Goal: Task Accomplishment & Management: Complete application form

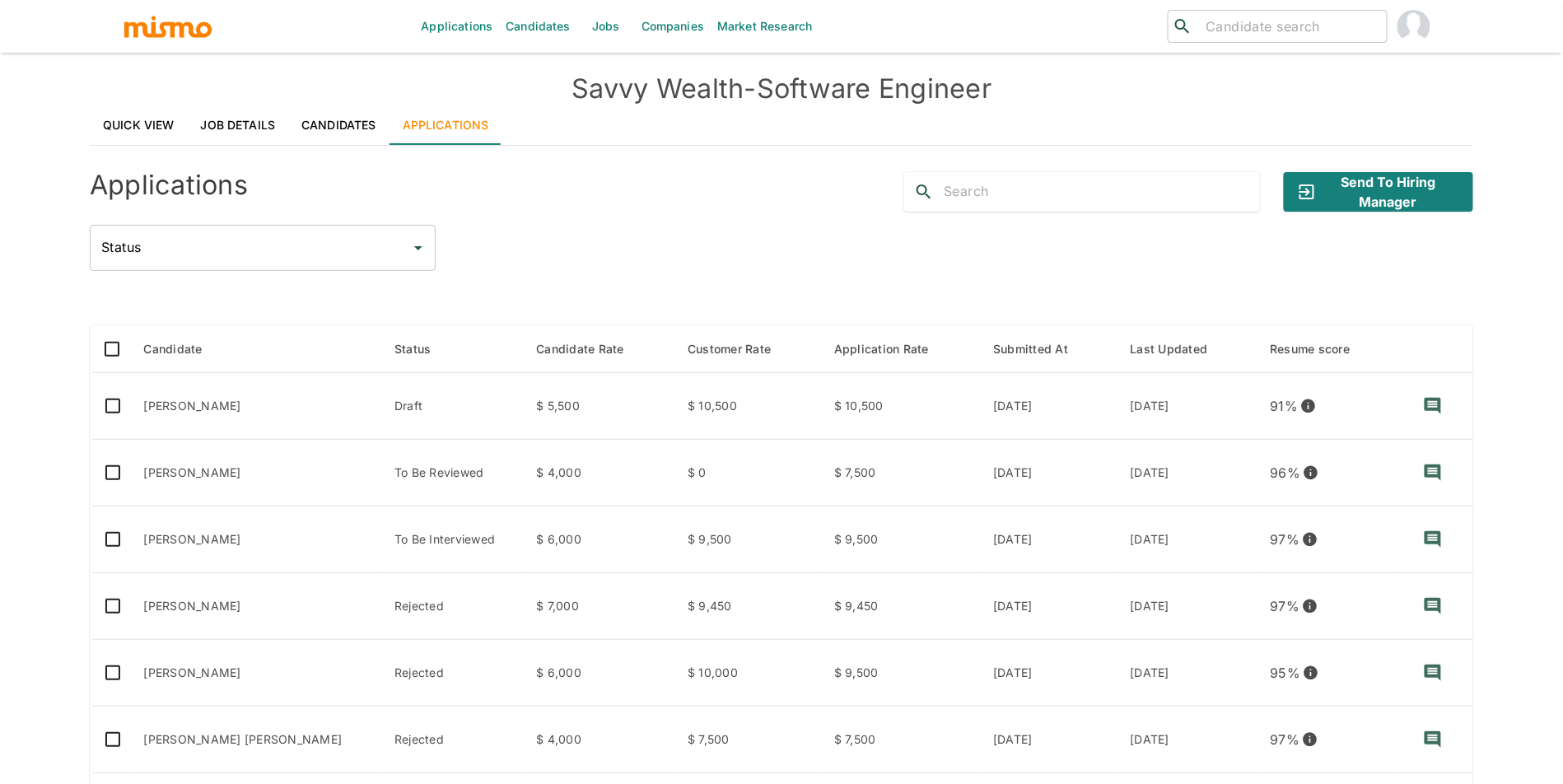
click at [665, 24] on link "Companies" at bounding box center [673, 26] width 76 height 53
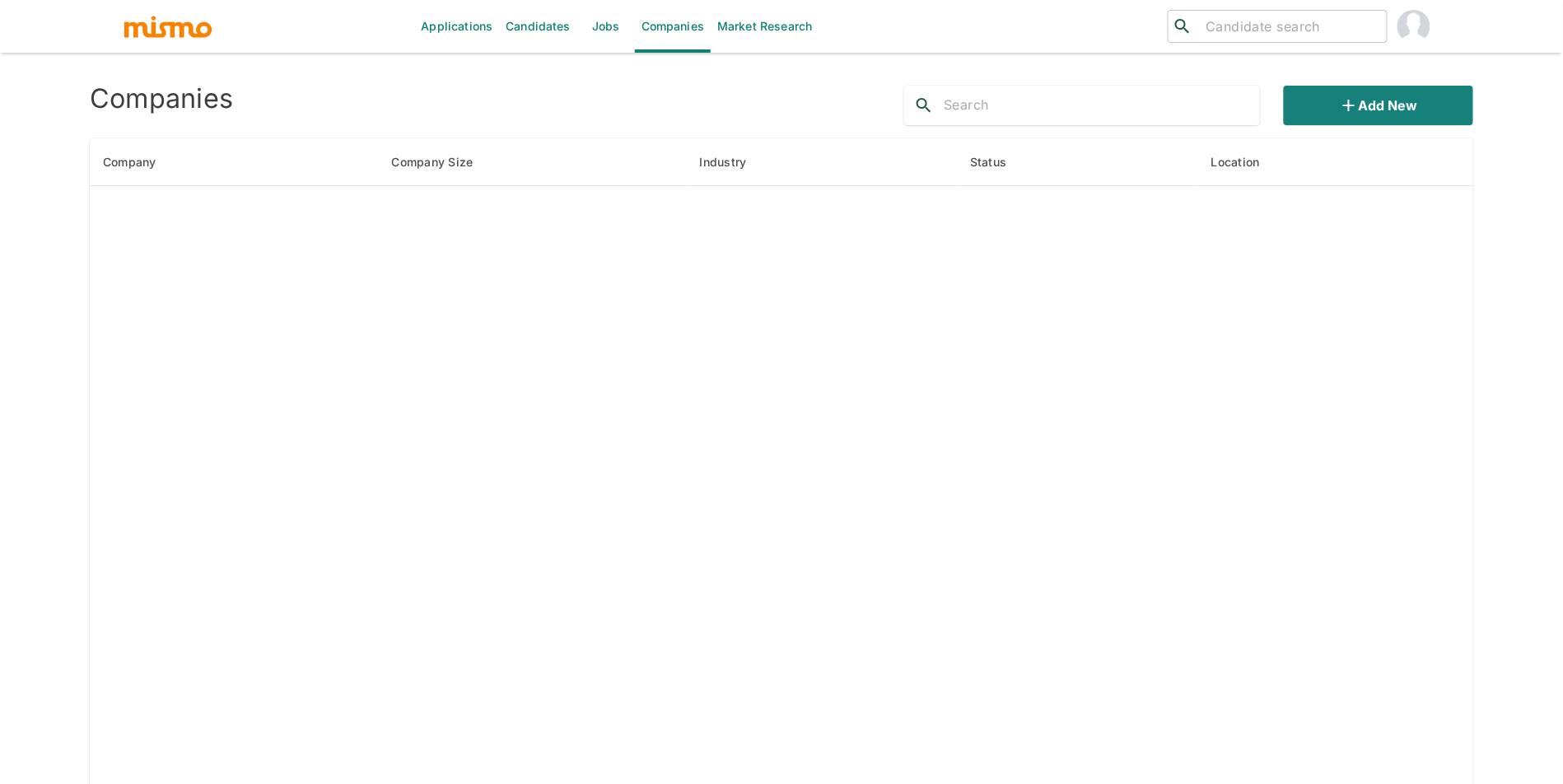
click at [1087, 116] on input "text" at bounding box center [1102, 106] width 317 height 26
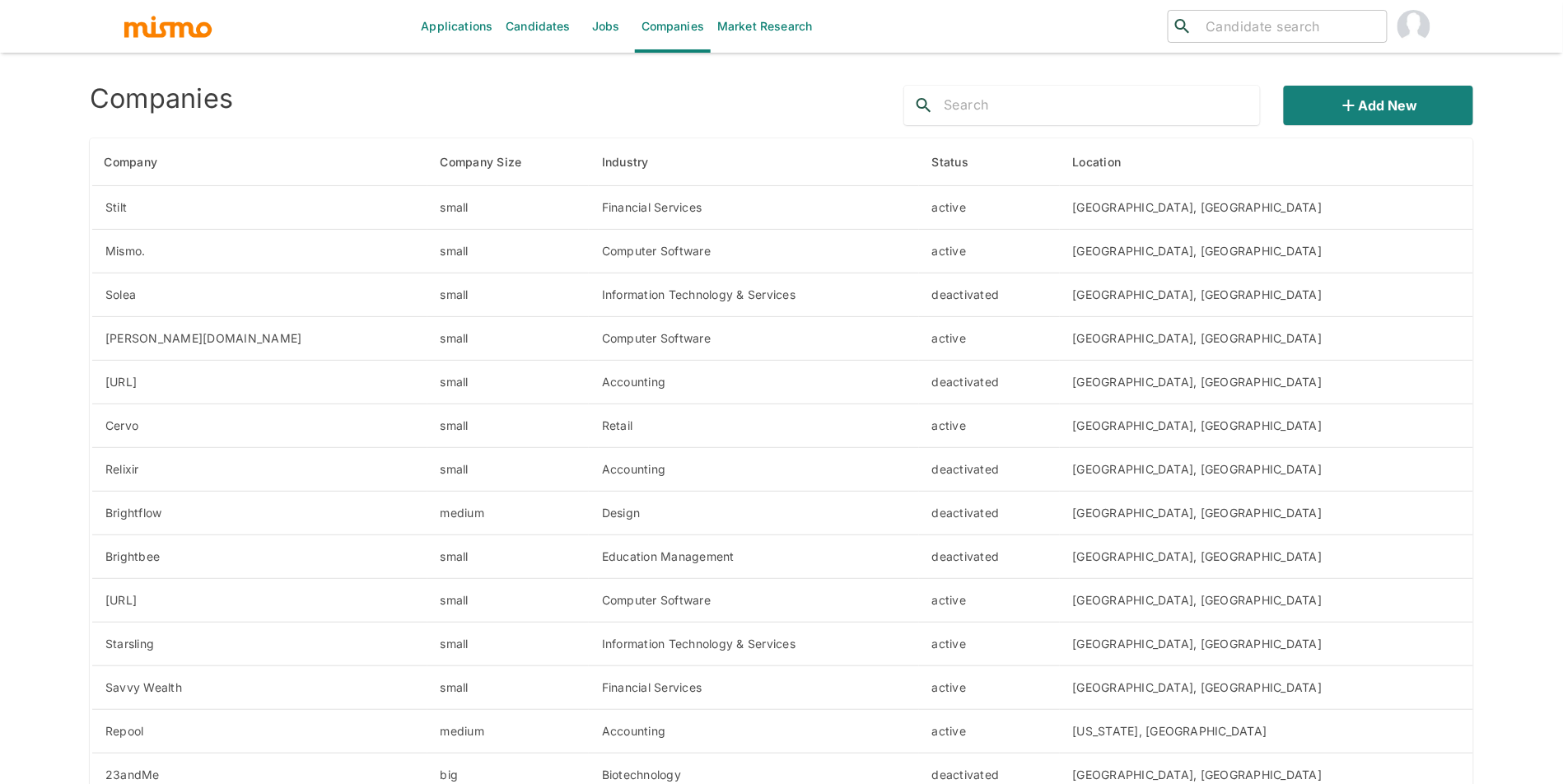
type input "s"
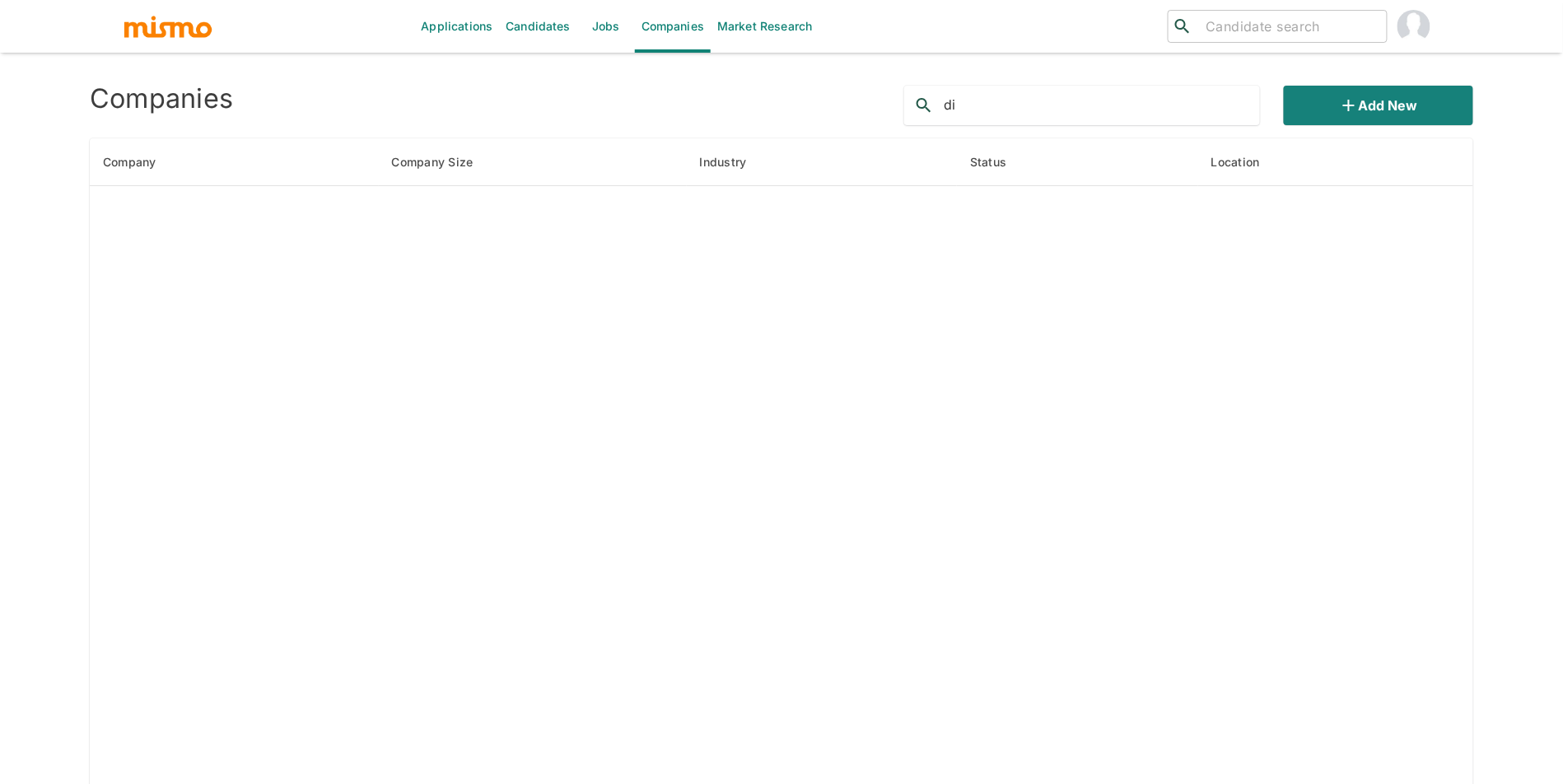
type input "d"
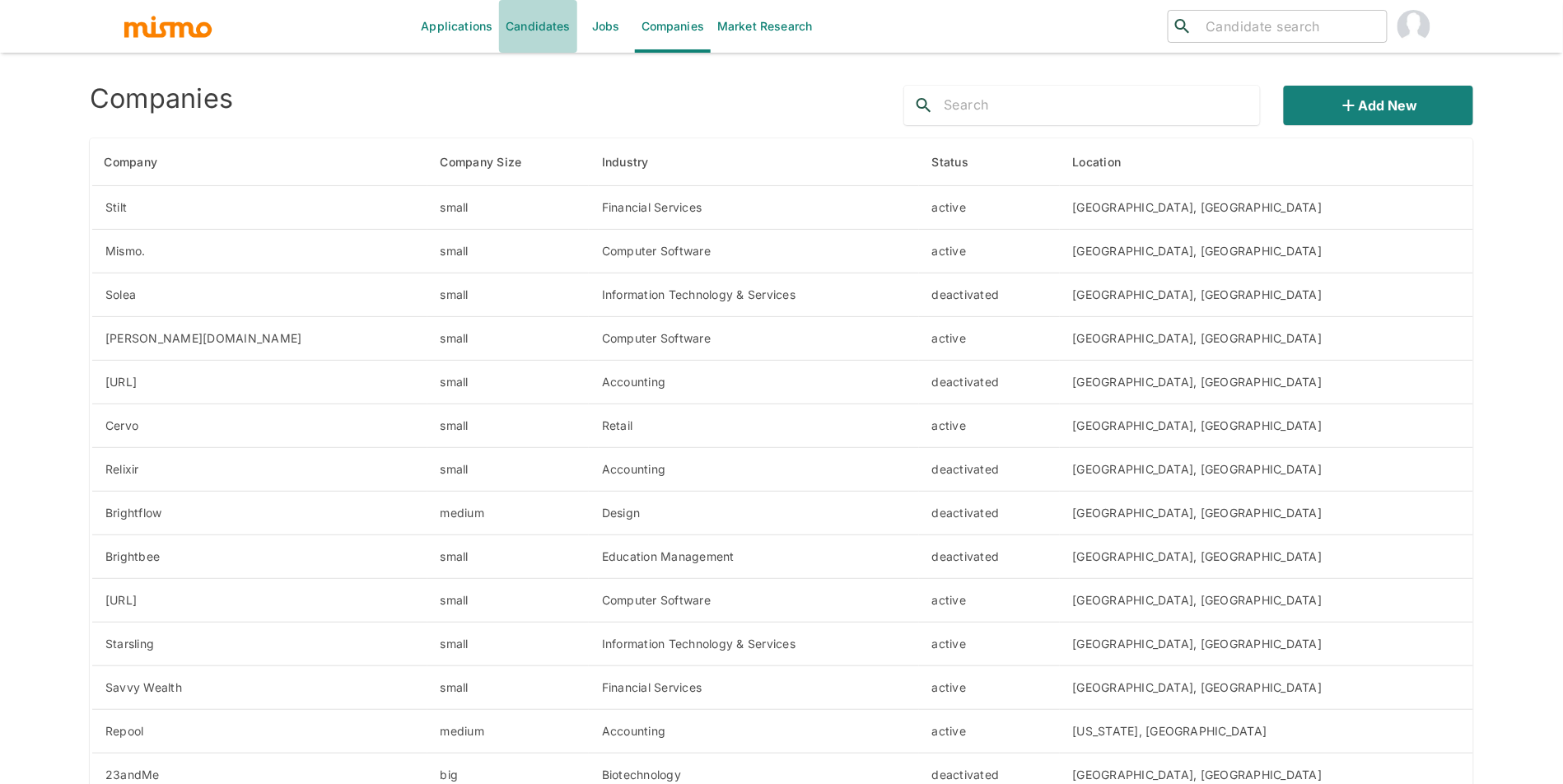
click at [510, 29] on link "Candidates" at bounding box center [538, 26] width 79 height 53
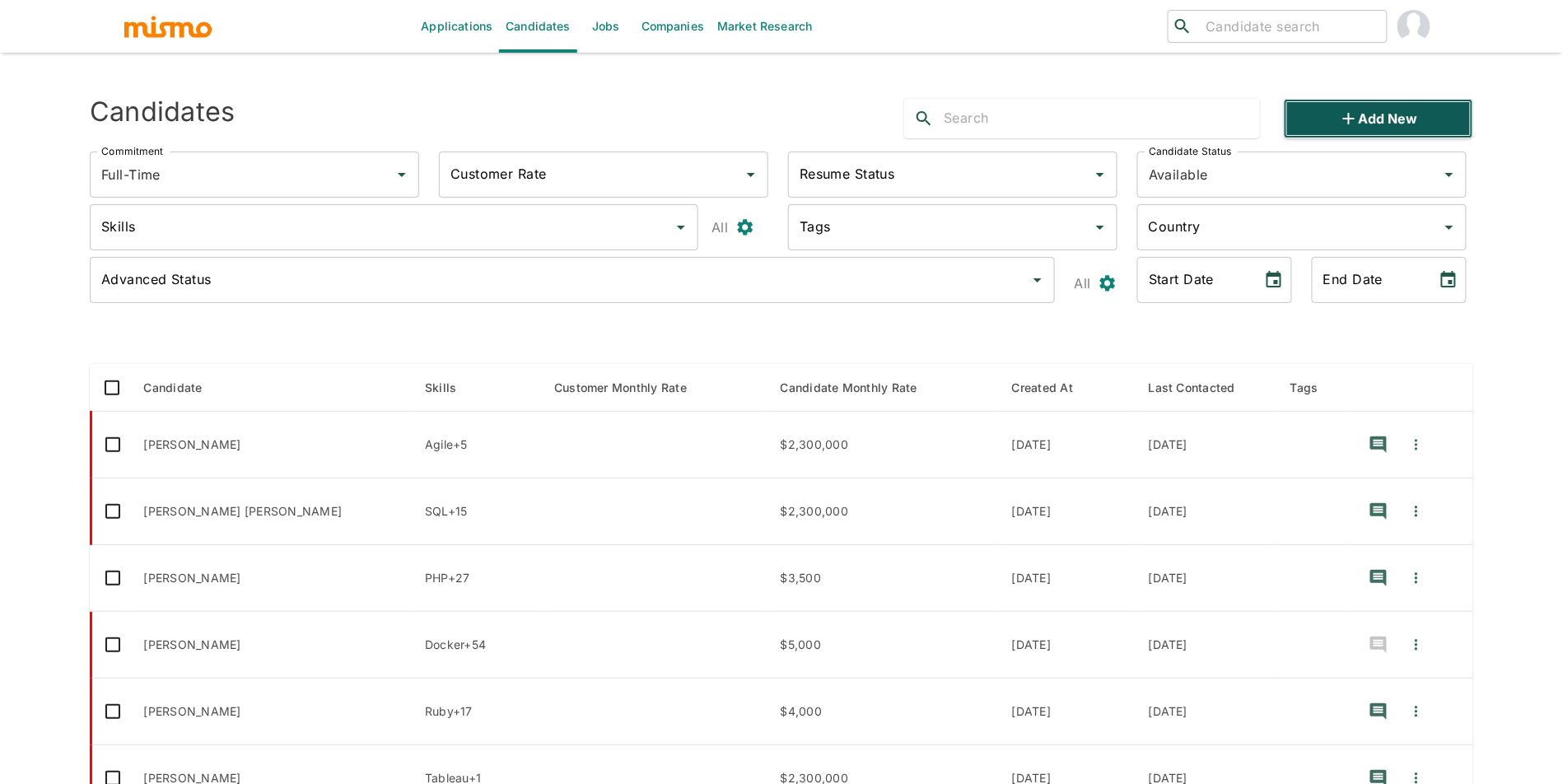
click at [1356, 120] on icon "button" at bounding box center [1349, 119] width 20 height 20
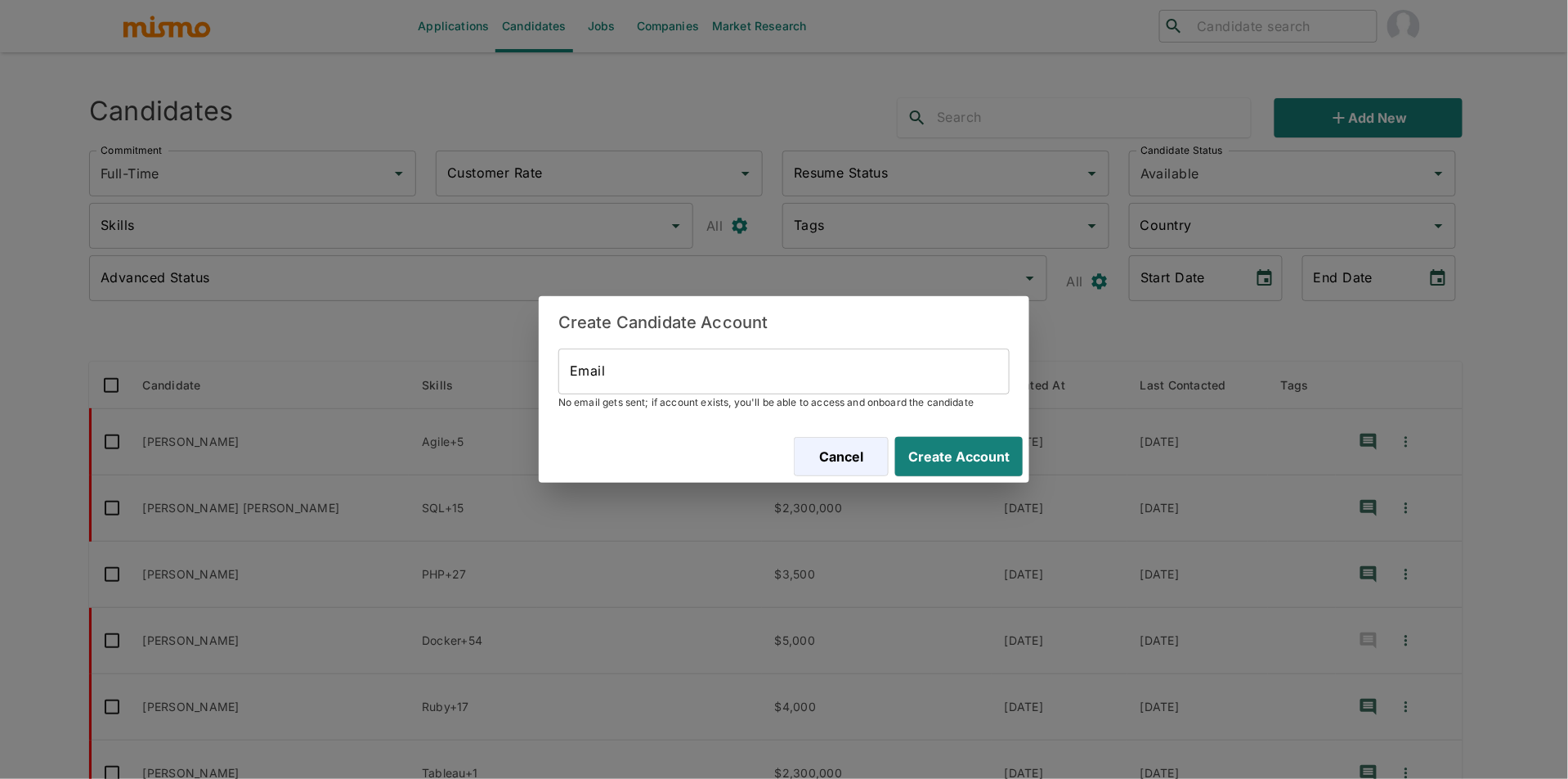
click at [715, 388] on input "Email" at bounding box center [784, 371] width 451 height 46
paste input "[EMAIL_ADDRESS][DOMAIN_NAME]"
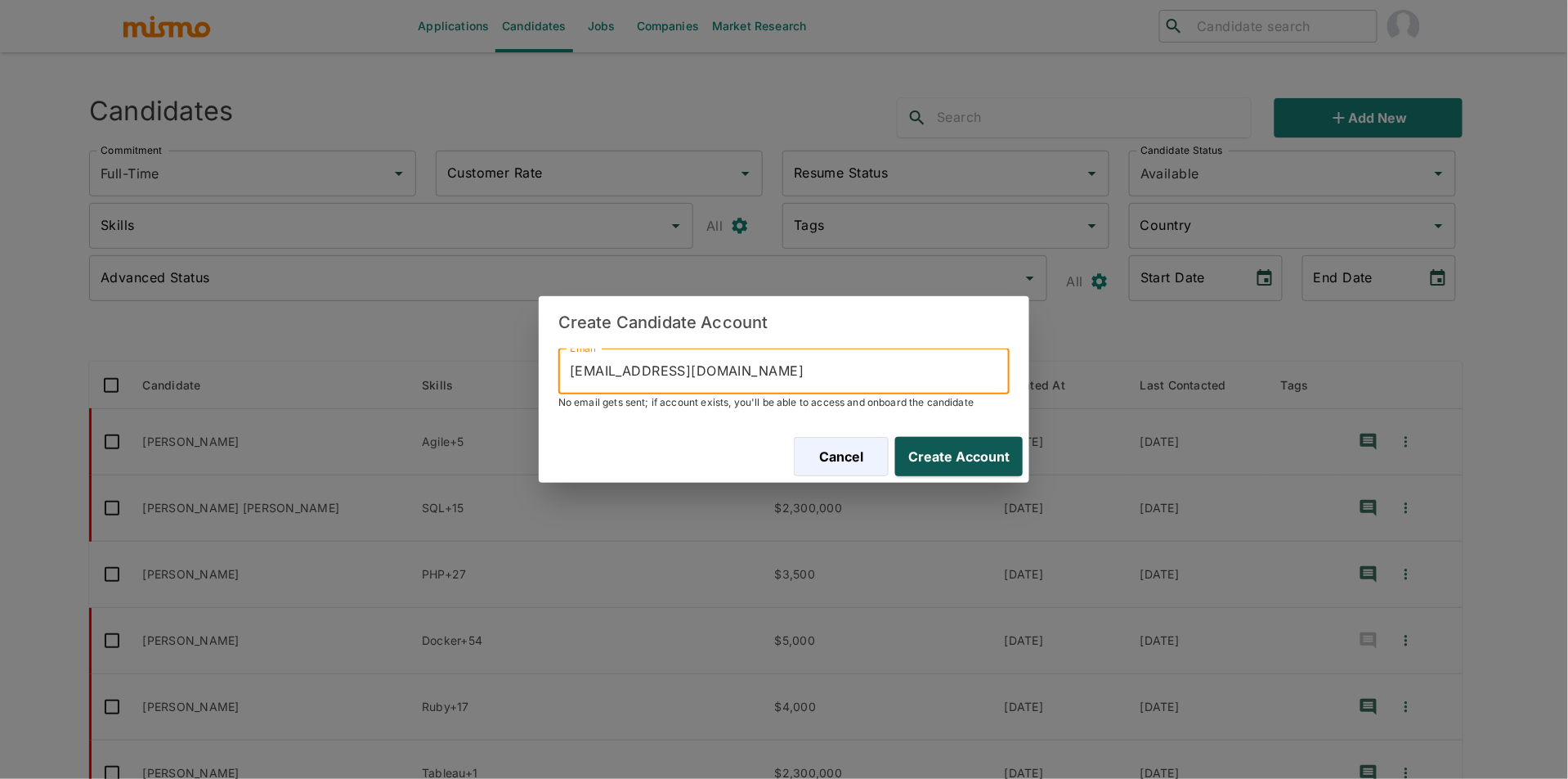
type input "[EMAIL_ADDRESS][DOMAIN_NAME]"
click at [971, 447] on button "Create Account" at bounding box center [955, 456] width 134 height 39
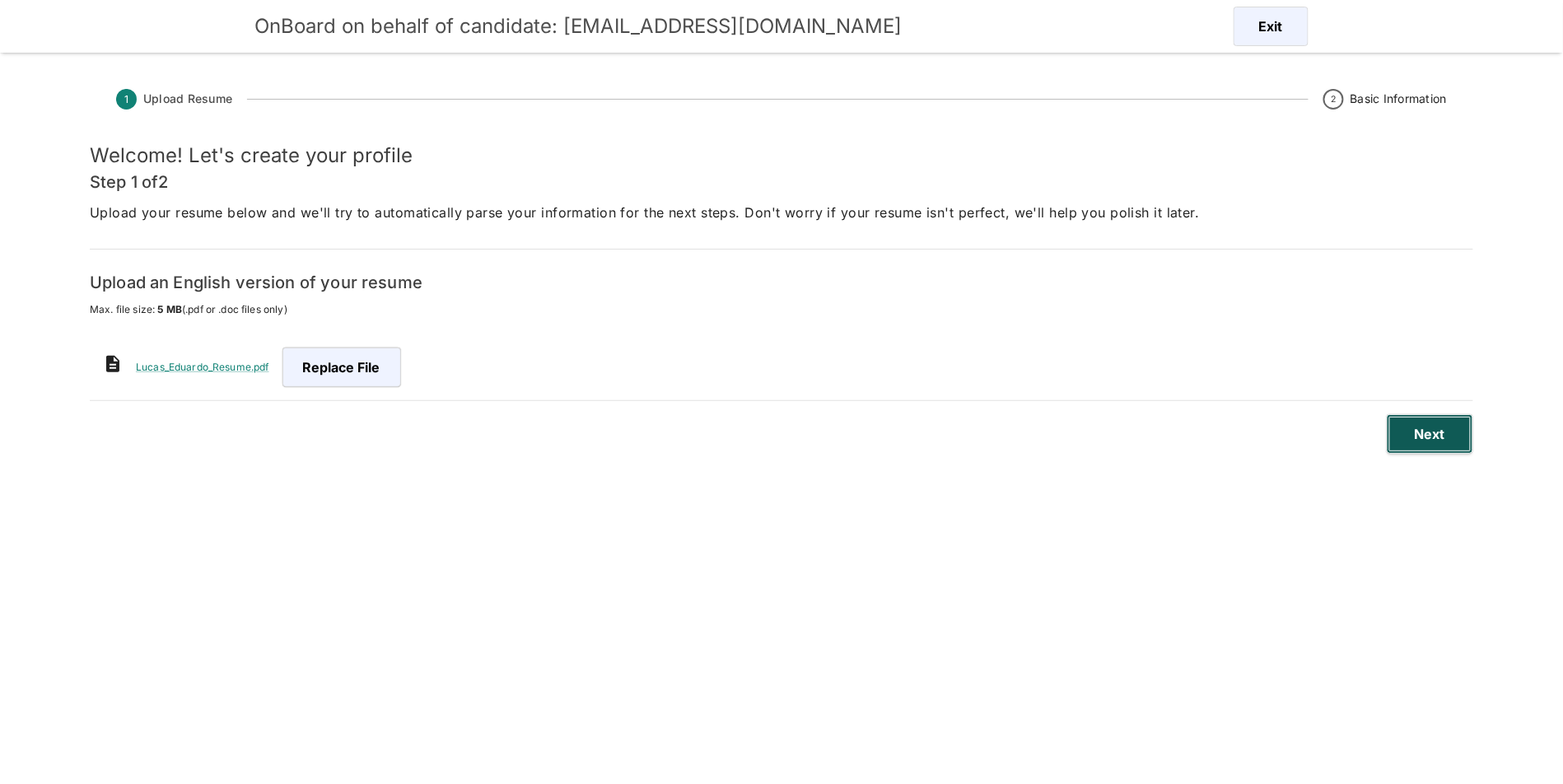
click at [1394, 449] on button "Next" at bounding box center [1430, 434] width 87 height 40
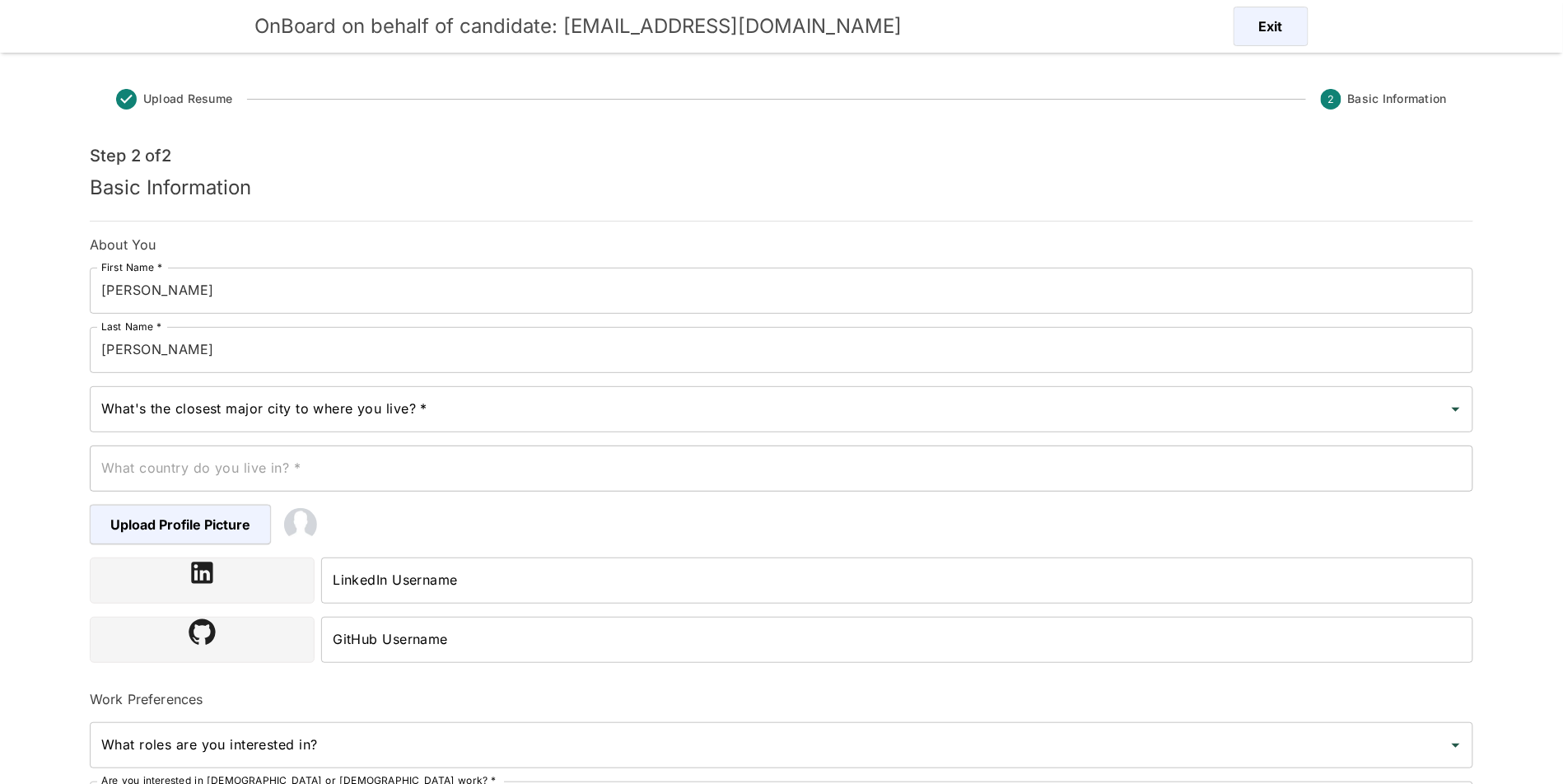
click at [318, 258] on div "First Name * [PERSON_NAME] First Name *" at bounding box center [775, 284] width 1397 height 59
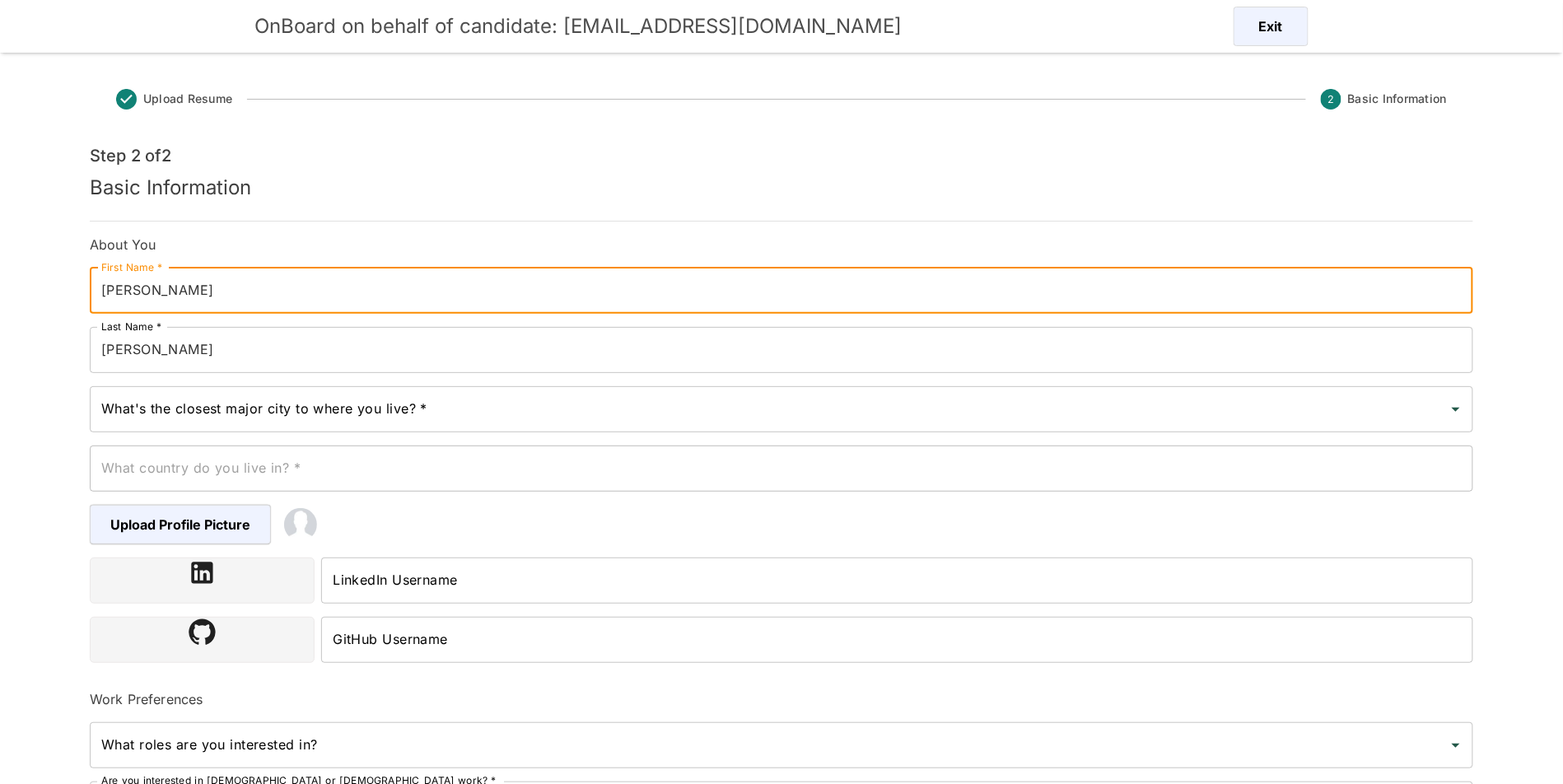
click at [322, 292] on input "[PERSON_NAME]" at bounding box center [782, 291] width 1384 height 46
click at [348, 299] on input "[PERSON_NAME]" at bounding box center [782, 291] width 1384 height 46
type input "[PERSON_NAME]"
drag, startPoint x: 117, startPoint y: 351, endPoint x: 102, endPoint y: 351, distance: 15.0
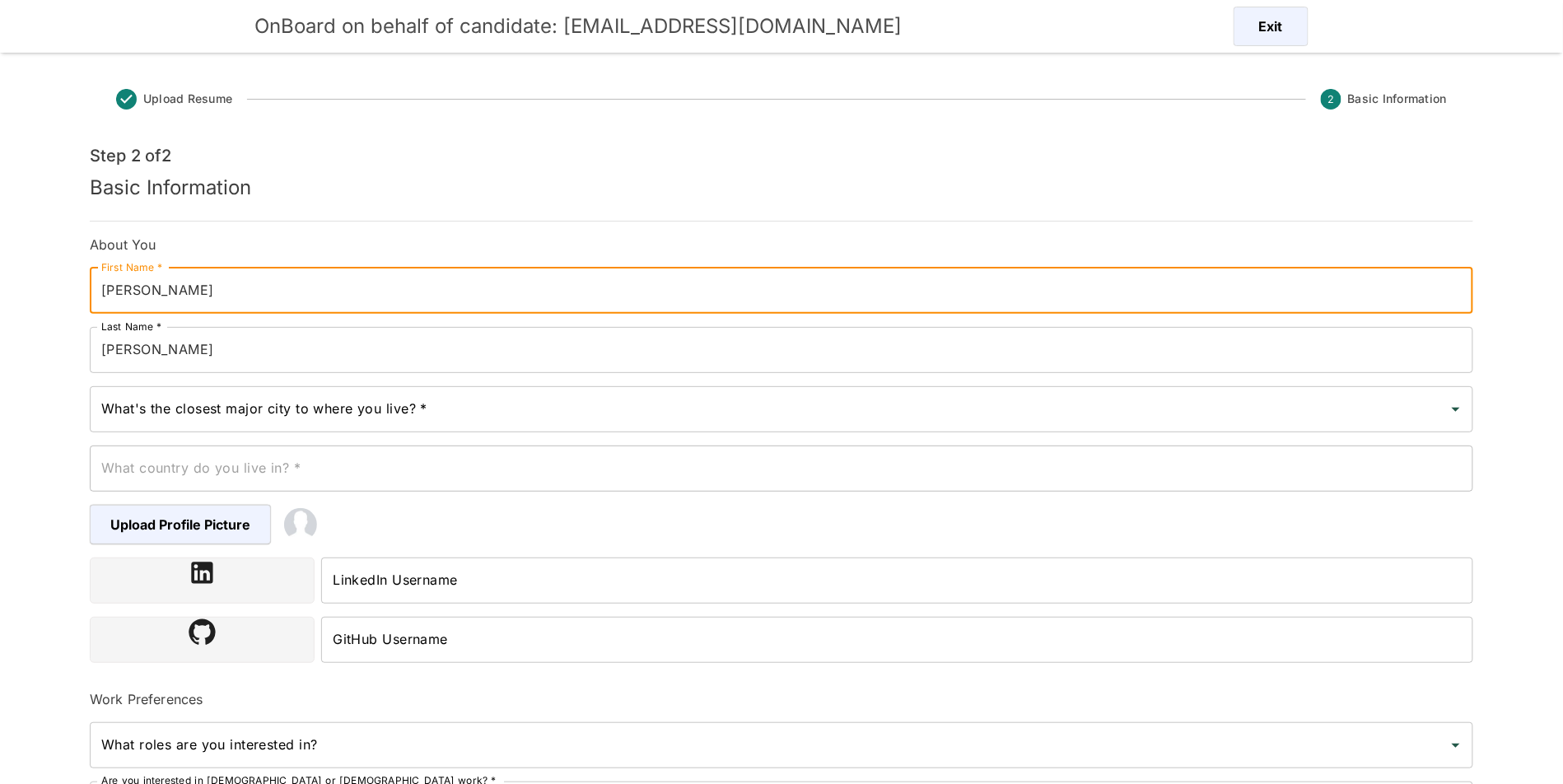
click at [115, 351] on input "[PERSON_NAME]" at bounding box center [782, 350] width 1384 height 46
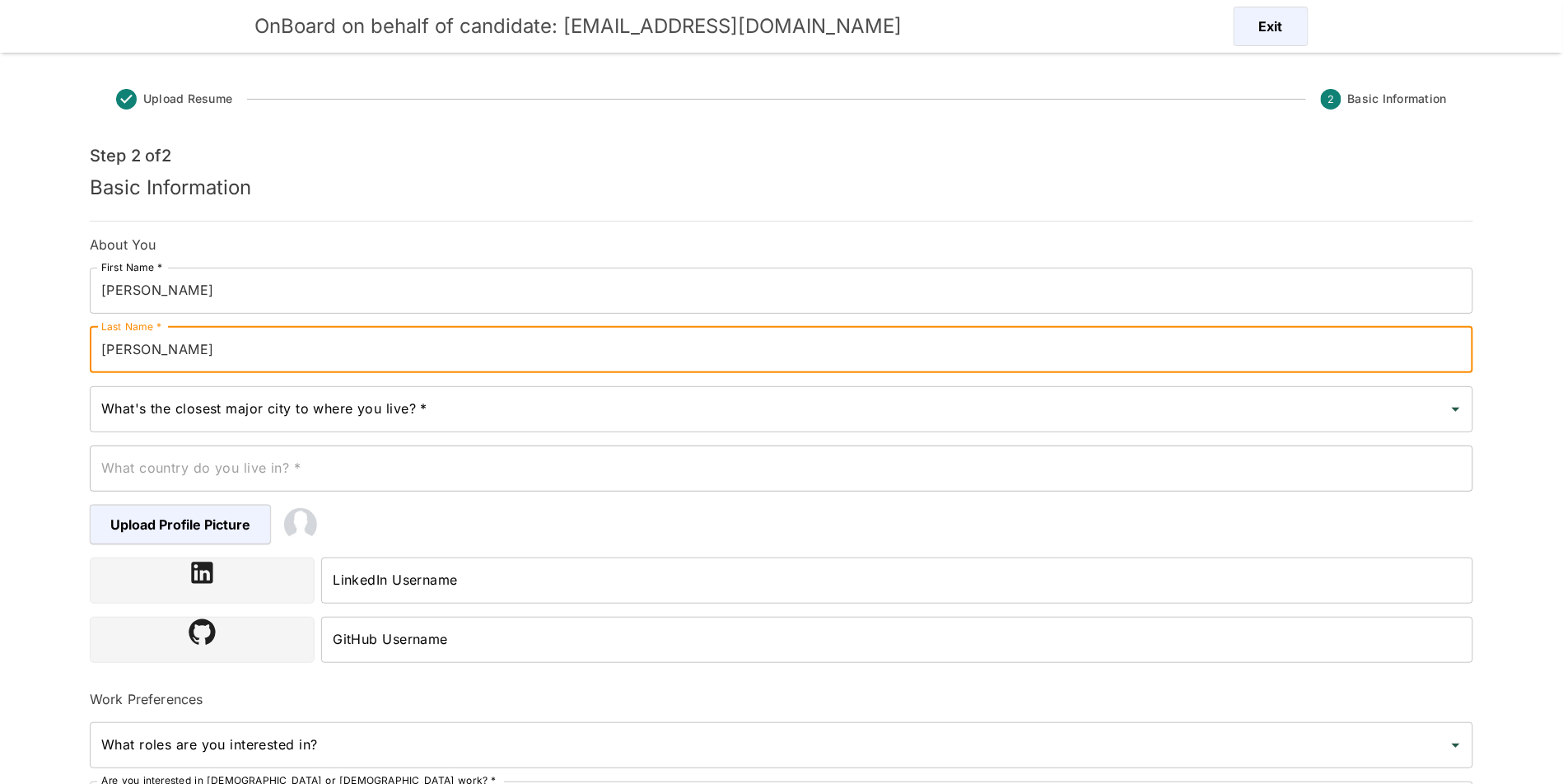
click at [102, 351] on input "[PERSON_NAME]" at bounding box center [782, 350] width 1384 height 46
type input "[PERSON_NAME] [PERSON_NAME]"
click at [282, 419] on input "What's the closest major city to where you live? *" at bounding box center [770, 409] width 1344 height 31
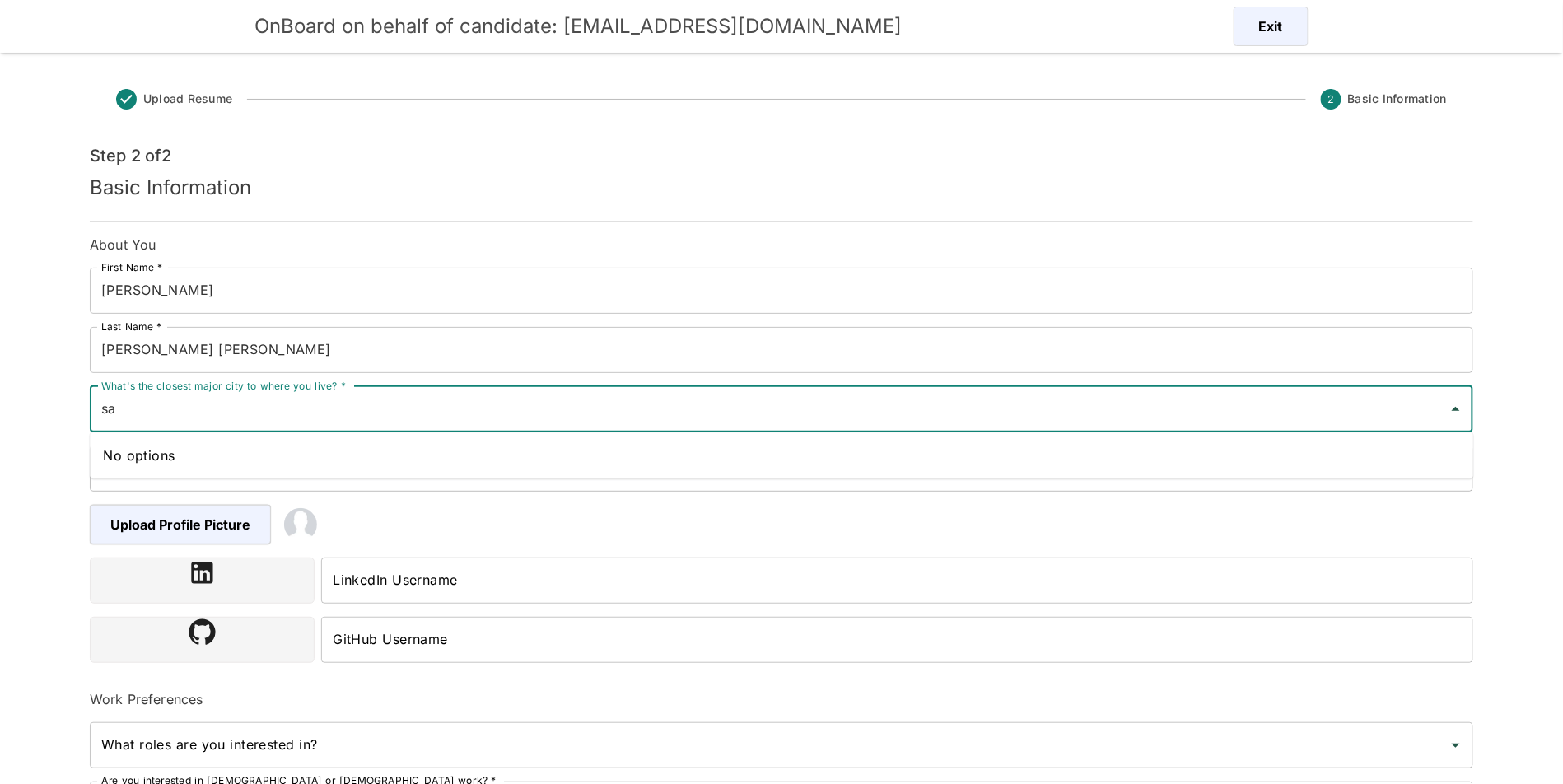
type input "s"
paste input "[EMAIL_ADDRESS][DOMAIN_NAME]"
type input "l"
paste input "[GEOGRAPHIC_DATA],"
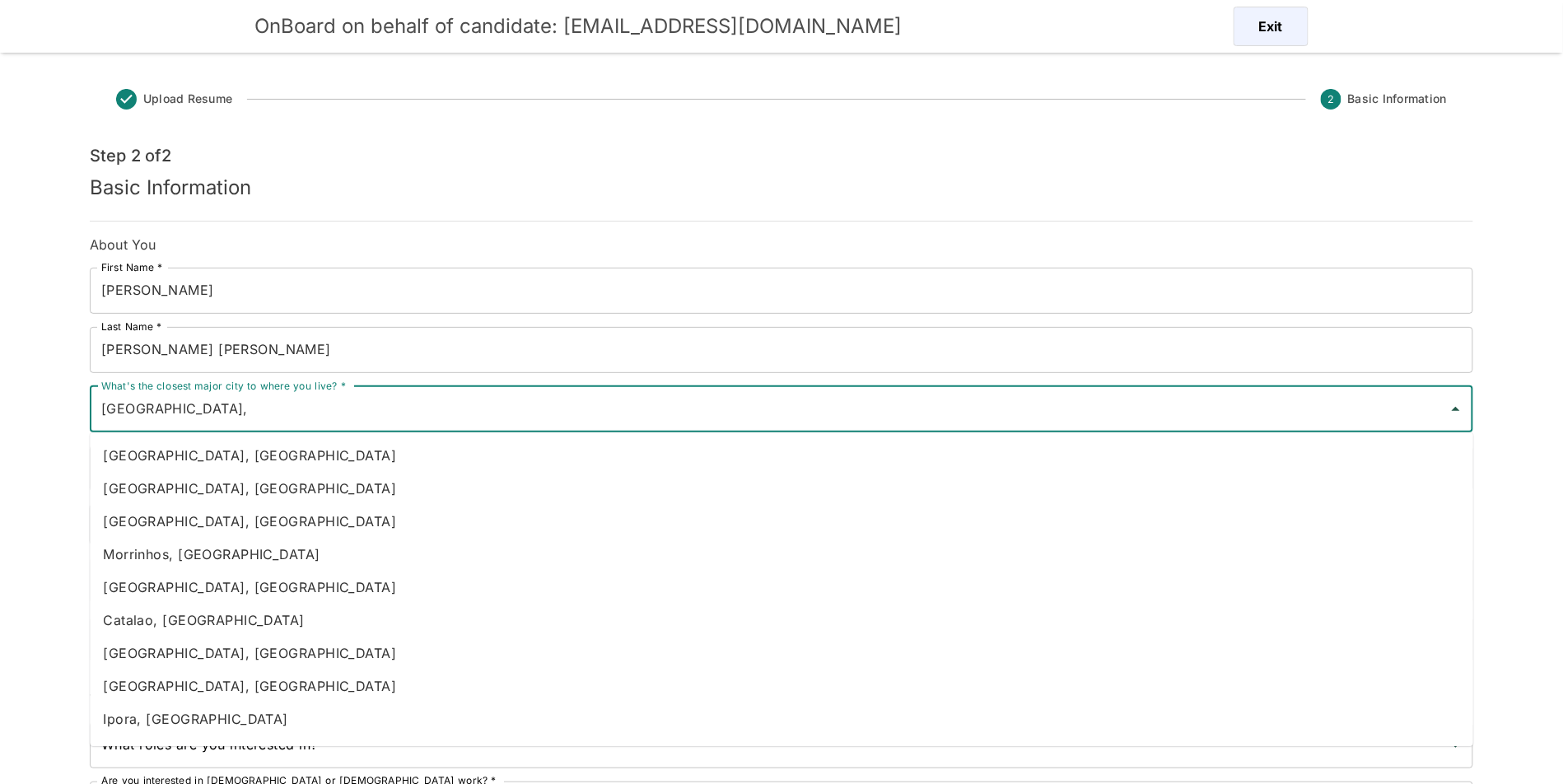
click at [329, 425] on input "[GEOGRAPHIC_DATA]," at bounding box center [770, 409] width 1344 height 31
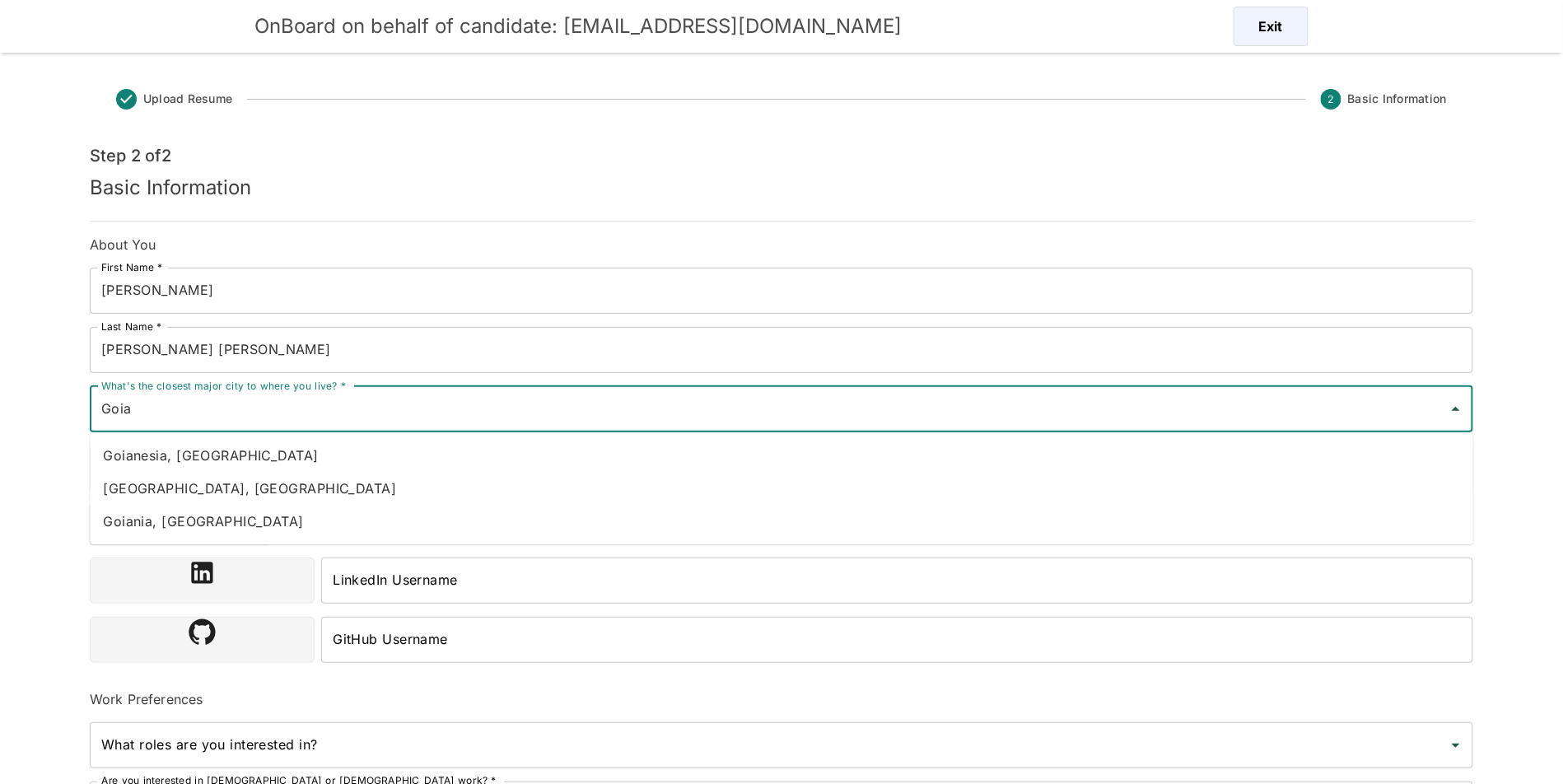
click at [243, 482] on li "[GEOGRAPHIC_DATA], [GEOGRAPHIC_DATA]" at bounding box center [782, 488] width 1384 height 33
type input "[GEOGRAPHIC_DATA], [GEOGRAPHIC_DATA]"
type input "[GEOGRAPHIC_DATA]"
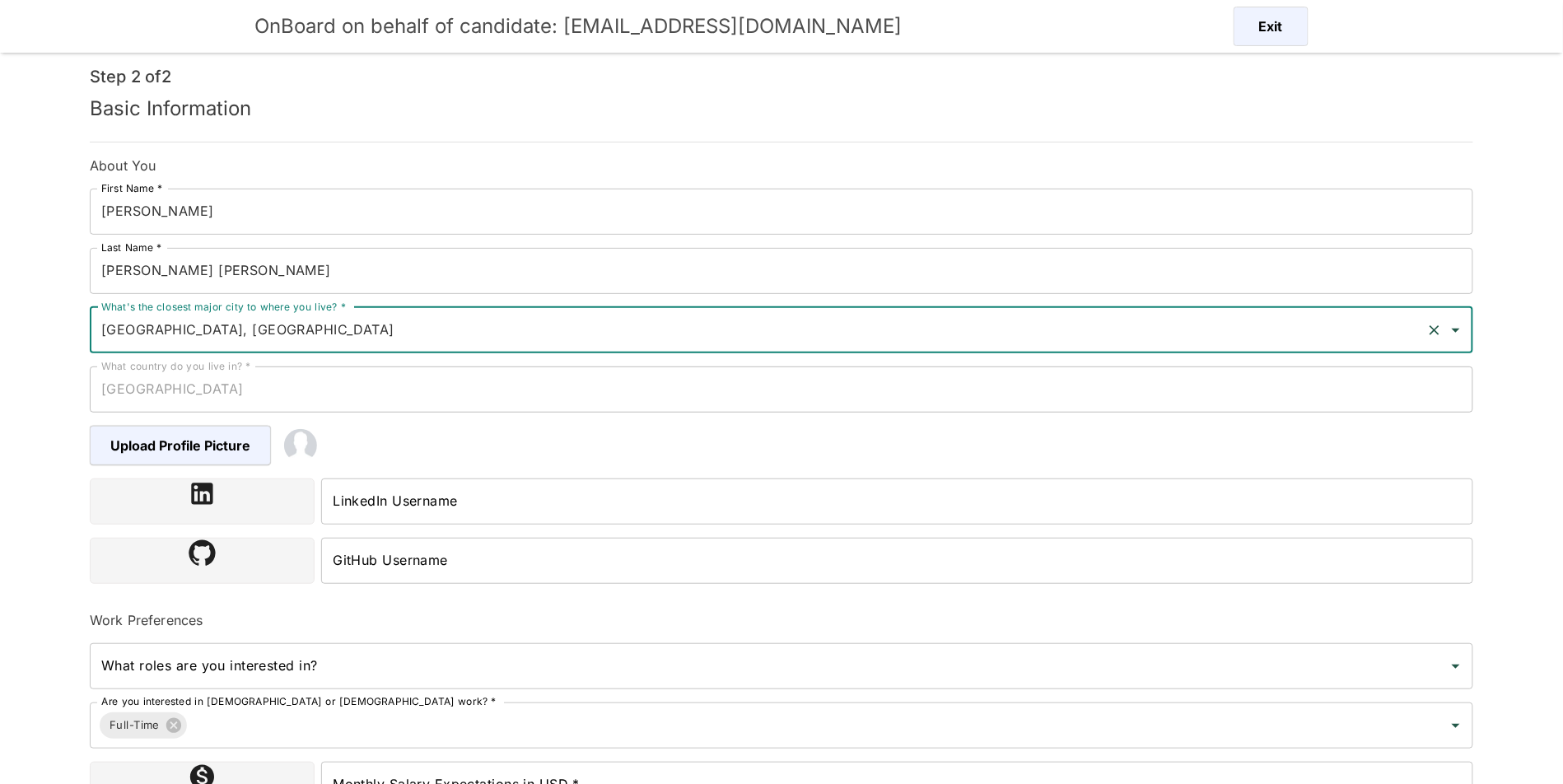
scroll to position [77, 0]
type input "[GEOGRAPHIC_DATA], [GEOGRAPHIC_DATA]"
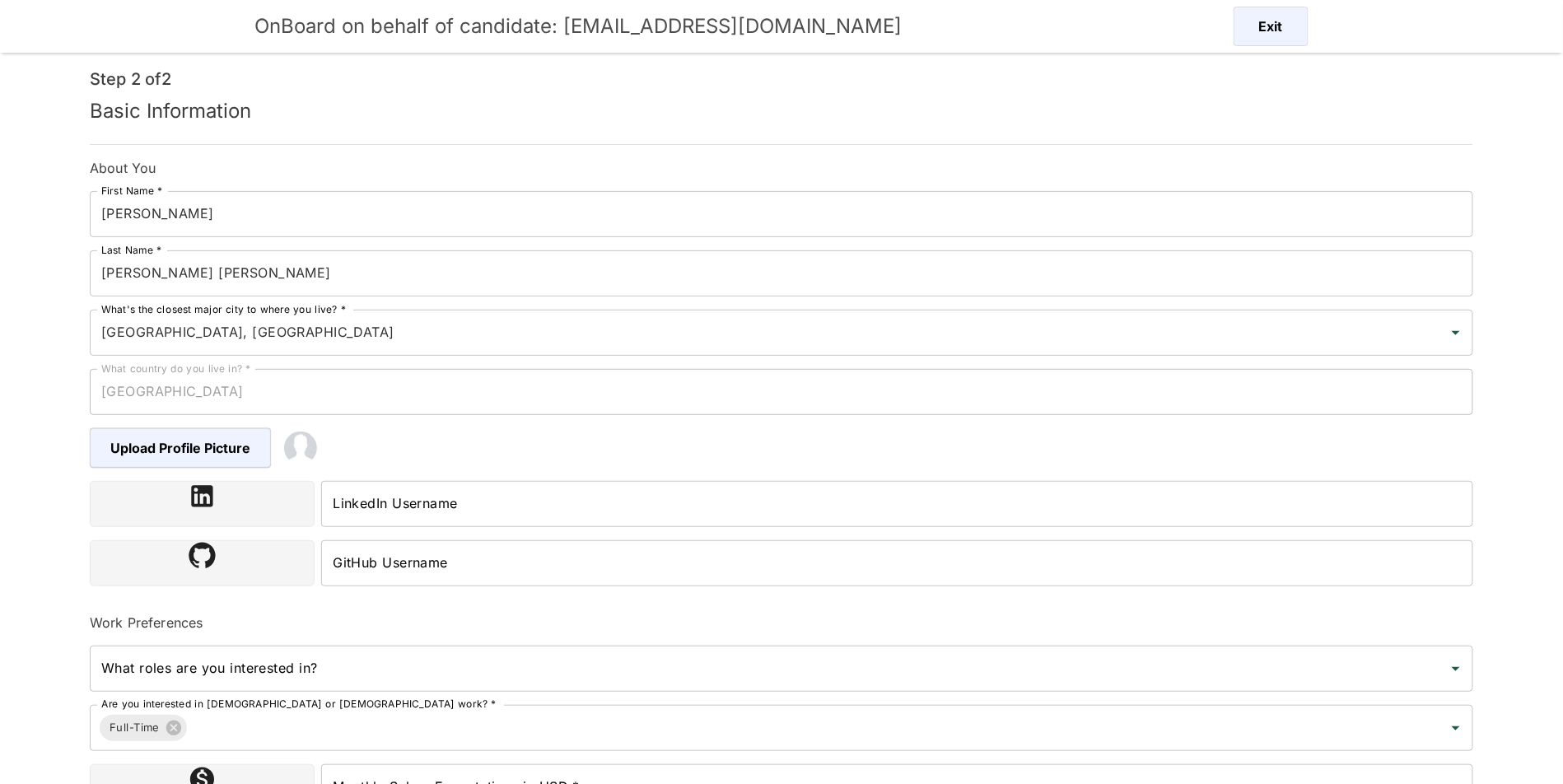
click at [438, 536] on div "GitHub Username GitHub Username" at bounding box center [894, 560] width 1159 height 53
click at [463, 507] on input "LinkedIn Username" at bounding box center [898, 504] width 1152 height 46
paste input "[GEOGRAPHIC_DATA],"
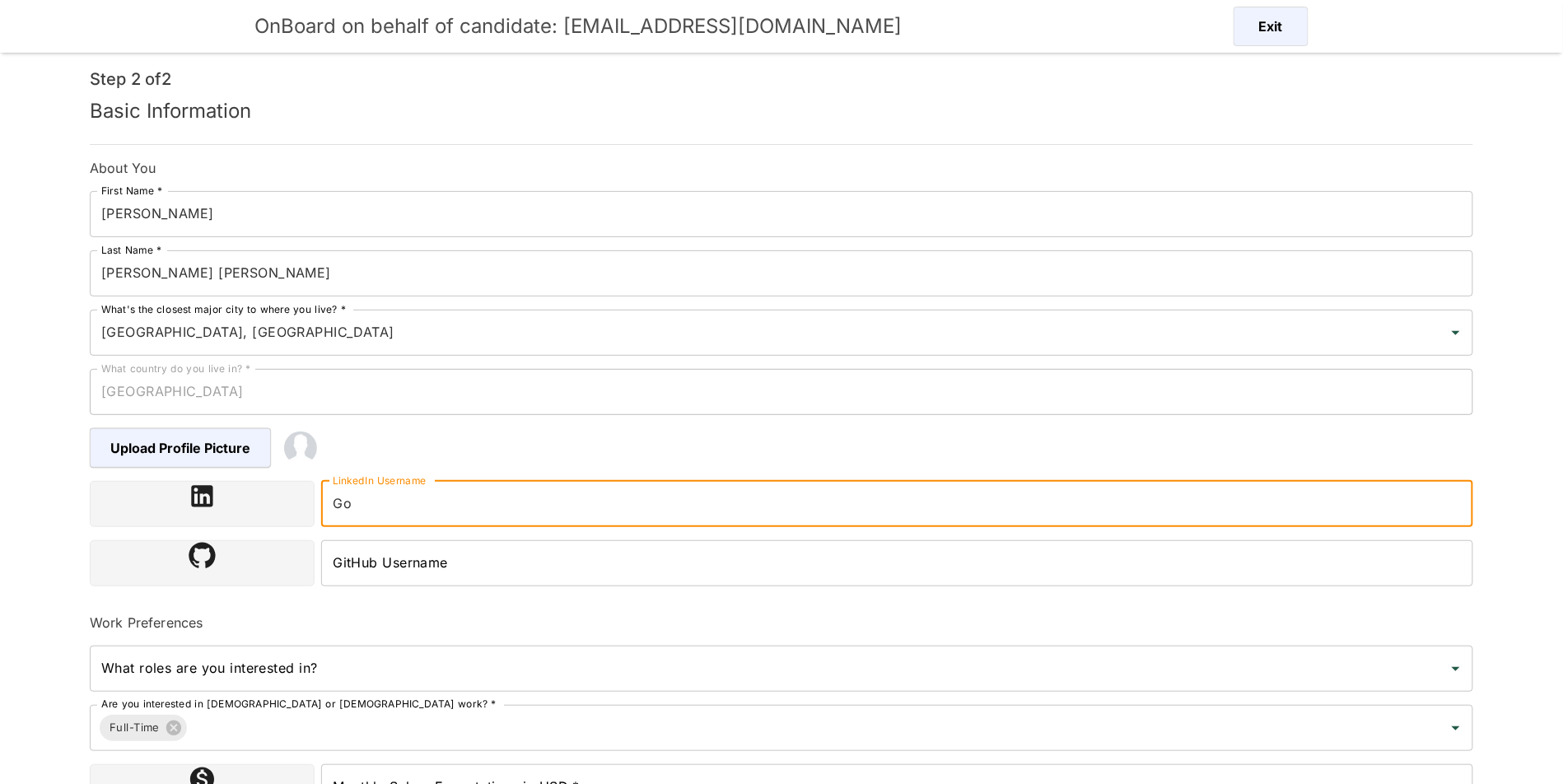
type input "G"
paste input "[URL][DOMAIN_NAME]"
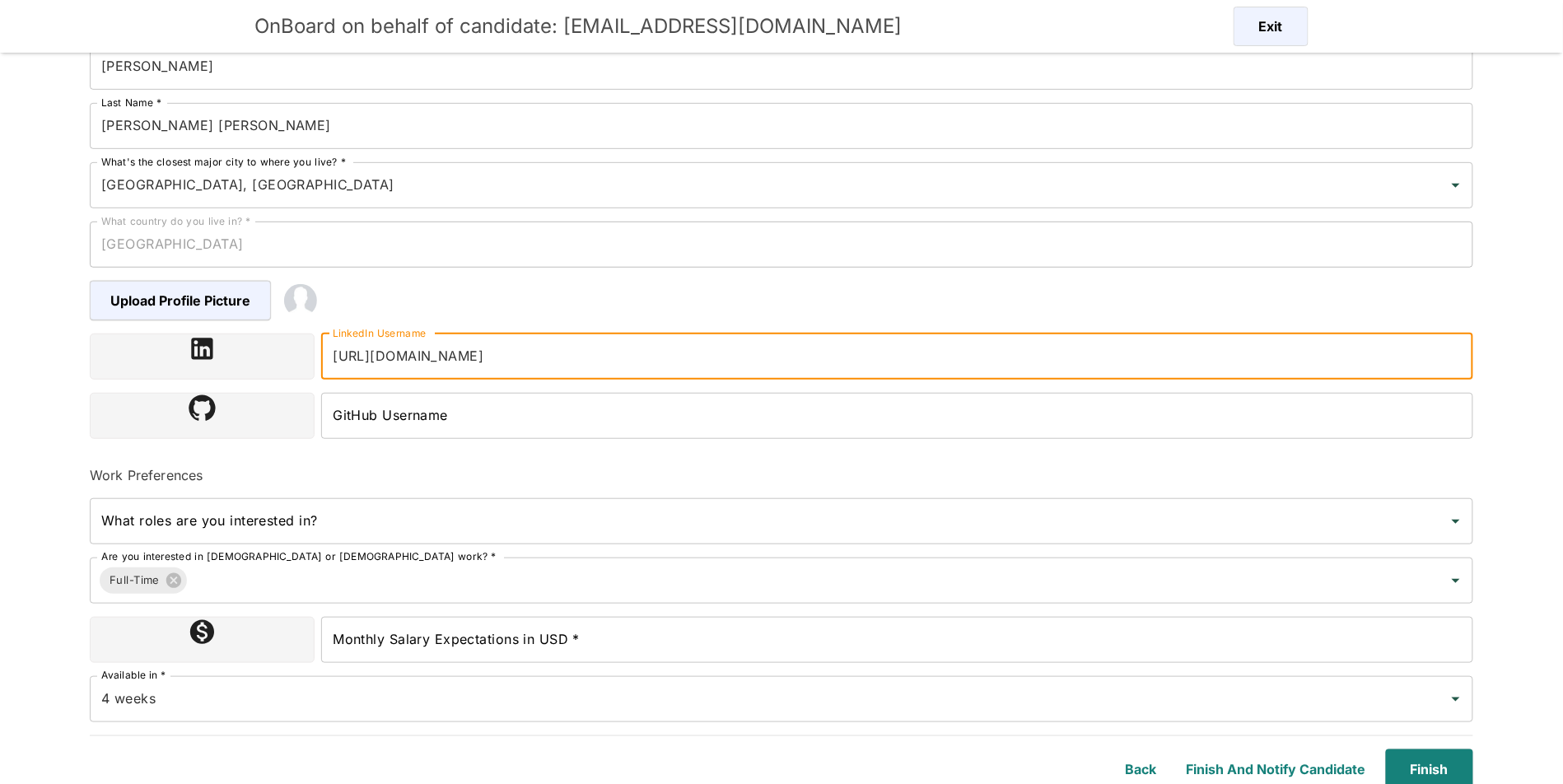
scroll to position [229, 0]
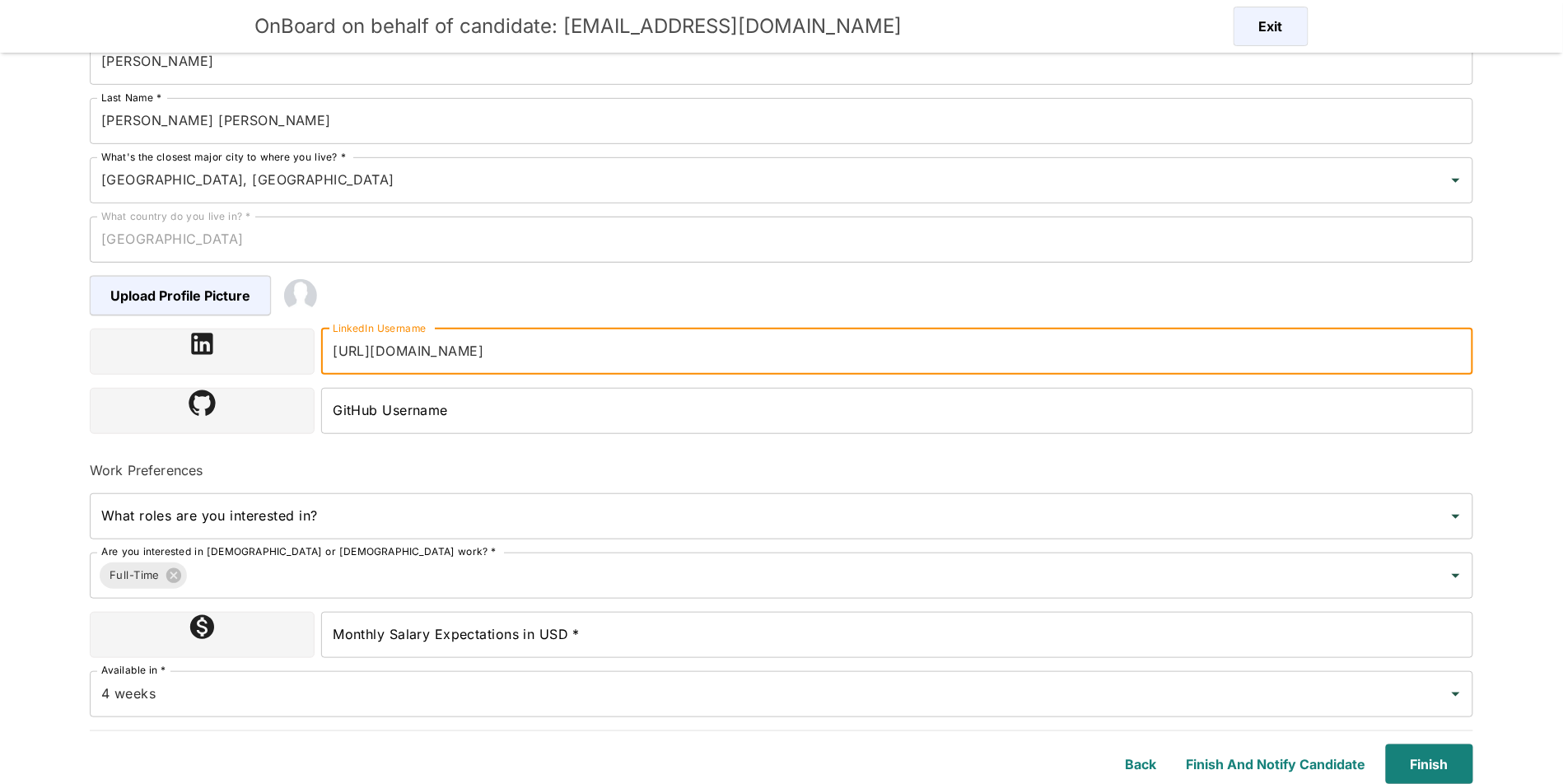
type input "[URL][DOMAIN_NAME]"
click at [565, 649] on input "Monthly Salary Expectations in USD *" at bounding box center [898, 634] width 1152 height 46
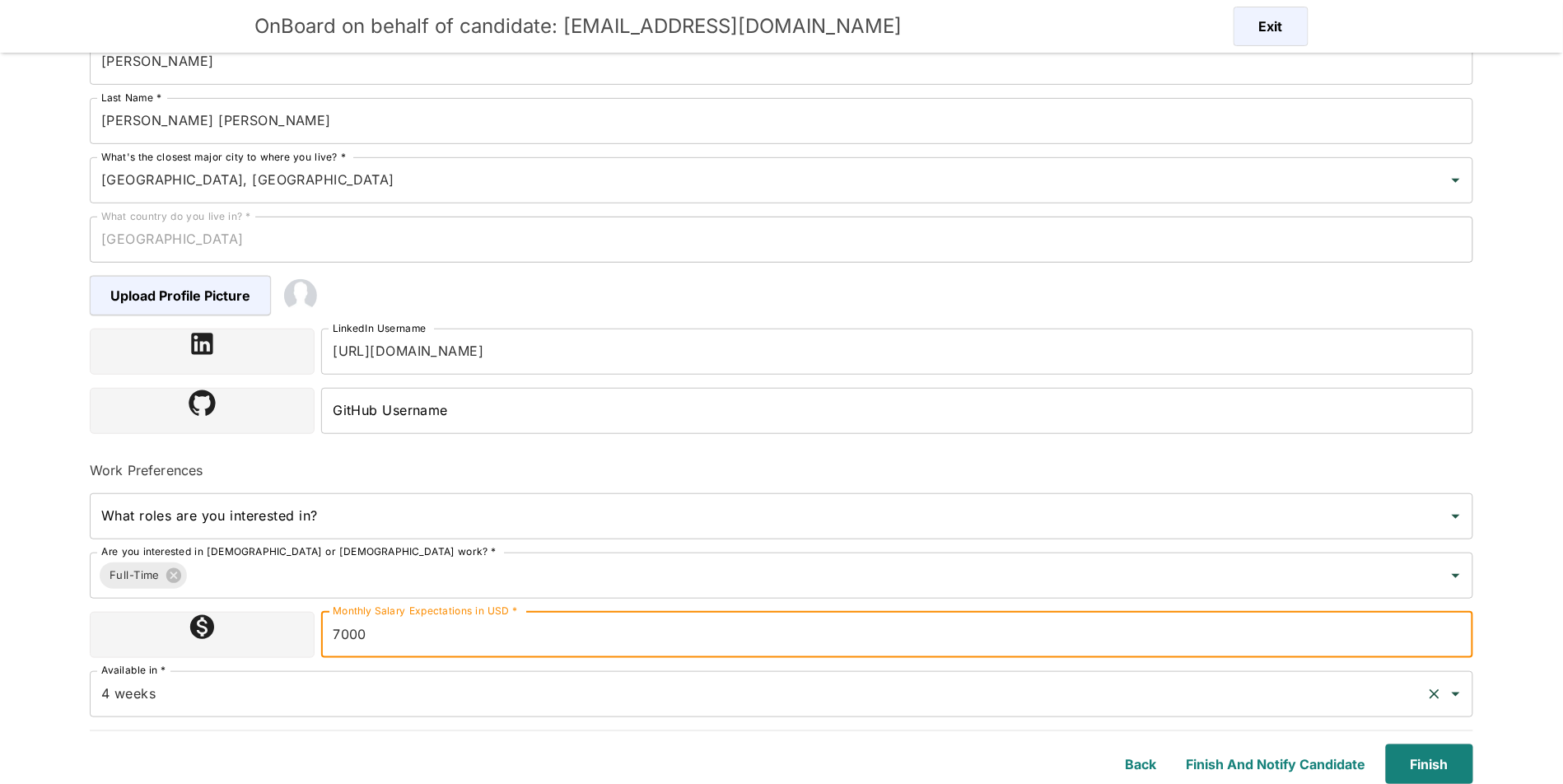
click at [273, 710] on div "4 weeks Available in *" at bounding box center [782, 694] width 1384 height 46
type input "7000"
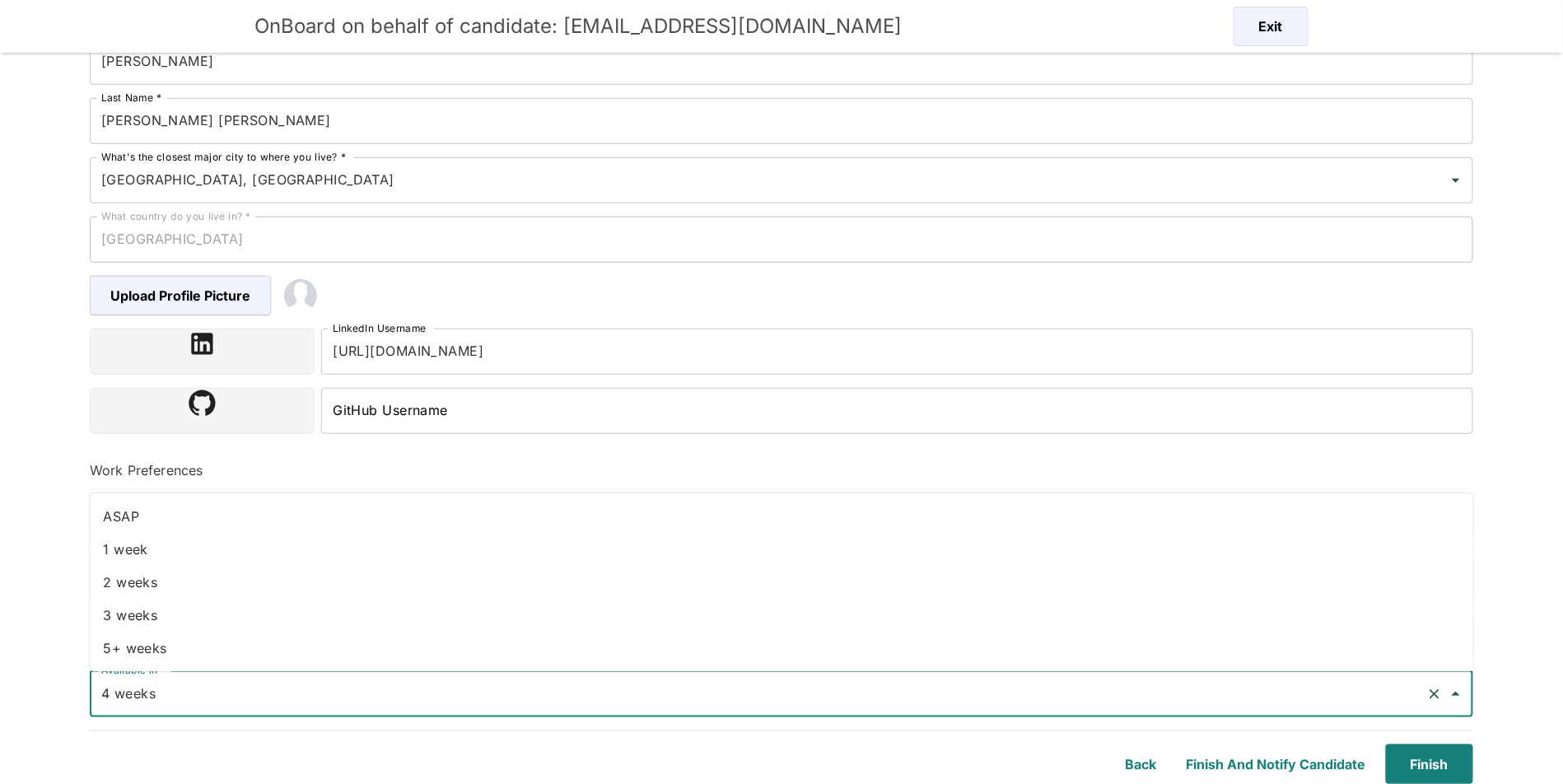
click at [215, 565] on li "2 weeks" at bounding box center [782, 582] width 1384 height 33
type input "2 weeks"
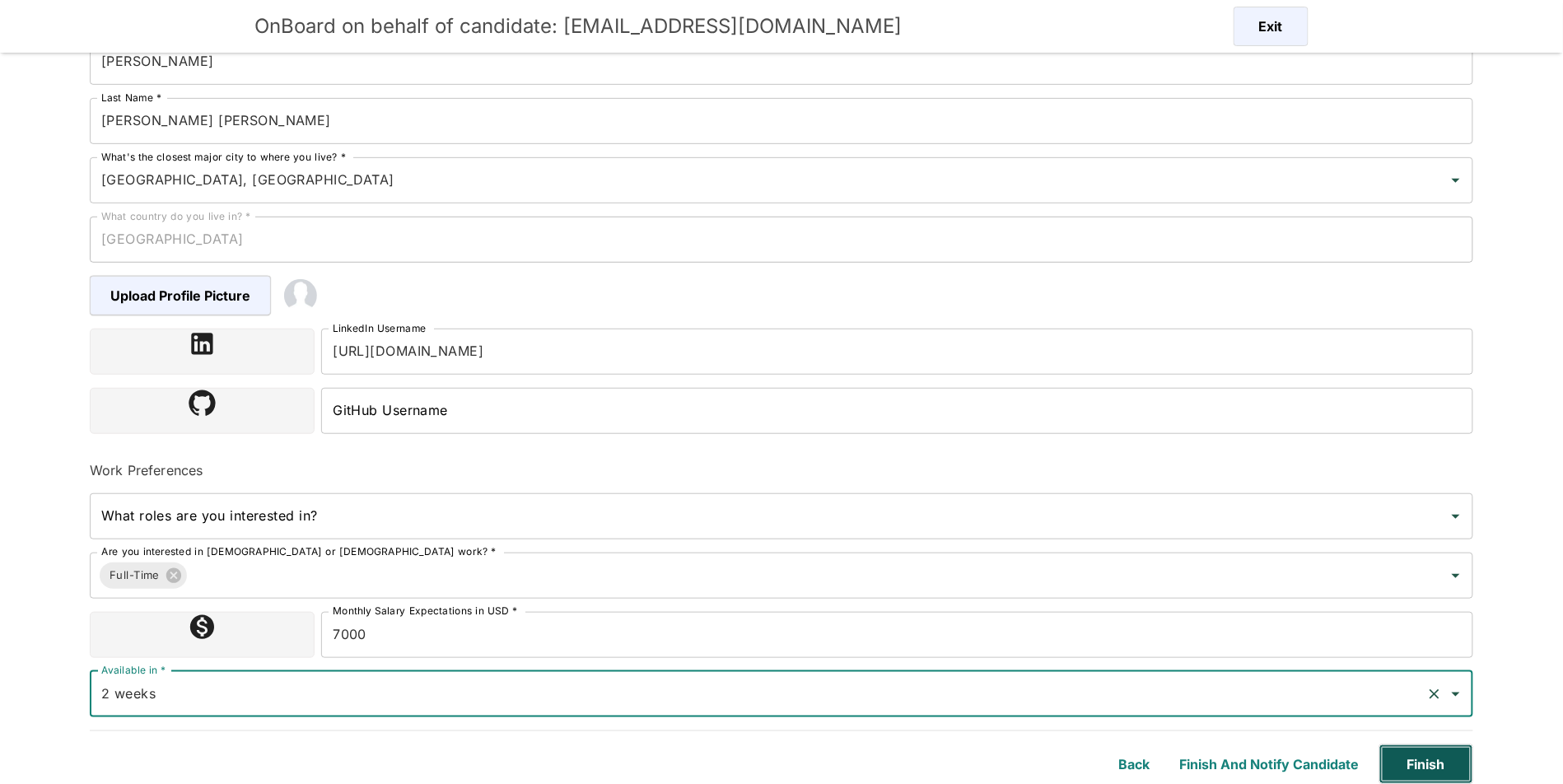
click at [1457, 772] on button "Finish" at bounding box center [1427, 764] width 94 height 40
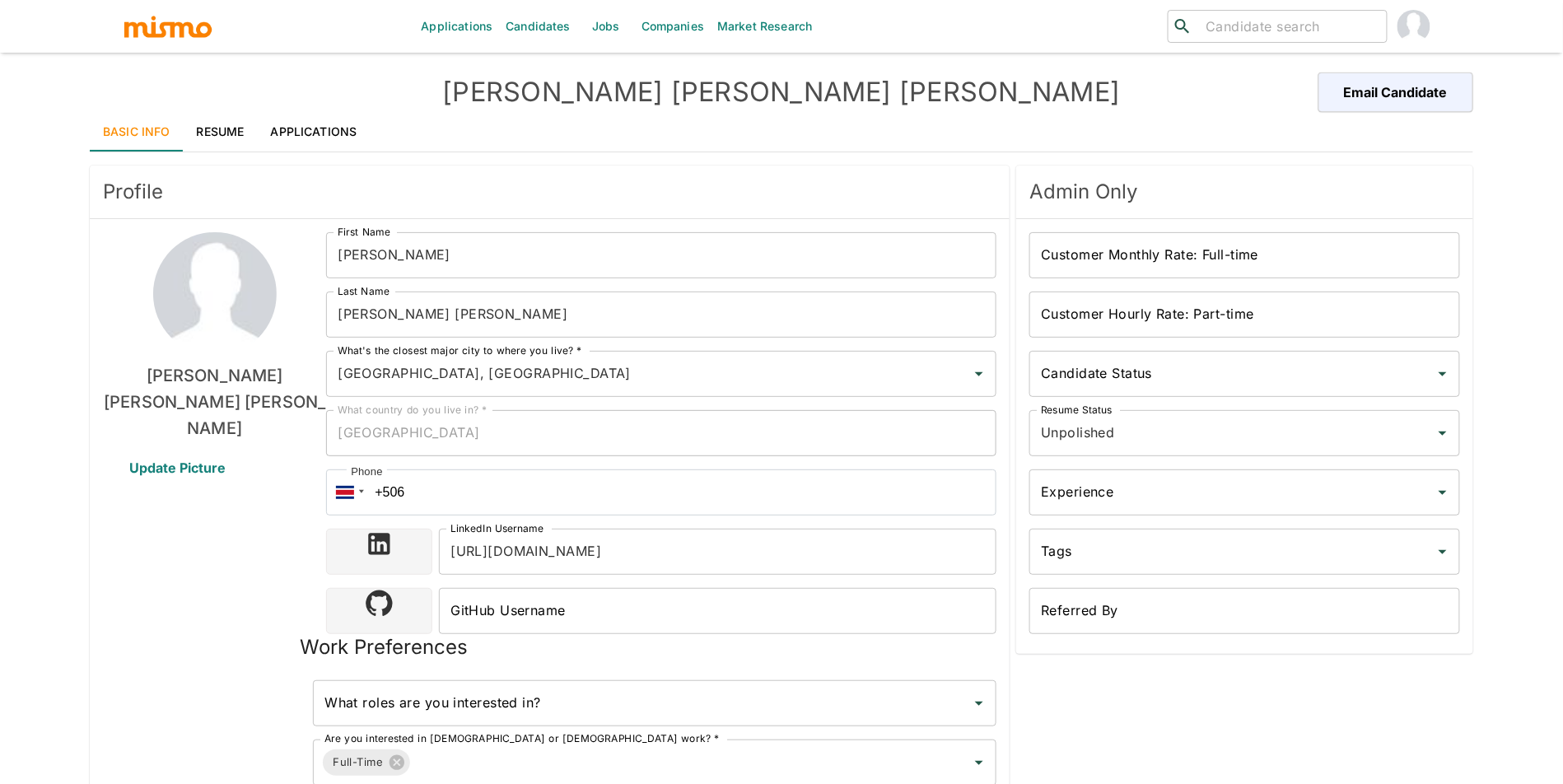
click at [1126, 259] on input "Customer Monthly Rate: Full-time" at bounding box center [1244, 255] width 431 height 46
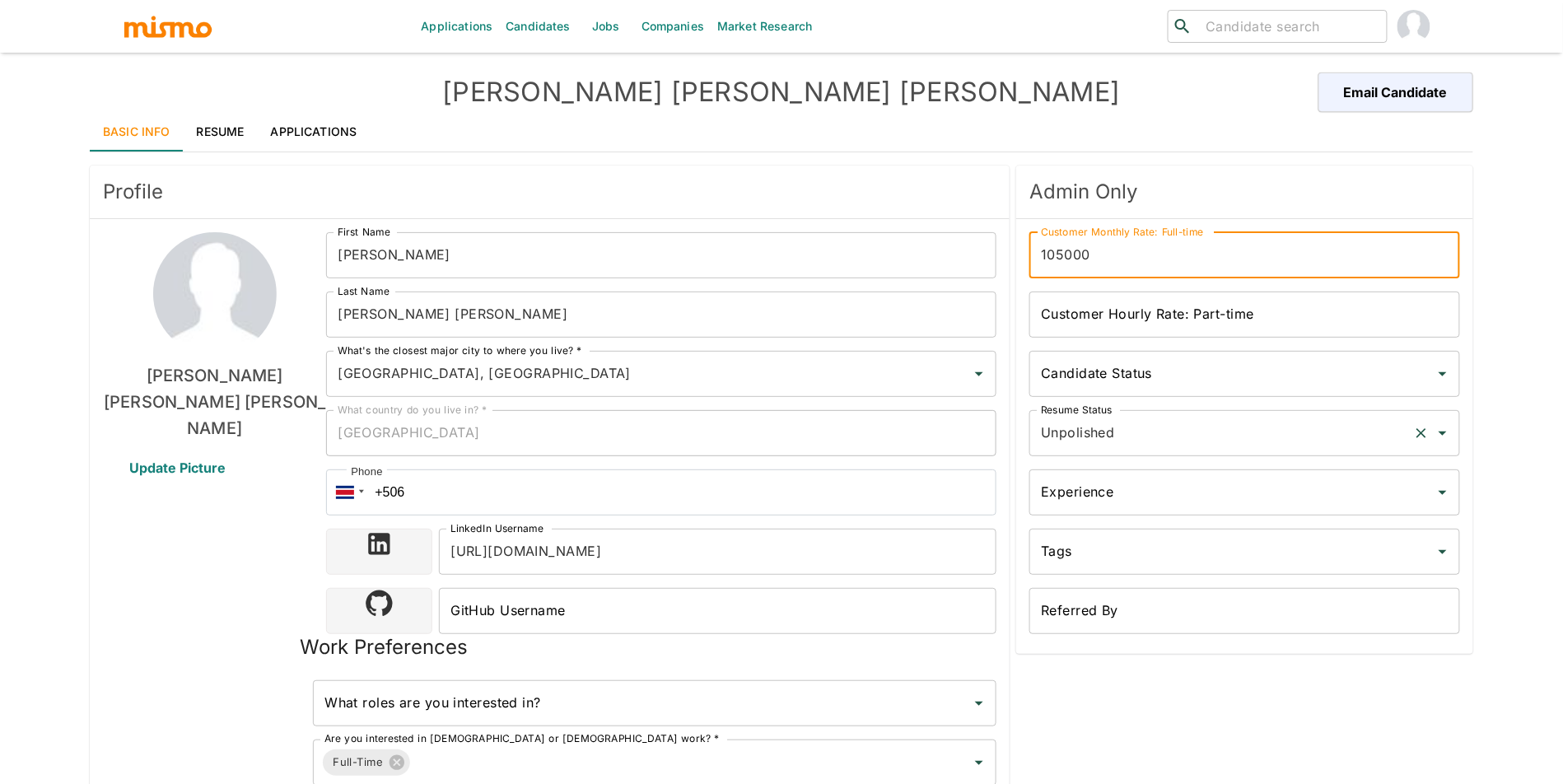
type input "105000"
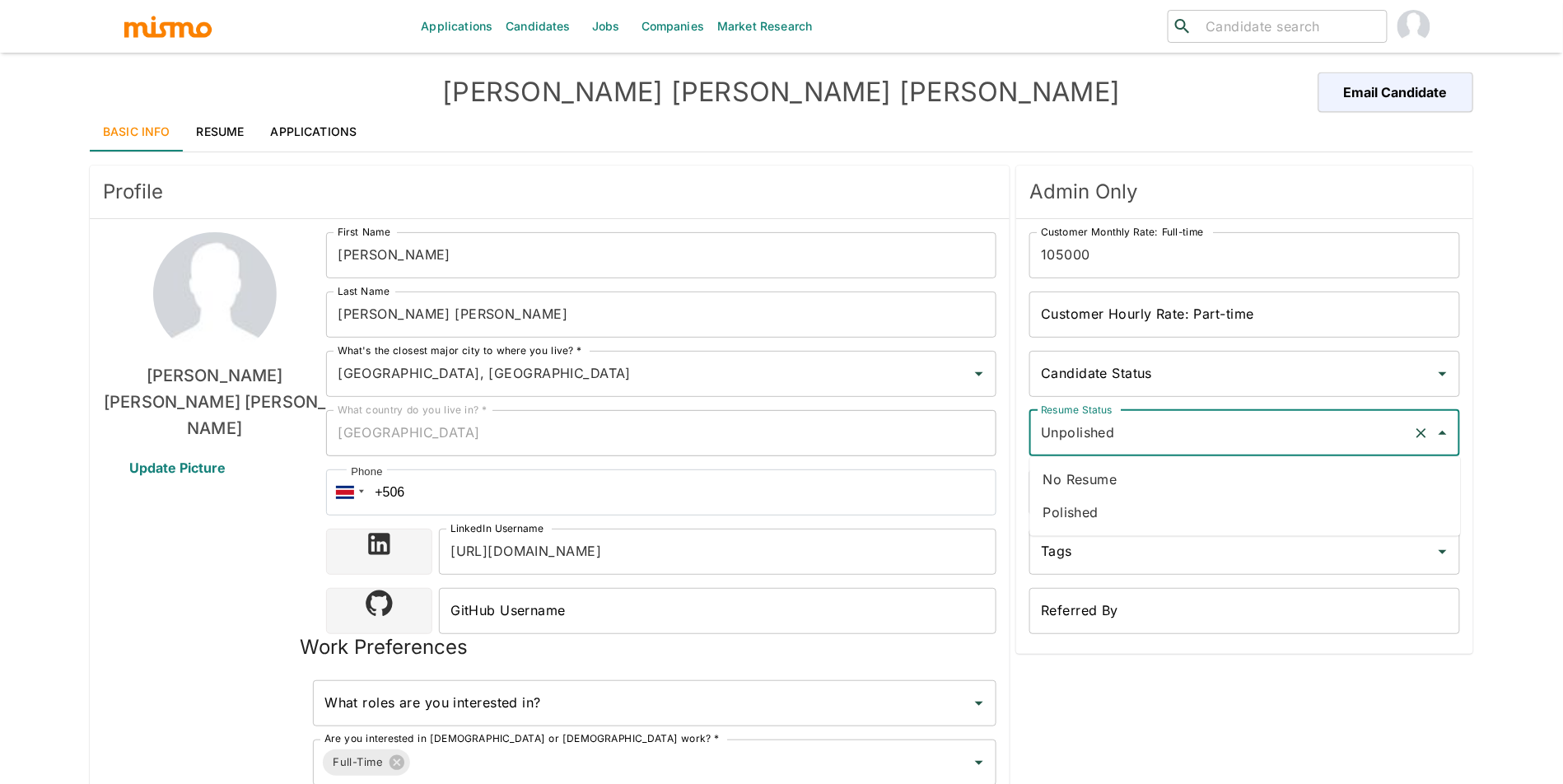
click at [1058, 432] on input "Unpolished" at bounding box center [1221, 433] width 369 height 31
click at [1065, 519] on li "Polished" at bounding box center [1245, 513] width 431 height 33
type input "Polished"
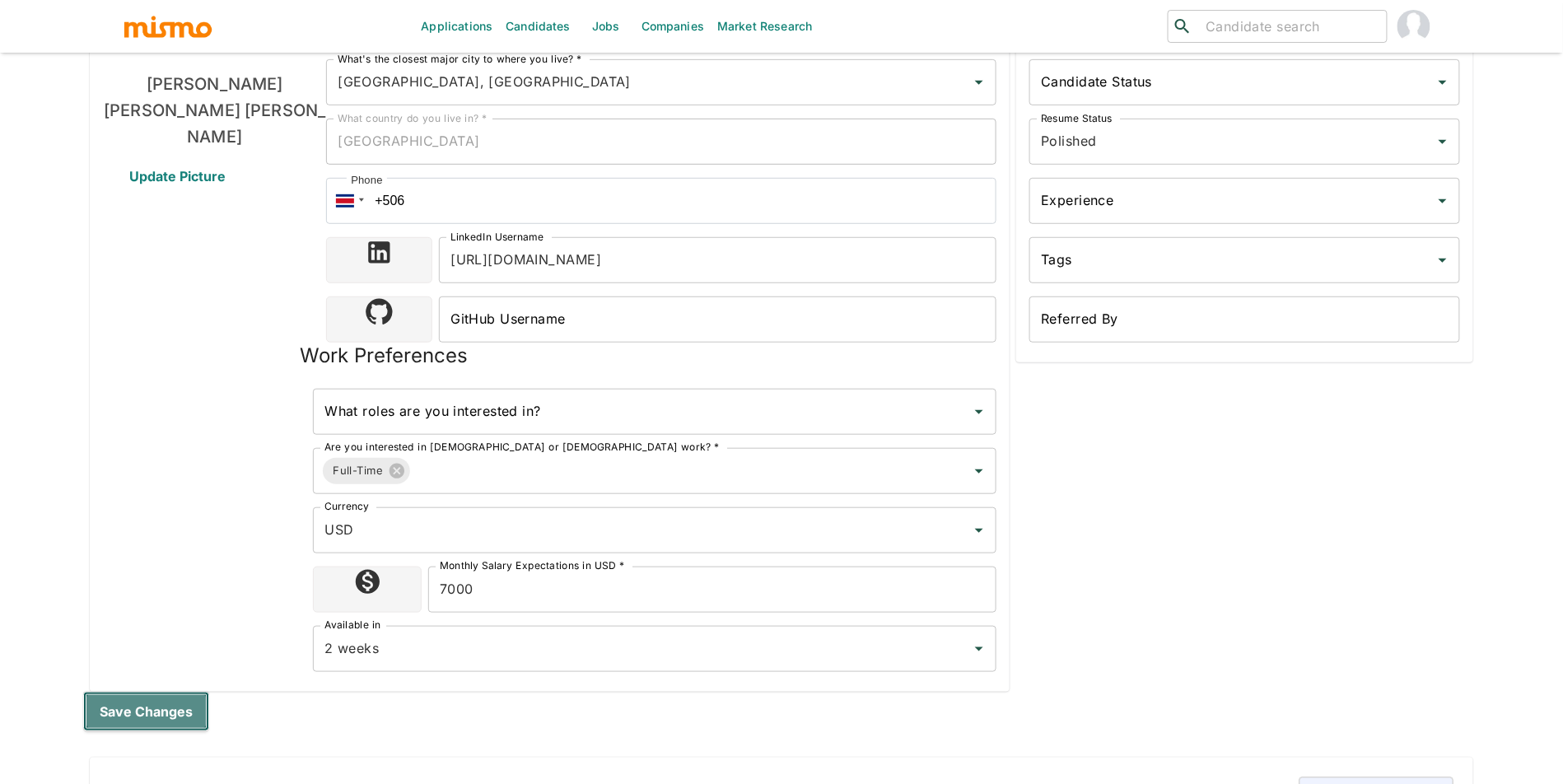
click at [153, 724] on button "Save changes" at bounding box center [146, 711] width 126 height 40
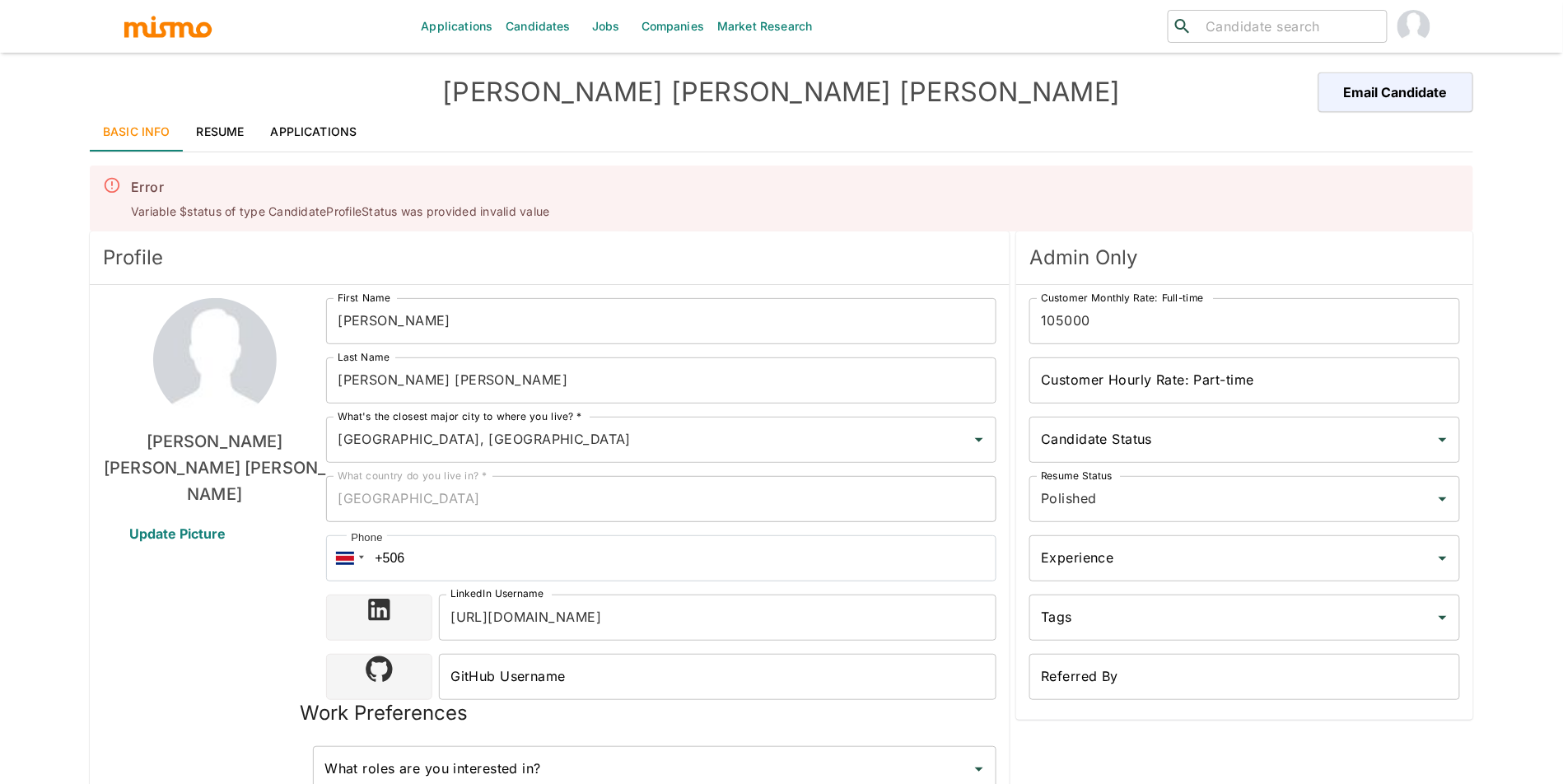
click at [164, 514] on span "Update Picture" at bounding box center [178, 534] width 136 height 40
click at [0, 0] on input "Update Picture" at bounding box center [0, 0] width 0 height 0
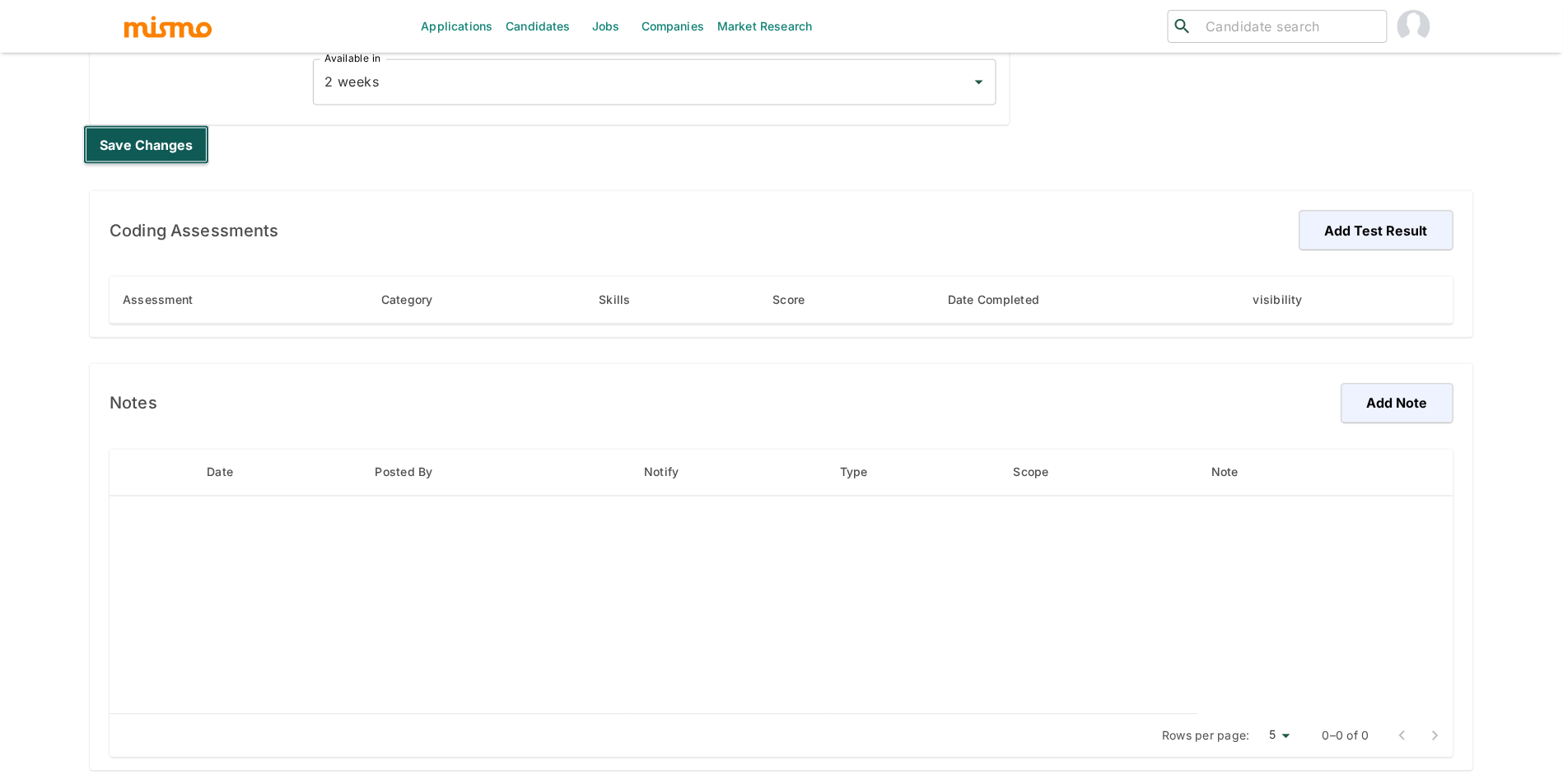
click at [128, 140] on button "Save changes" at bounding box center [146, 145] width 126 height 40
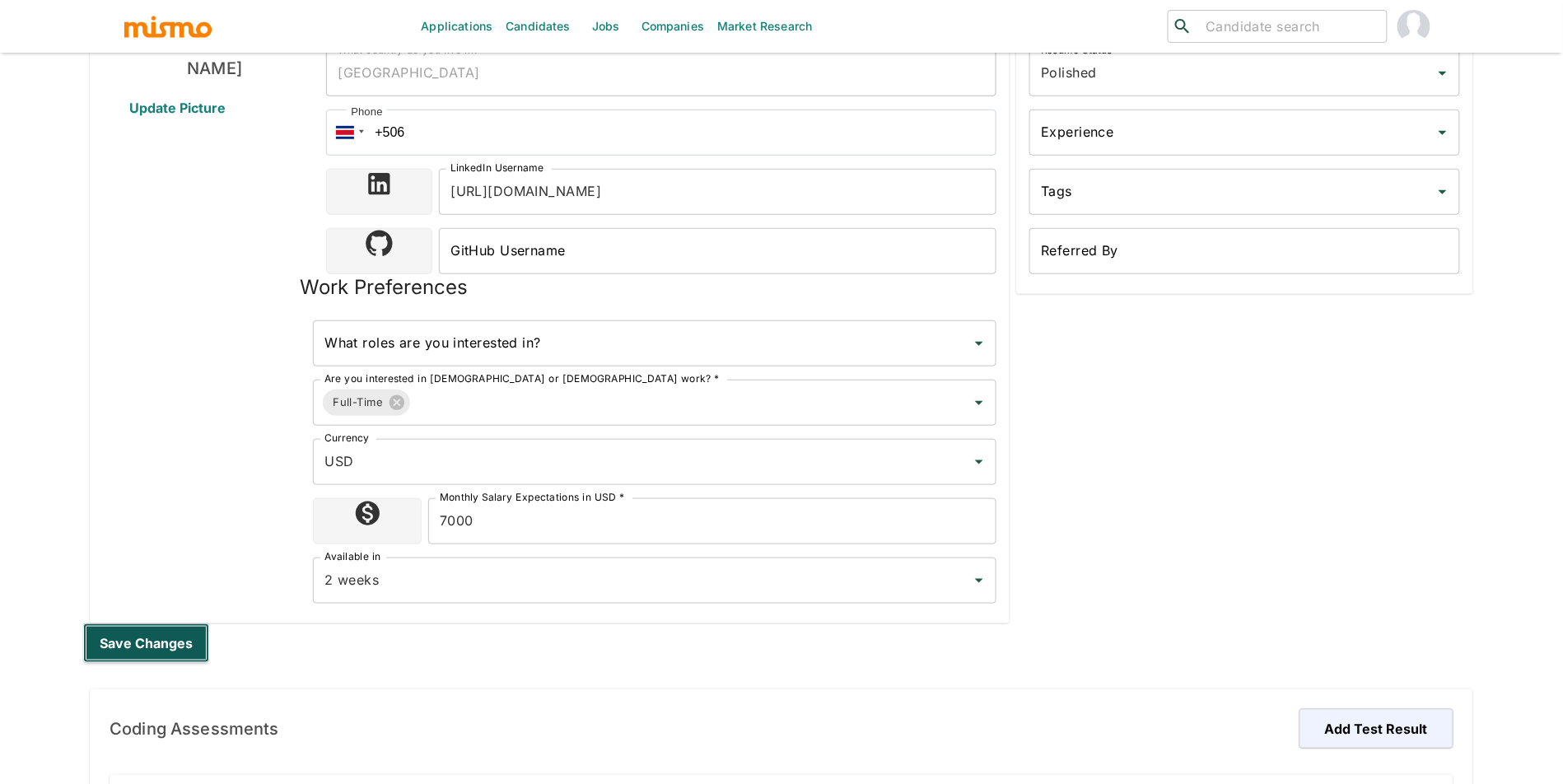
click at [175, 634] on button "Save changes" at bounding box center [146, 643] width 126 height 40
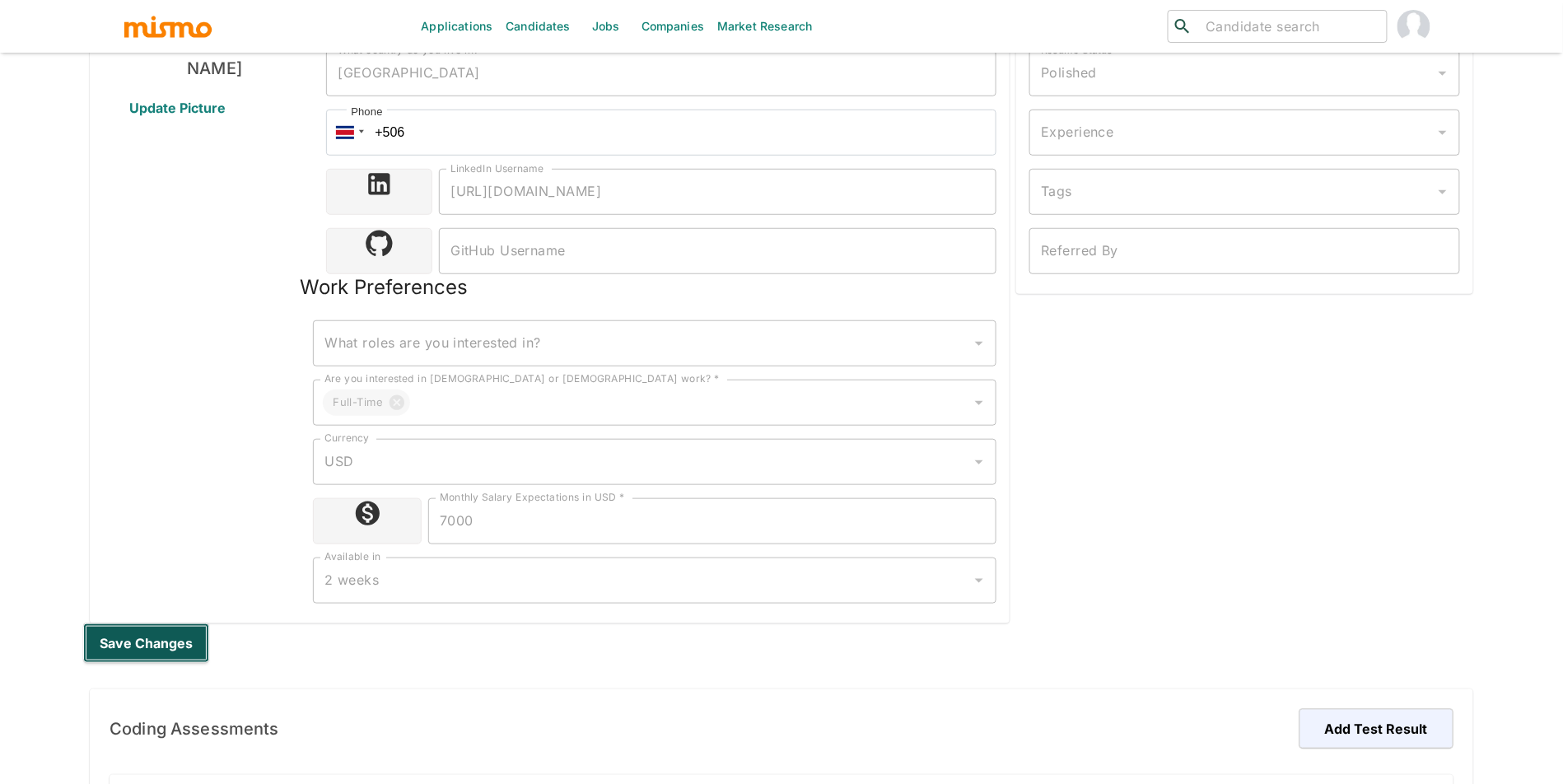
scroll to position [425, 0]
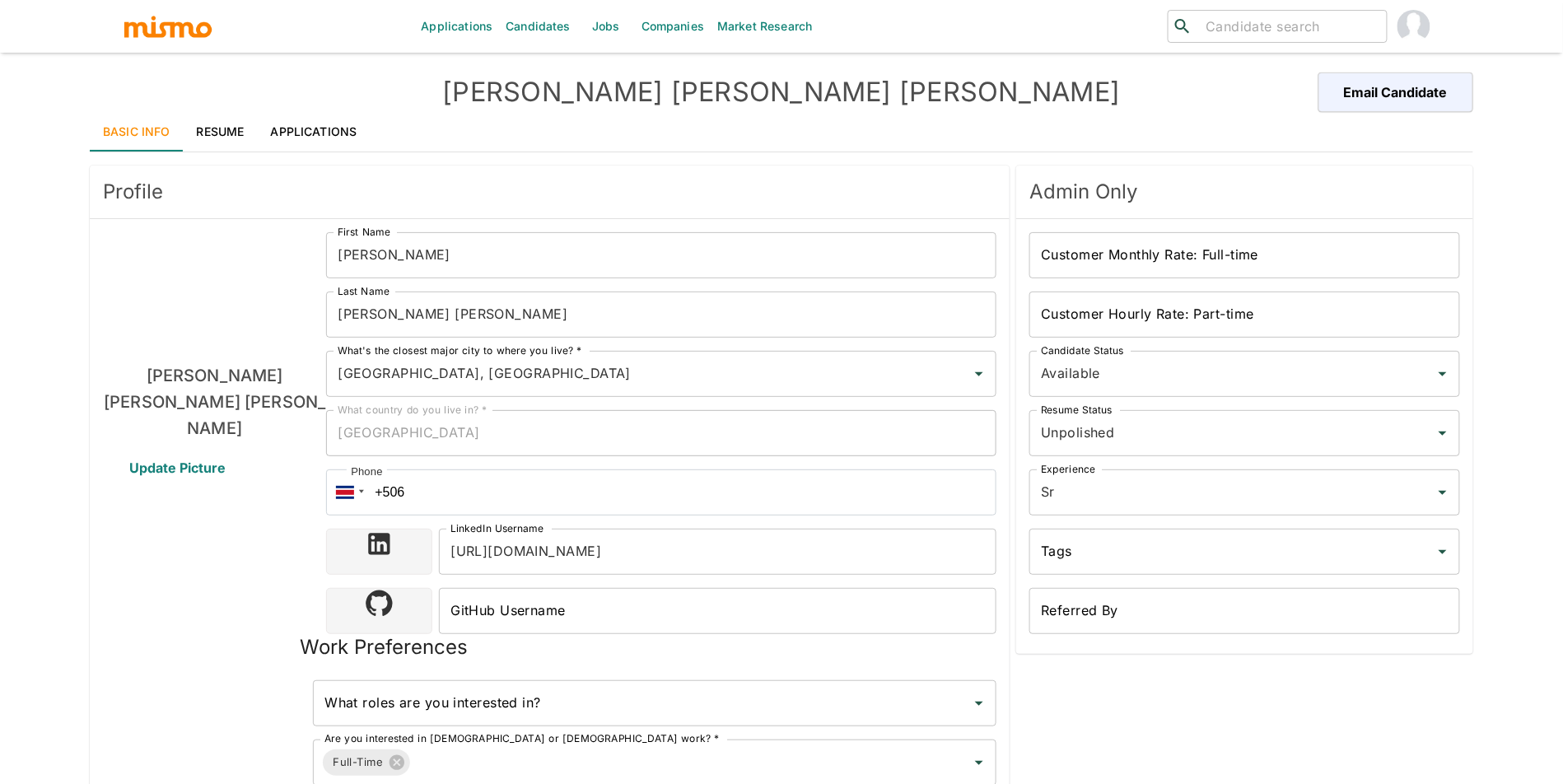
click at [1098, 246] on div "Customer Monthly Rate: Full-time Customer Monthly Rate: Full-time" at bounding box center [1244, 255] width 431 height 46
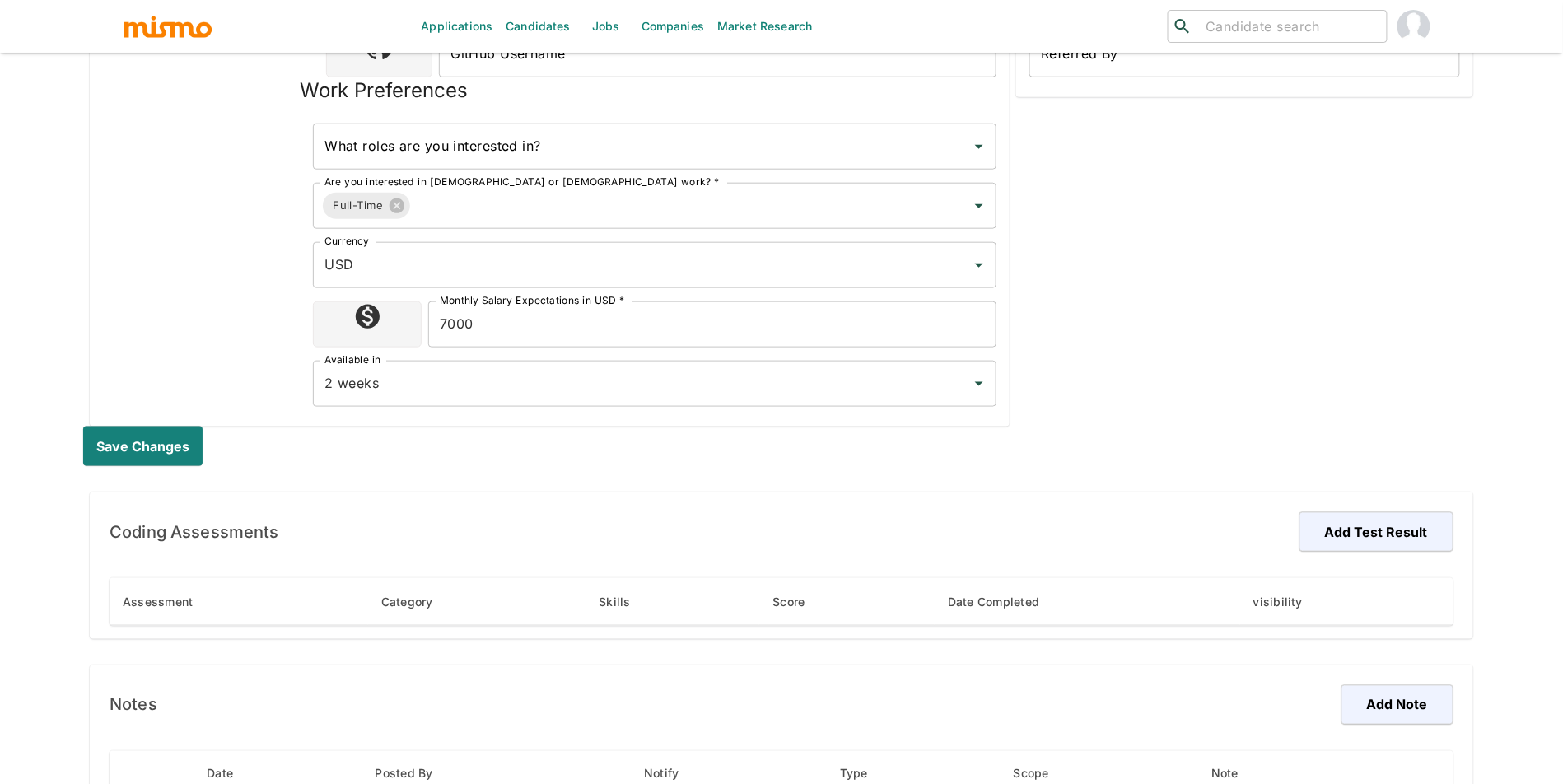
scroll to position [659, 0]
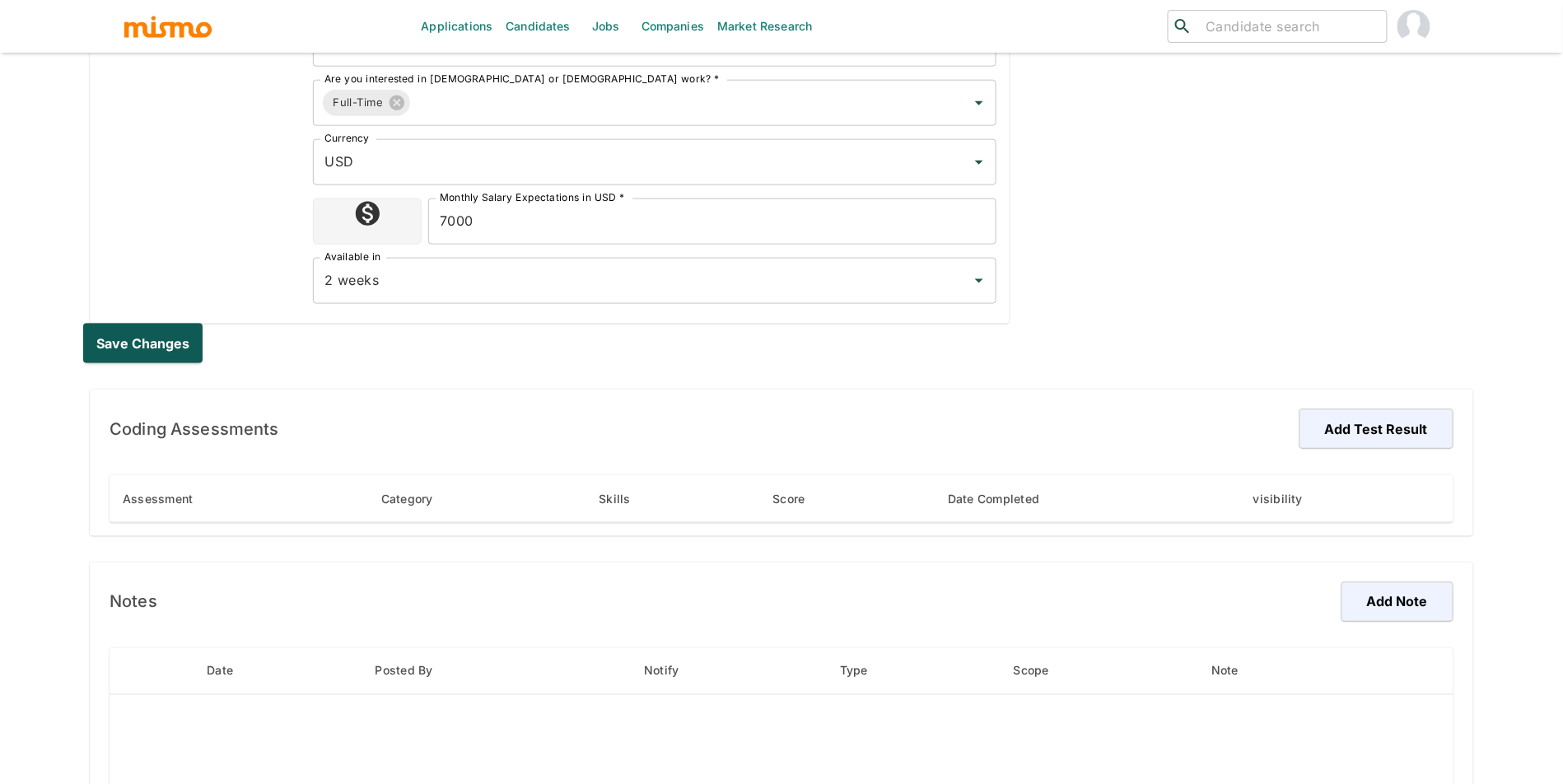
type input "10500"
click at [139, 349] on button "Save changes" at bounding box center [146, 344] width 126 height 40
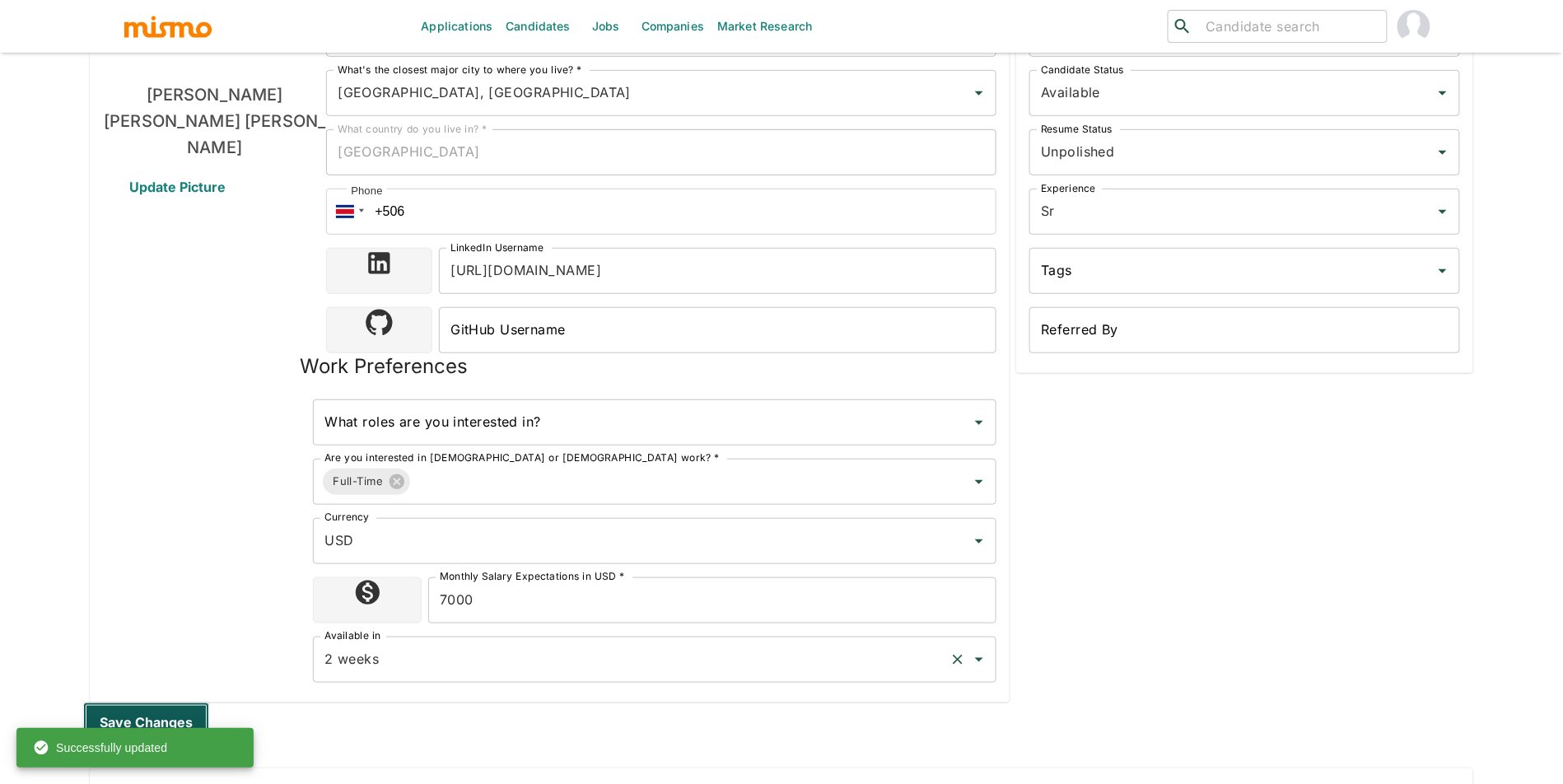
scroll to position [303, 0]
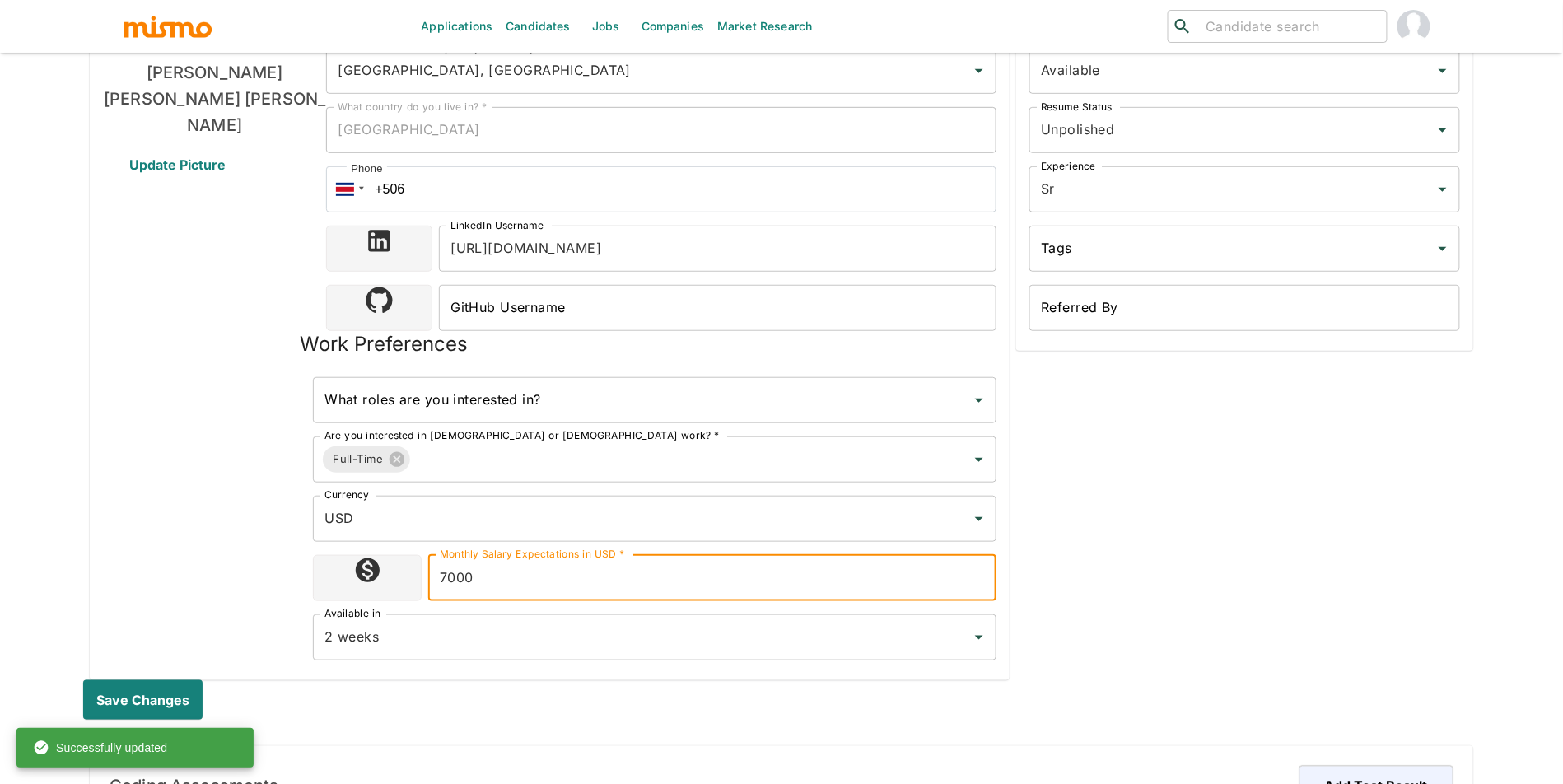
click at [453, 574] on input "7000" at bounding box center [712, 578] width 568 height 46
click at [457, 579] on input "7000" at bounding box center [712, 578] width 568 height 46
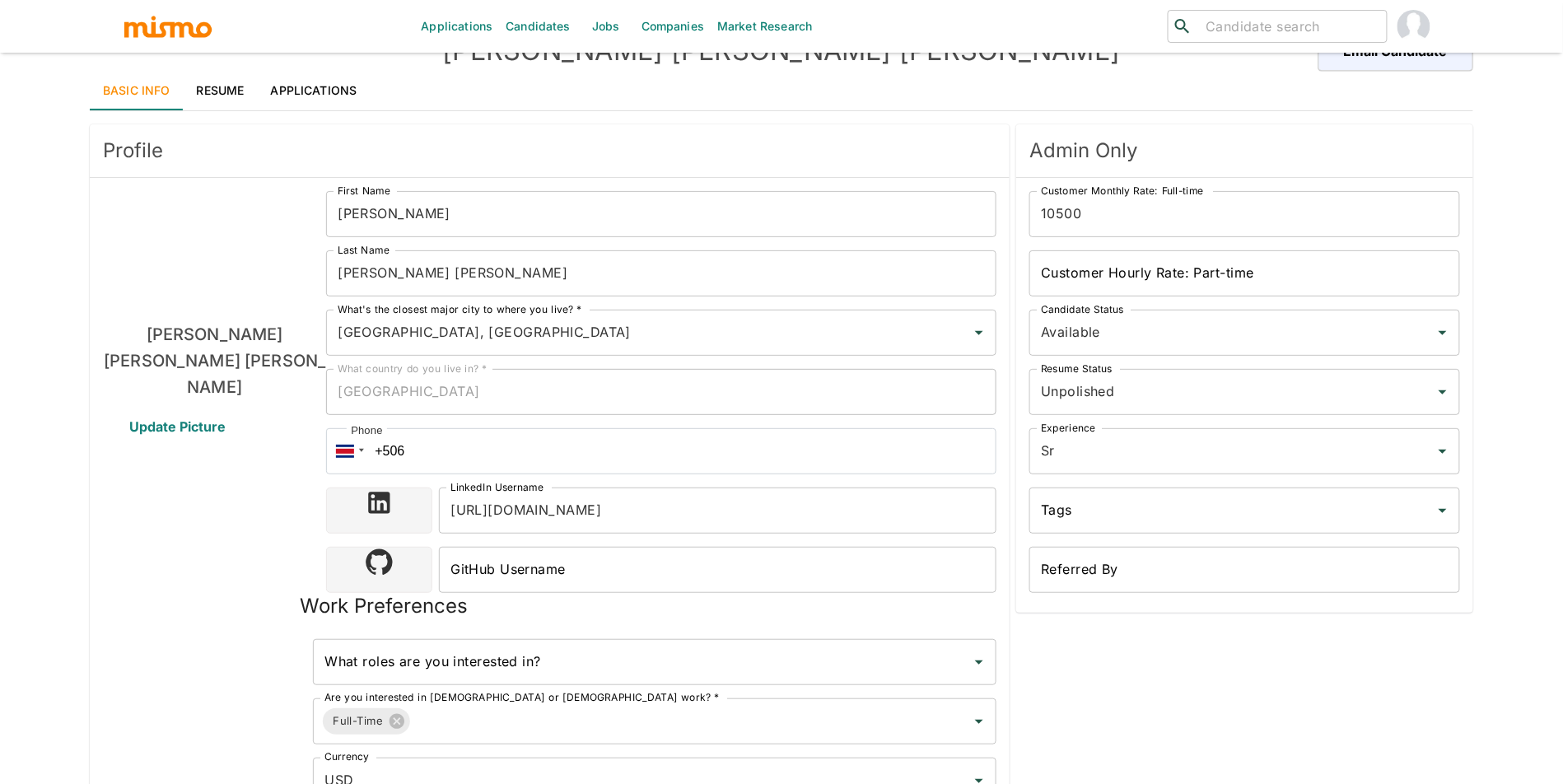
scroll to position [0, 0]
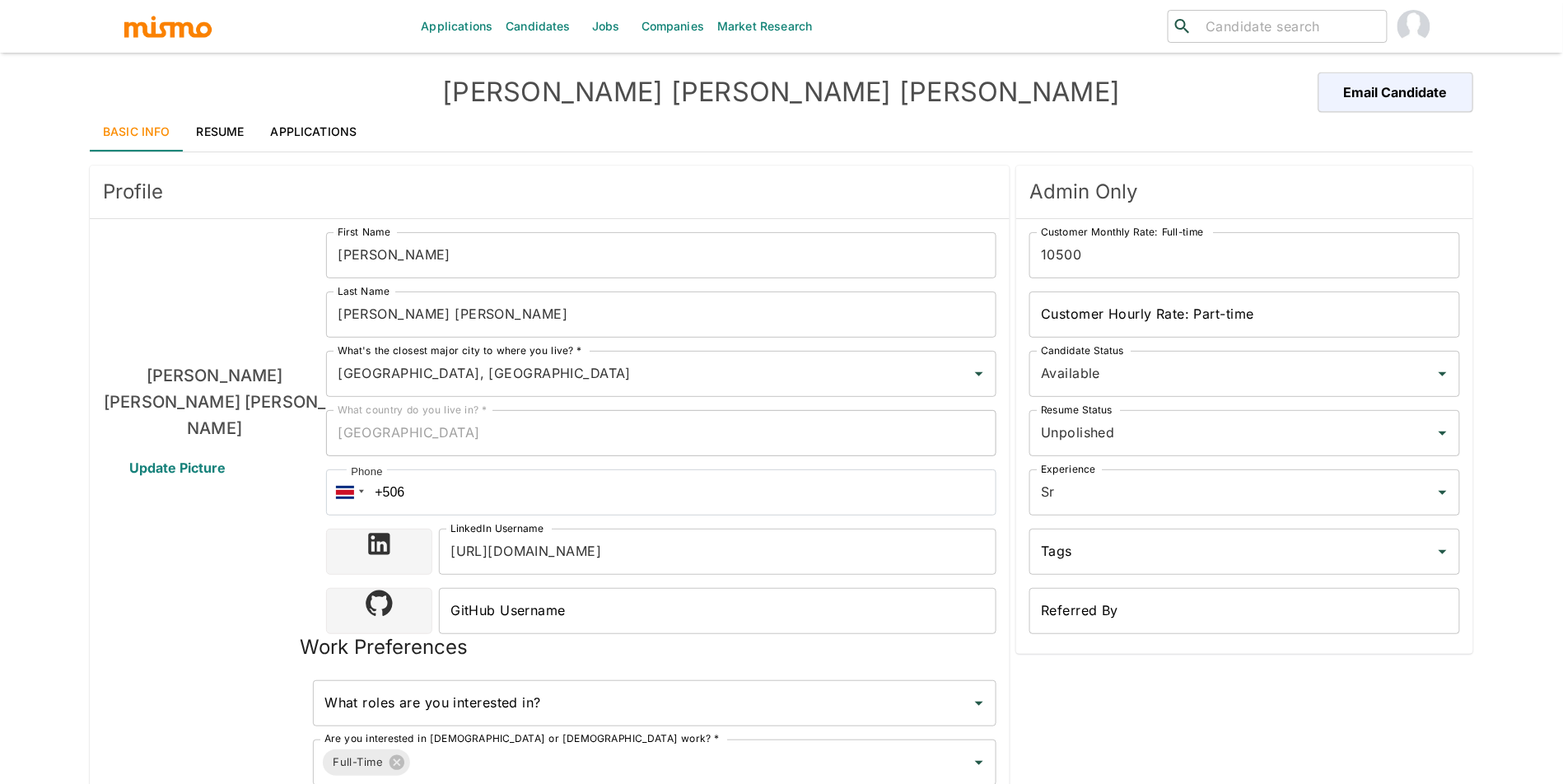
type input "7500"
click at [1109, 255] on input "10500" at bounding box center [1244, 255] width 431 height 46
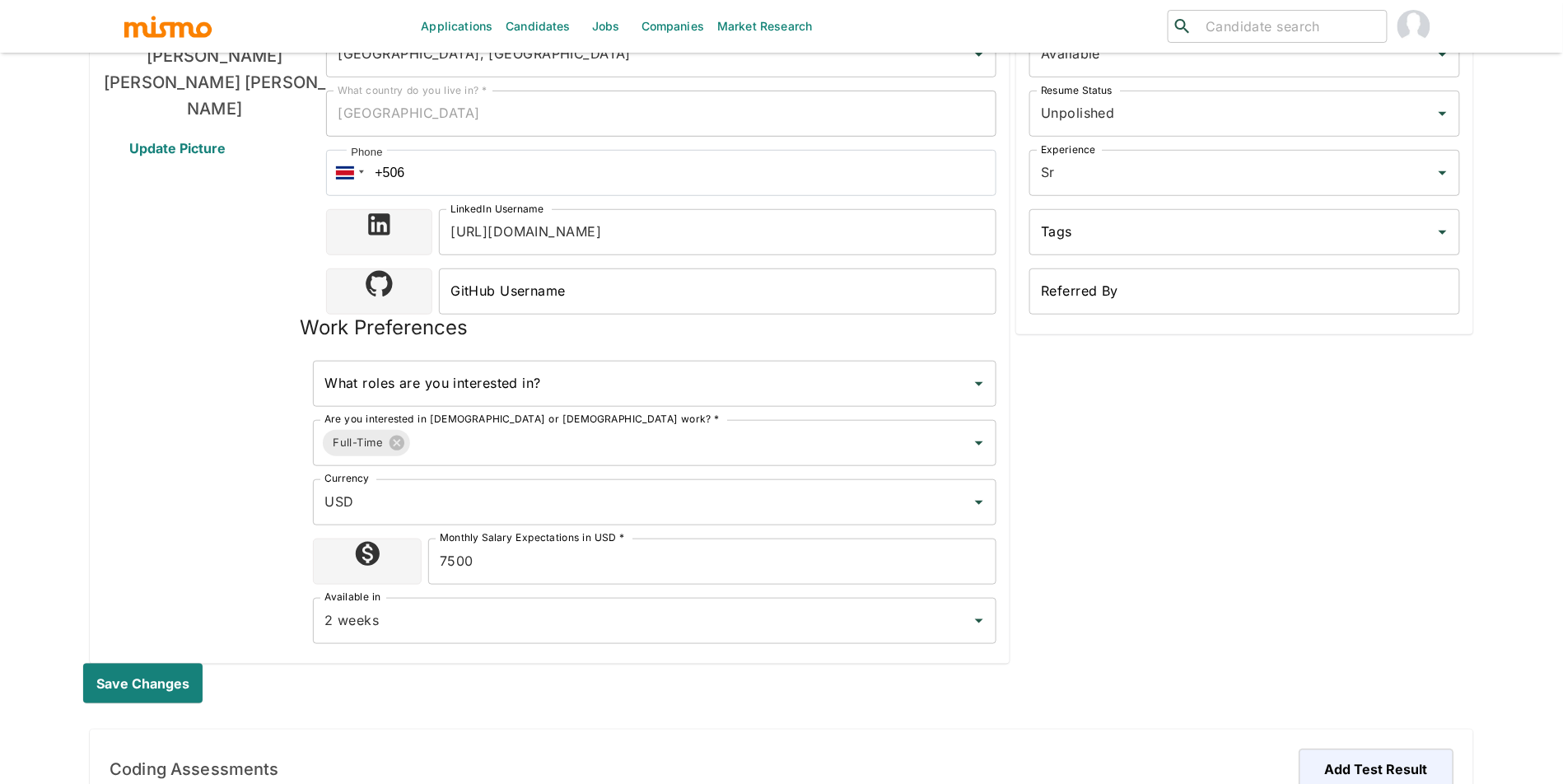
scroll to position [587, 0]
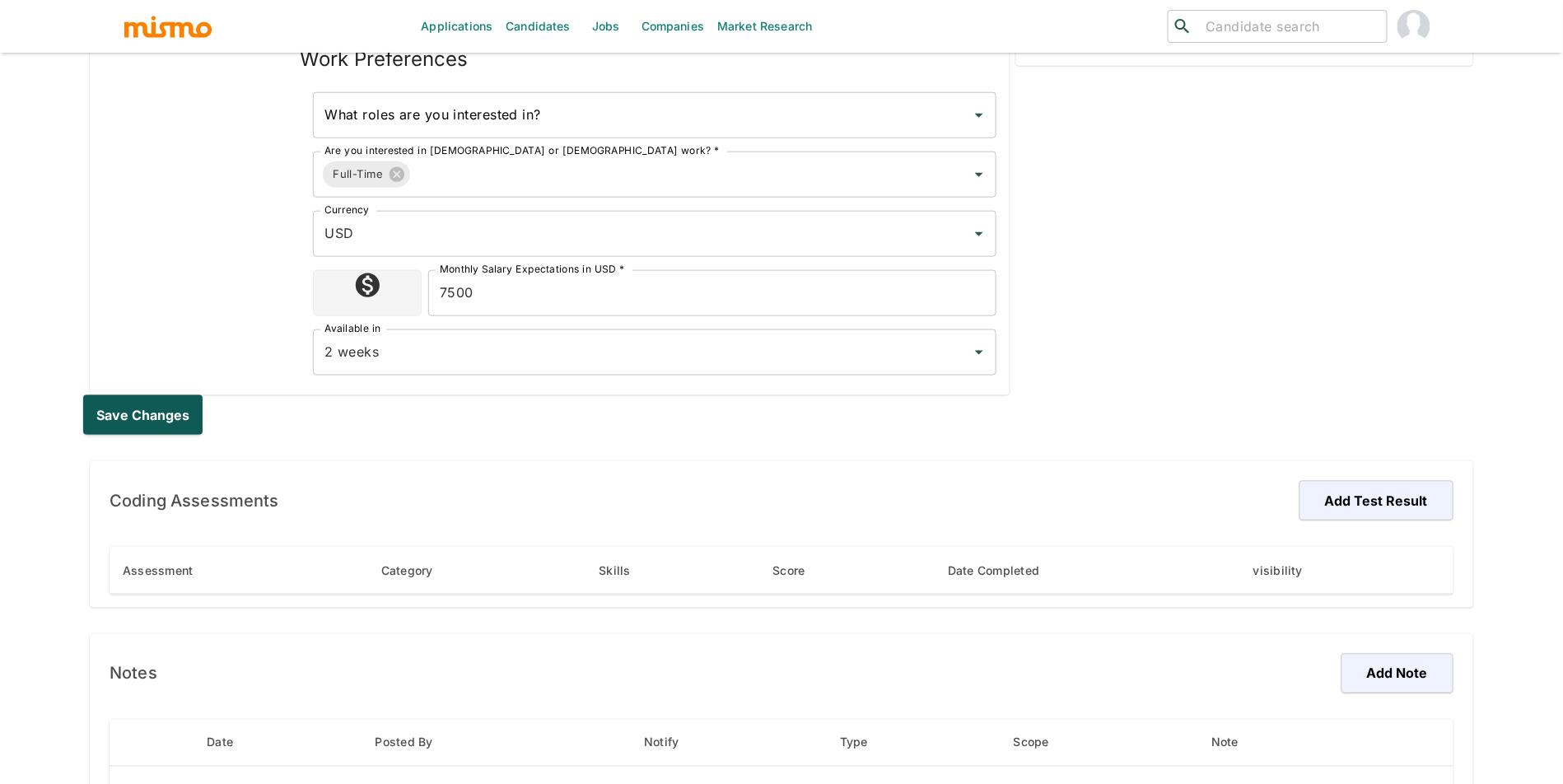
type input "11000"
click at [164, 406] on button "Save changes" at bounding box center [146, 415] width 126 height 40
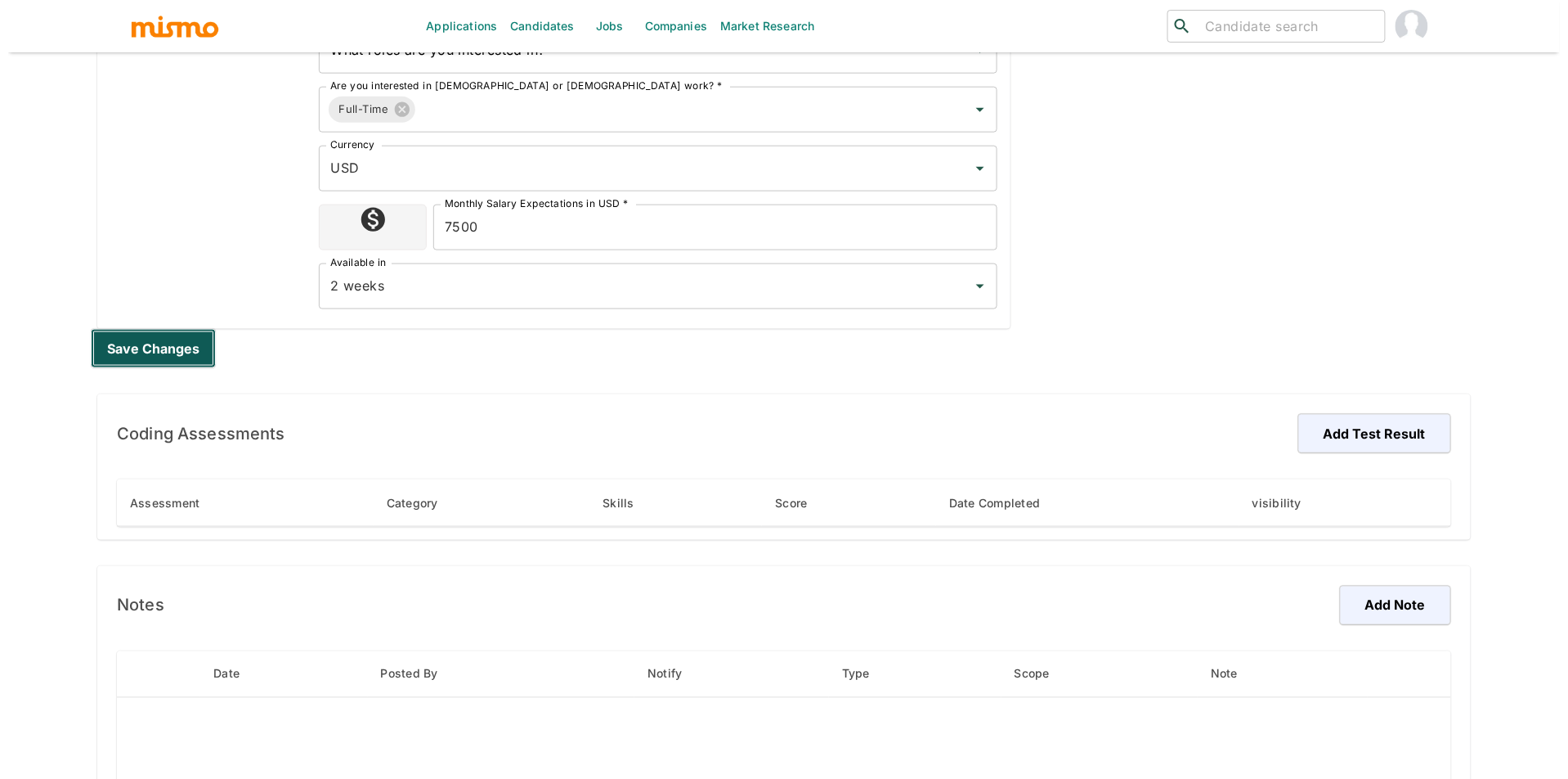
scroll to position [852, 0]
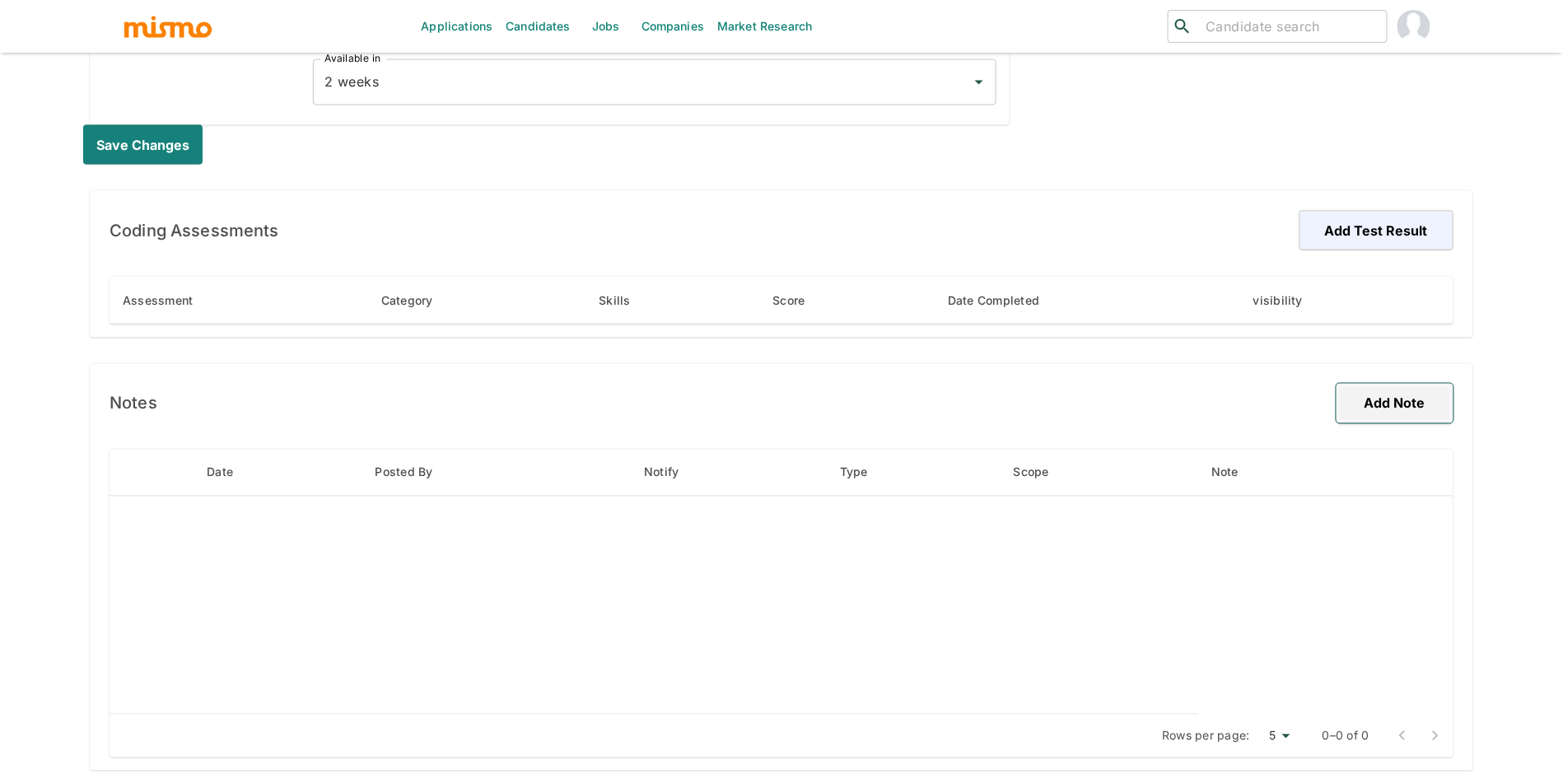
click at [1389, 399] on button "Add Note" at bounding box center [1394, 403] width 117 height 40
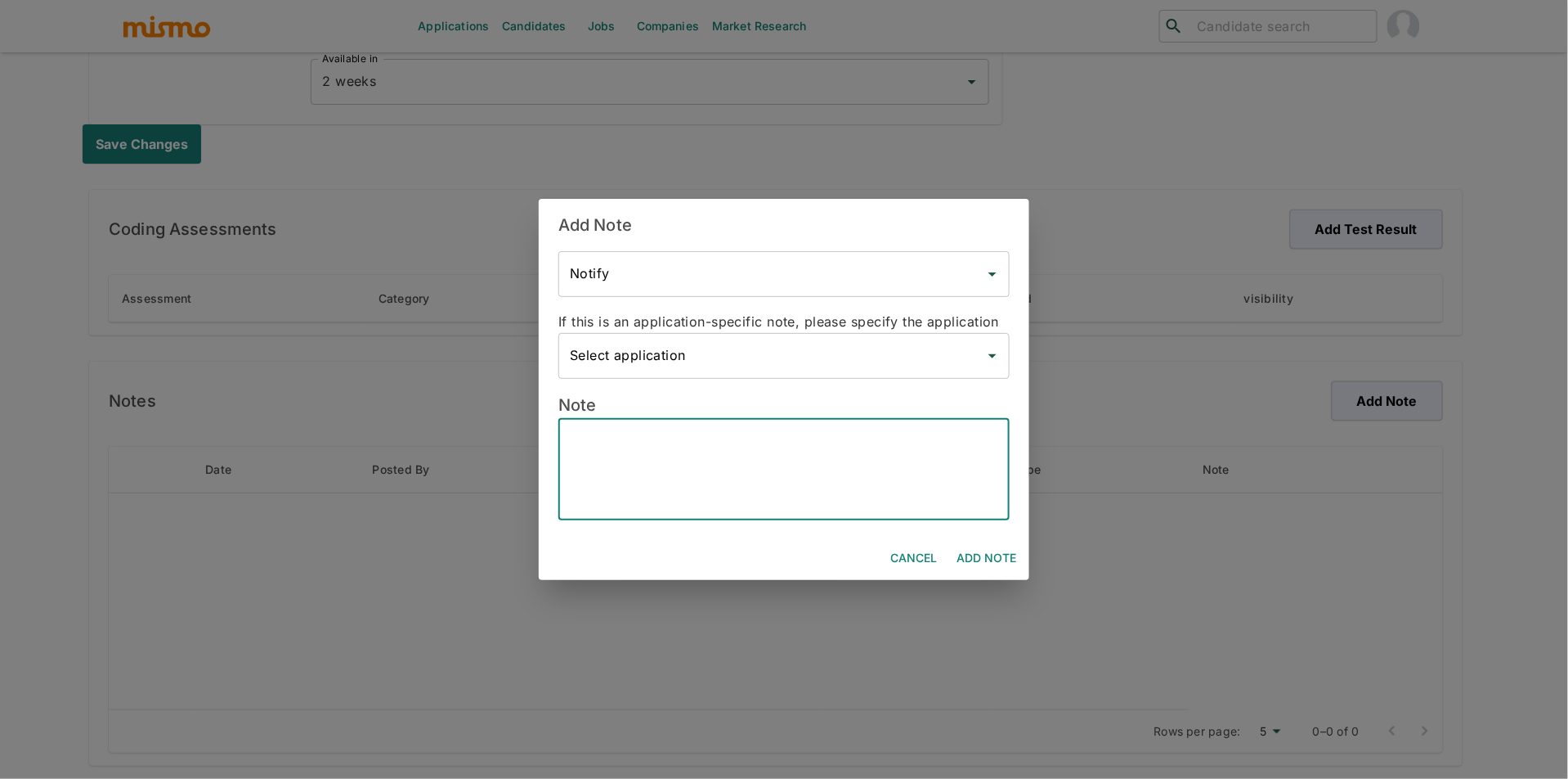
click at [847, 432] on textarea at bounding box center [784, 470] width 428 height 76
paste textarea "Technical Skills & Experience Backend Development Ruby on Rails (Primary expert…"
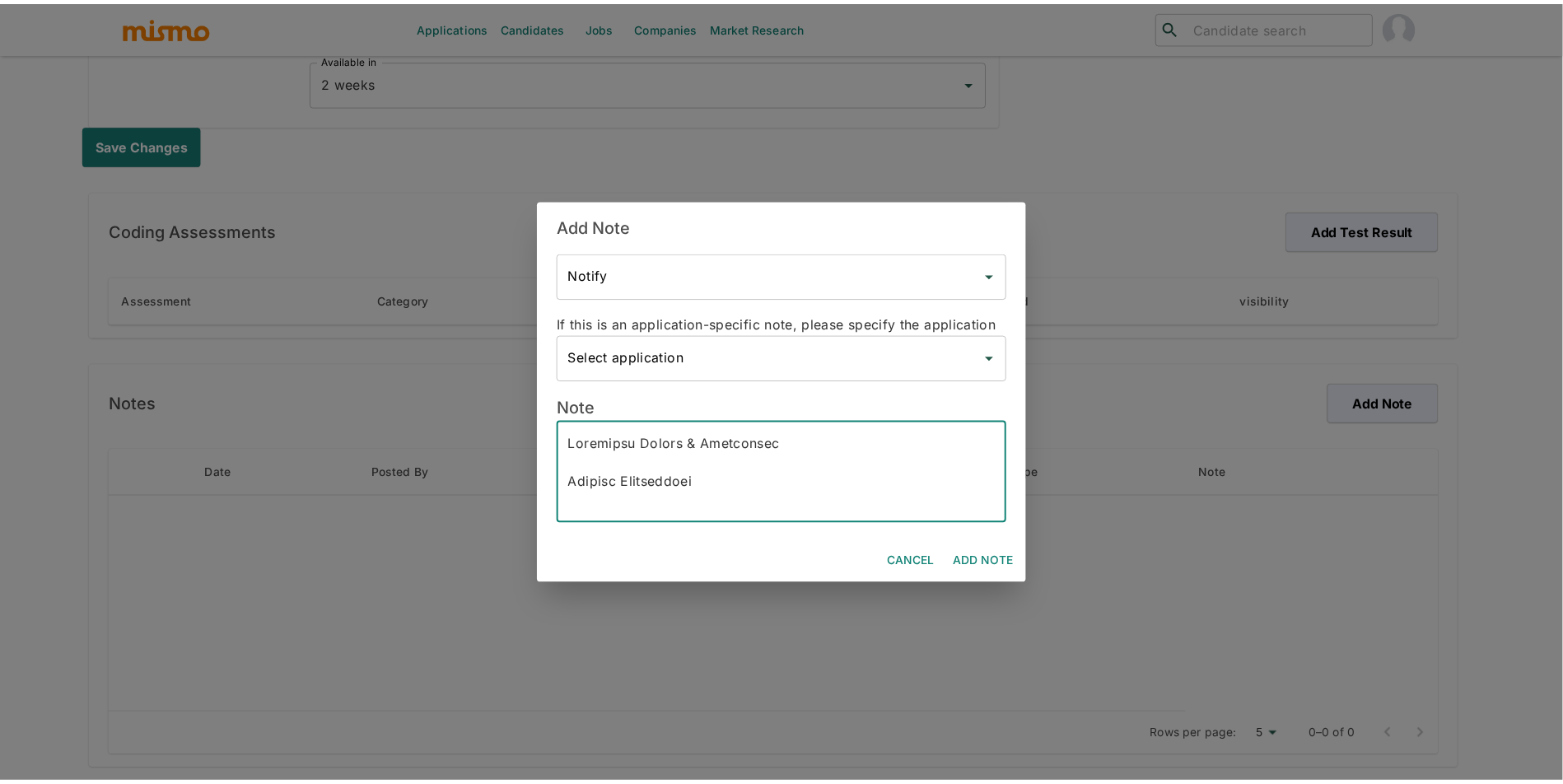
scroll to position [1437, 0]
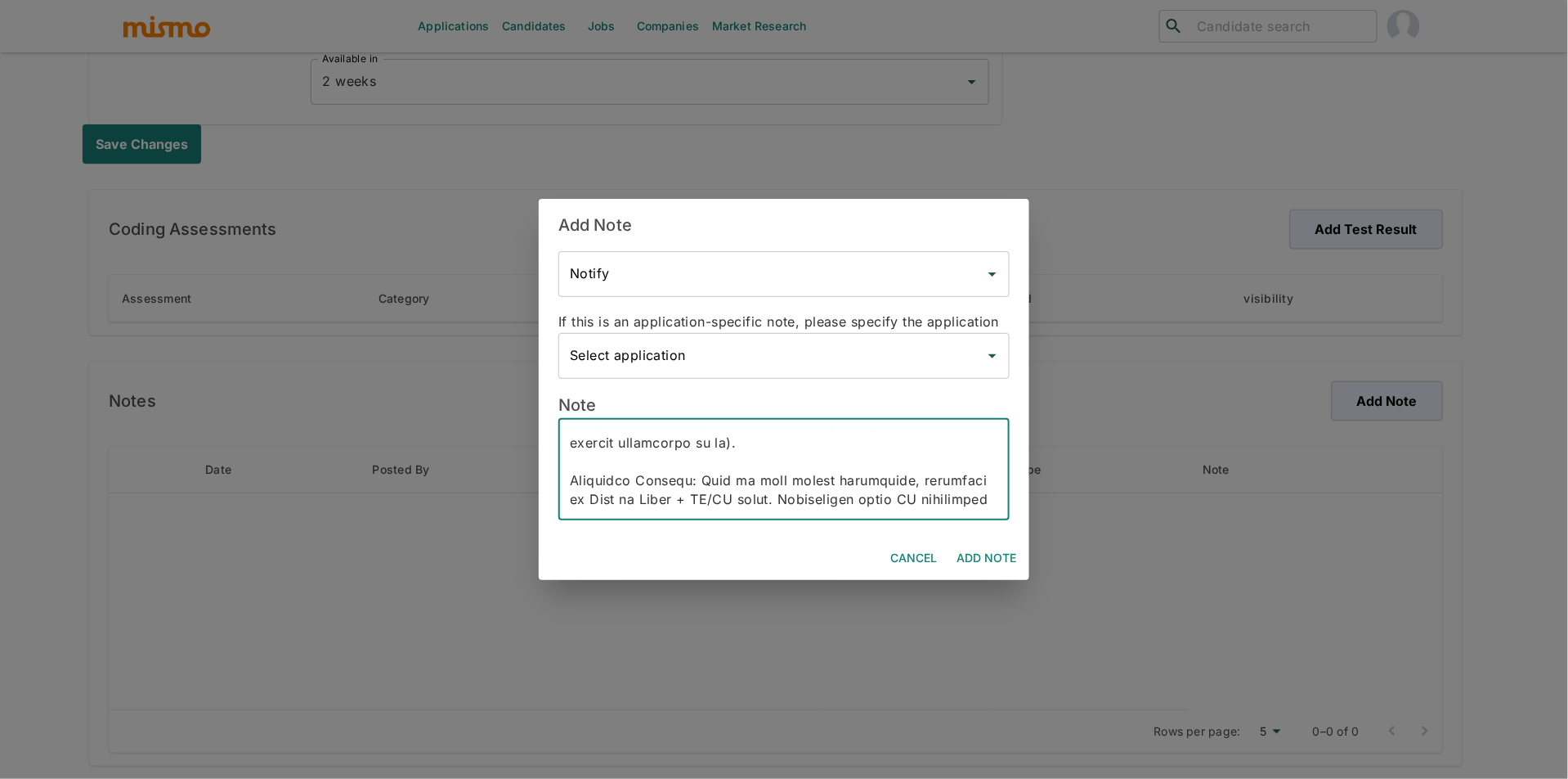
type textarea "Technical Skills & Experience Backend Development Ruby on Rails (Primary expert…"
click at [1003, 566] on button "Add Note" at bounding box center [986, 558] width 73 height 30
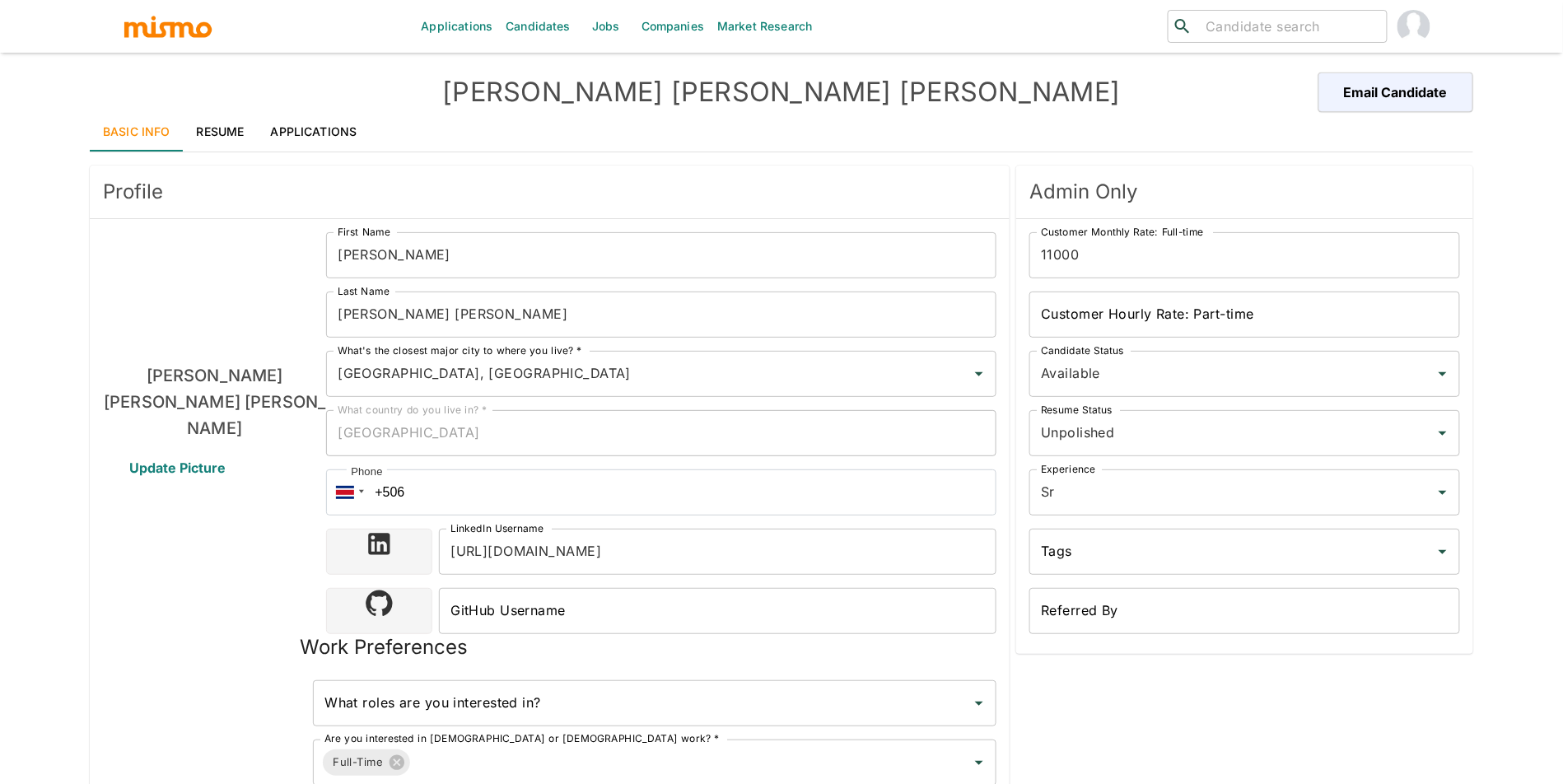
click at [226, 139] on link "Resume" at bounding box center [221, 132] width 74 height 40
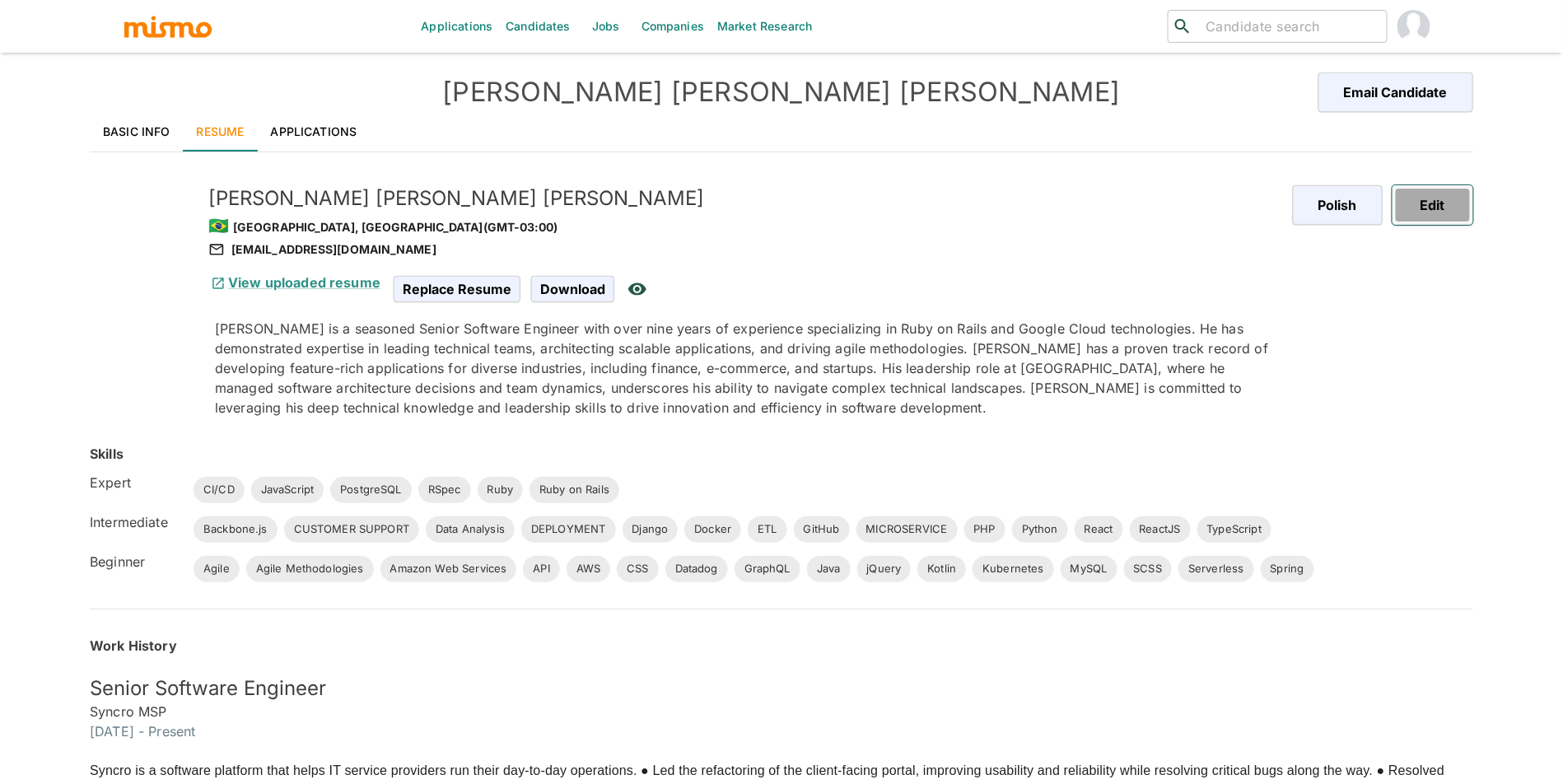
click at [1461, 203] on button "Edit" at bounding box center [1433, 205] width 81 height 40
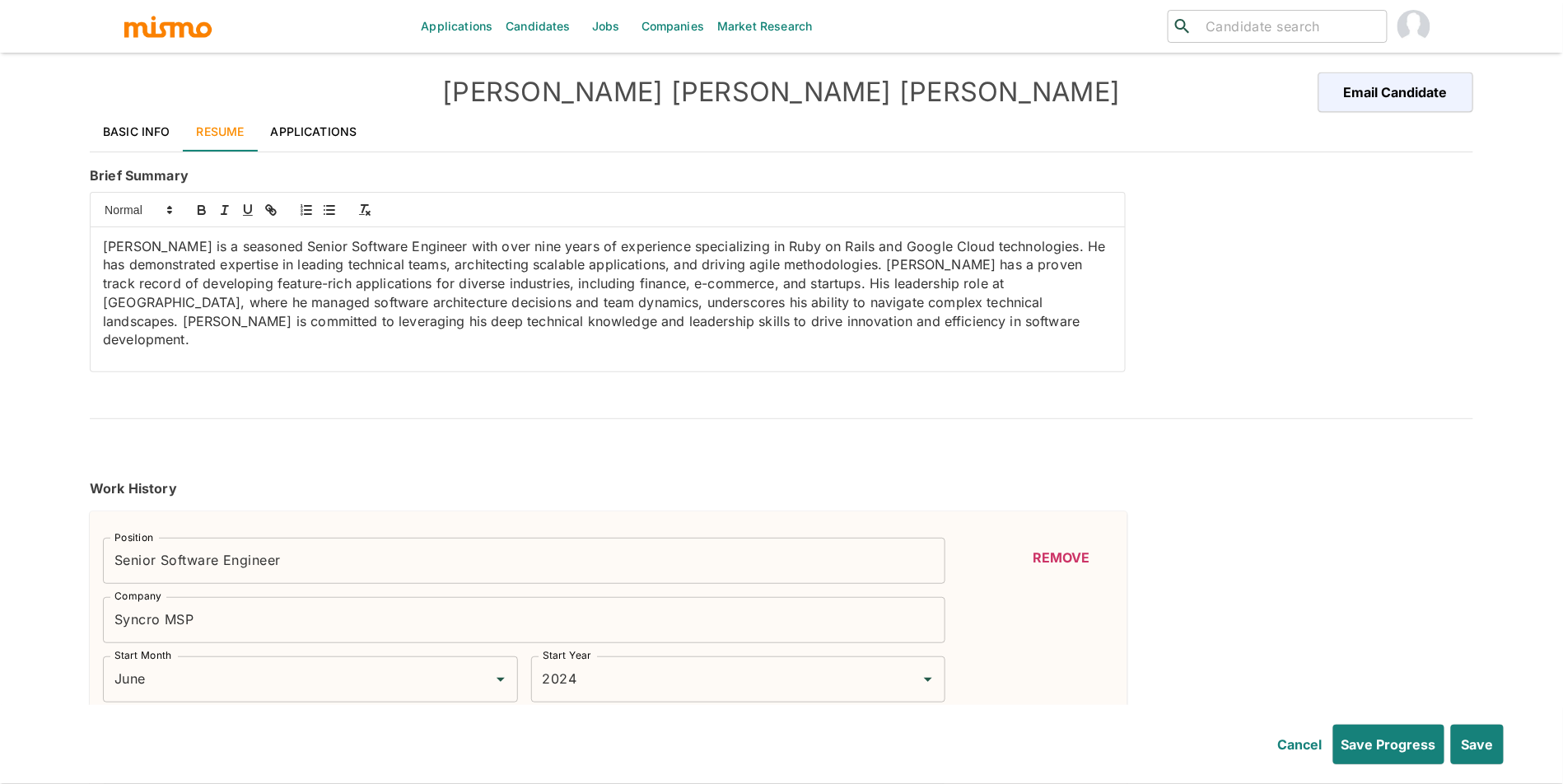
type input "June"
type input "2024"
type input "June"
type input "2023"
type input "February"
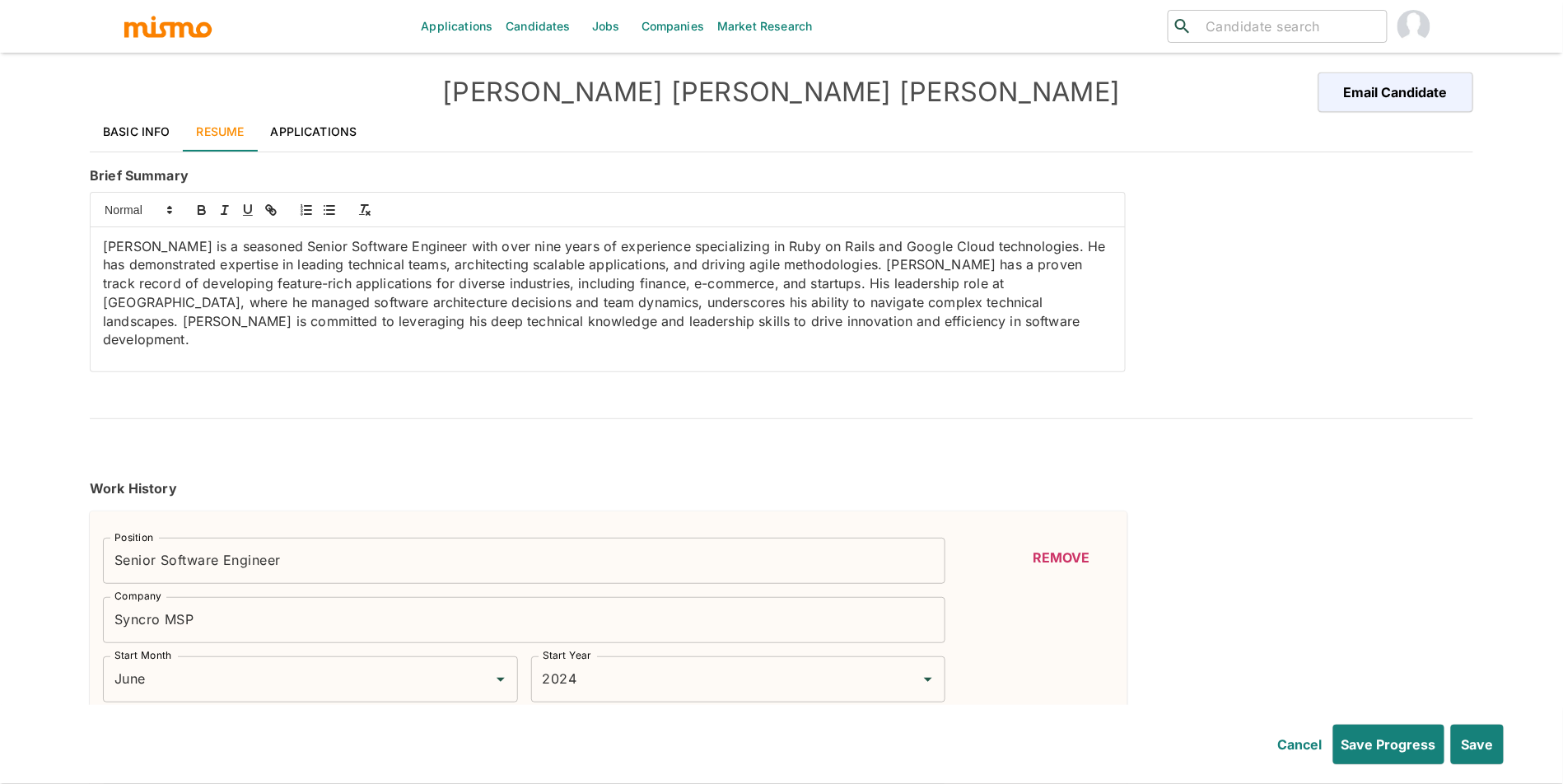
type input "2024"
type input "January"
type input "2025"
type input "November"
type input "2022"
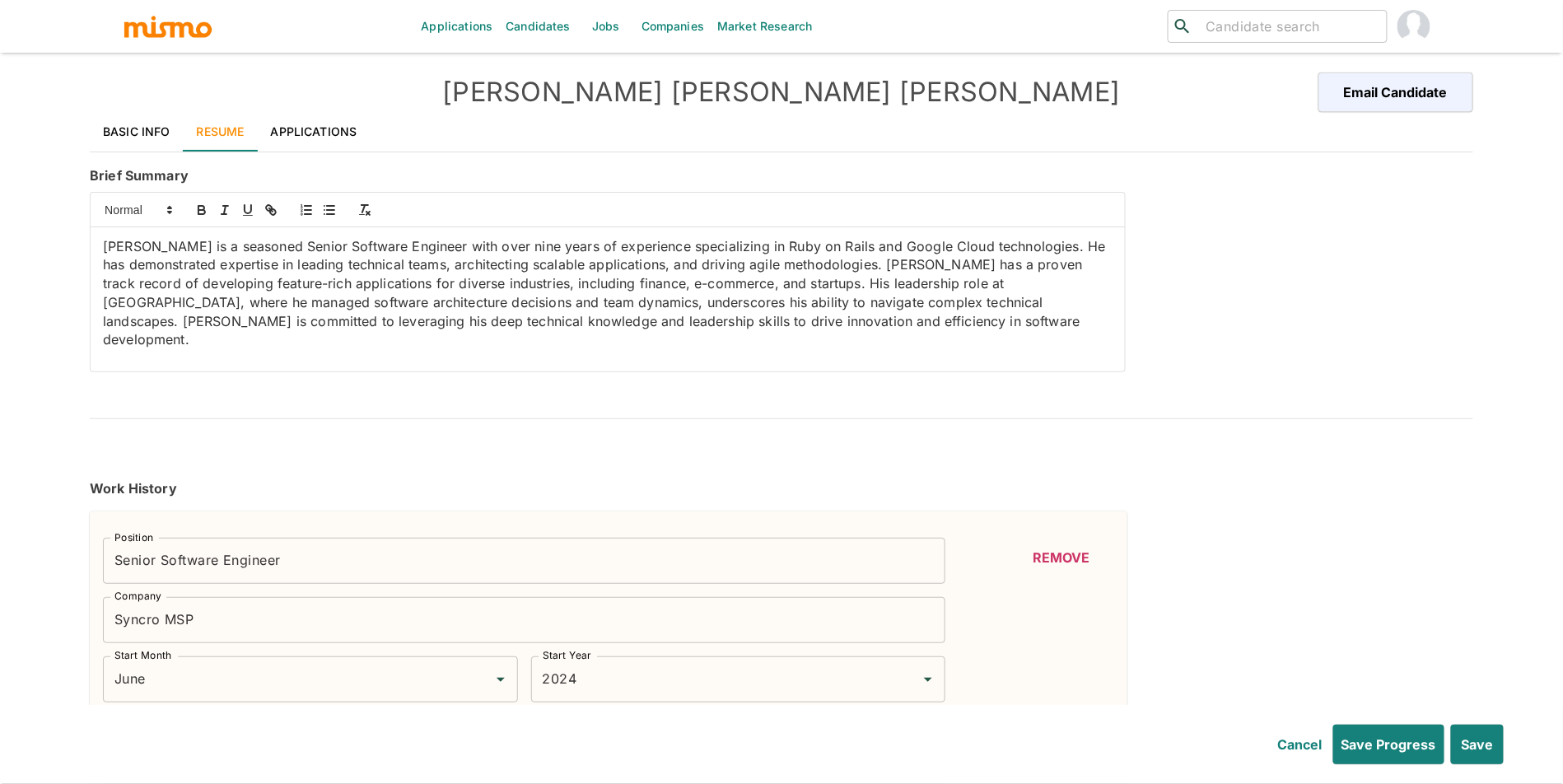
type input "August"
type input "2023"
type input "July"
type input "2019"
type input "March"
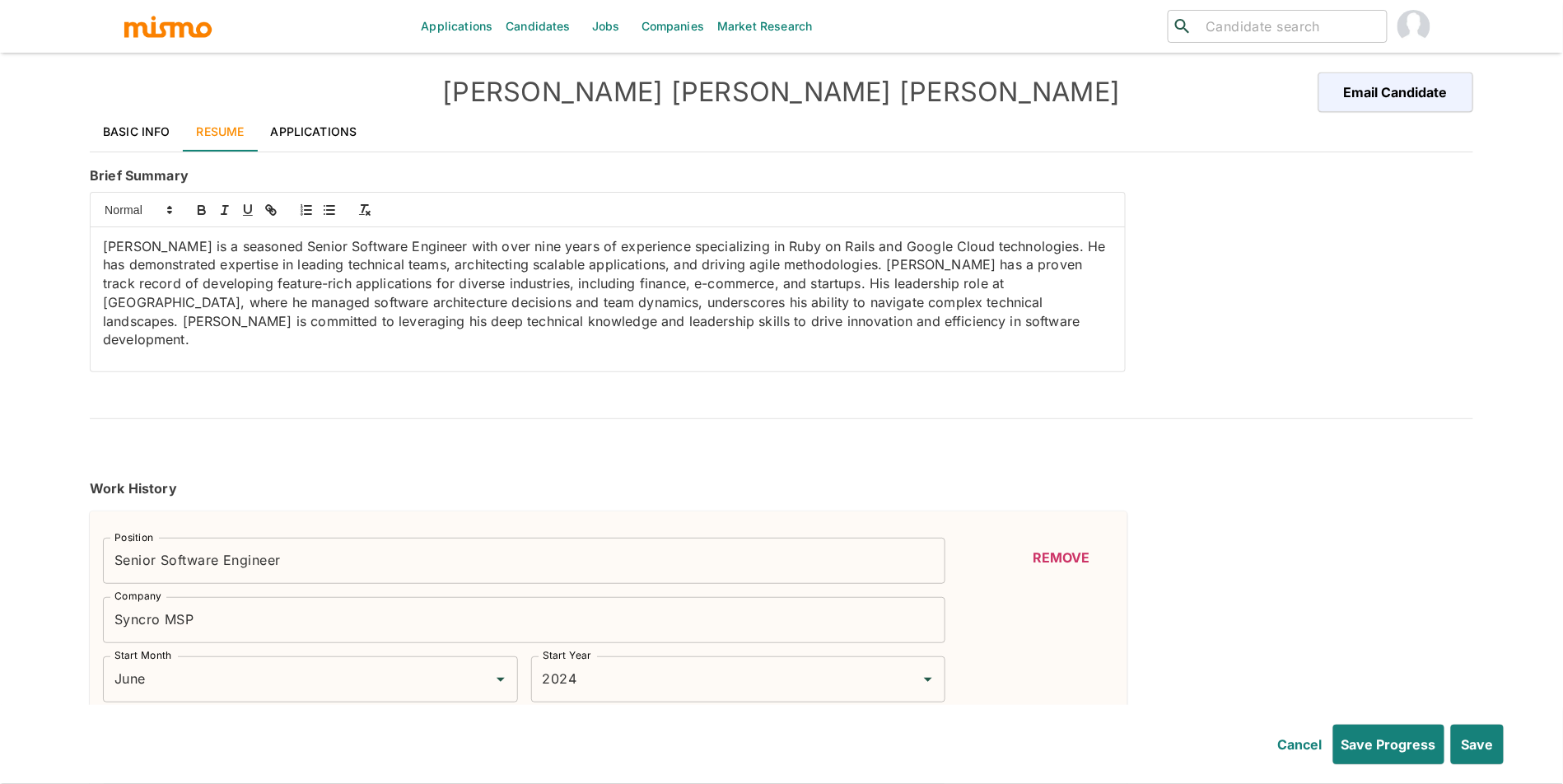
type input "2023"
type input "January"
type input "2022"
type input "August"
type input "2022"
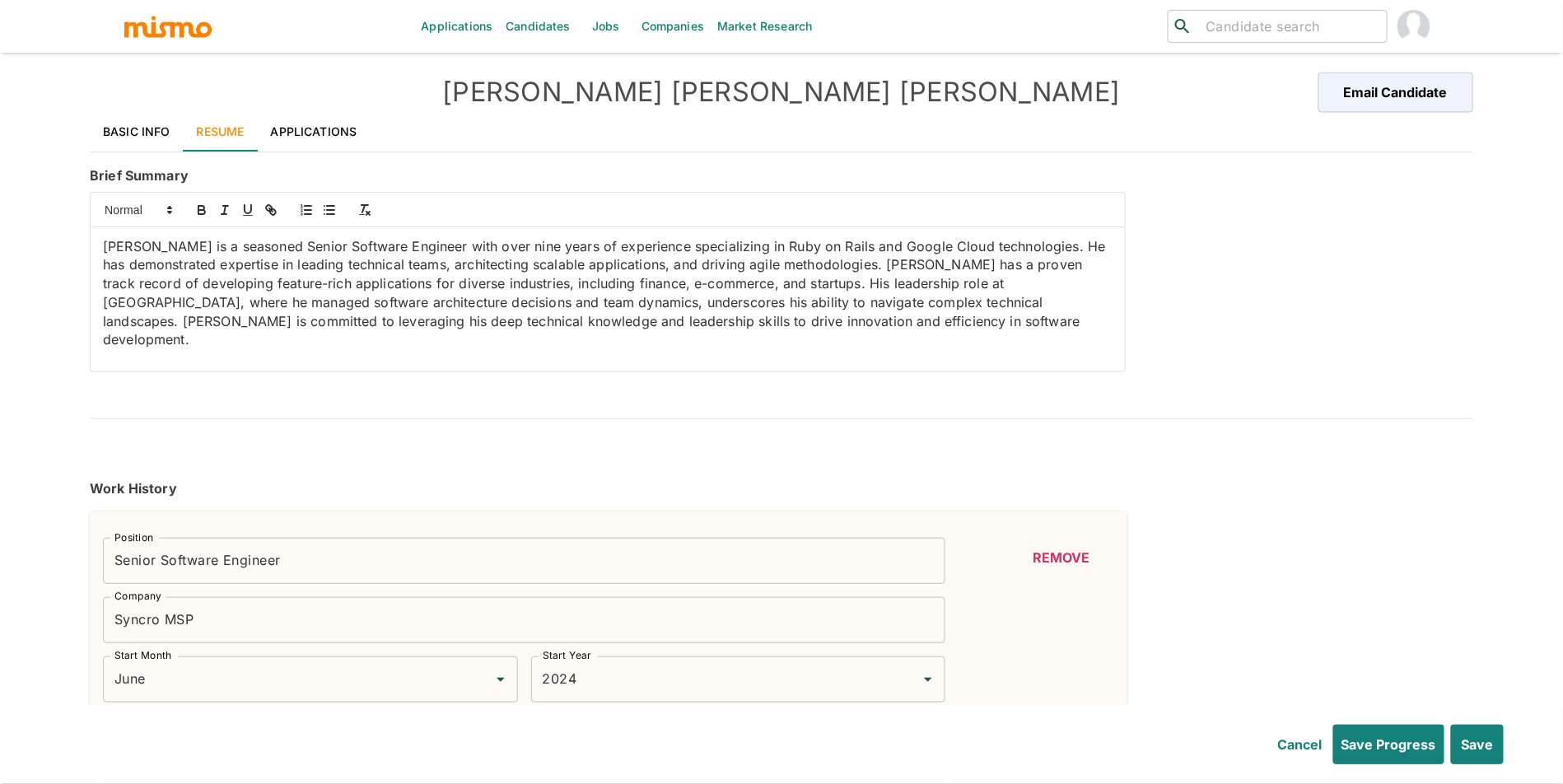
type input "September"
type input "2021"
type input "January"
type input "2022"
type input "March"
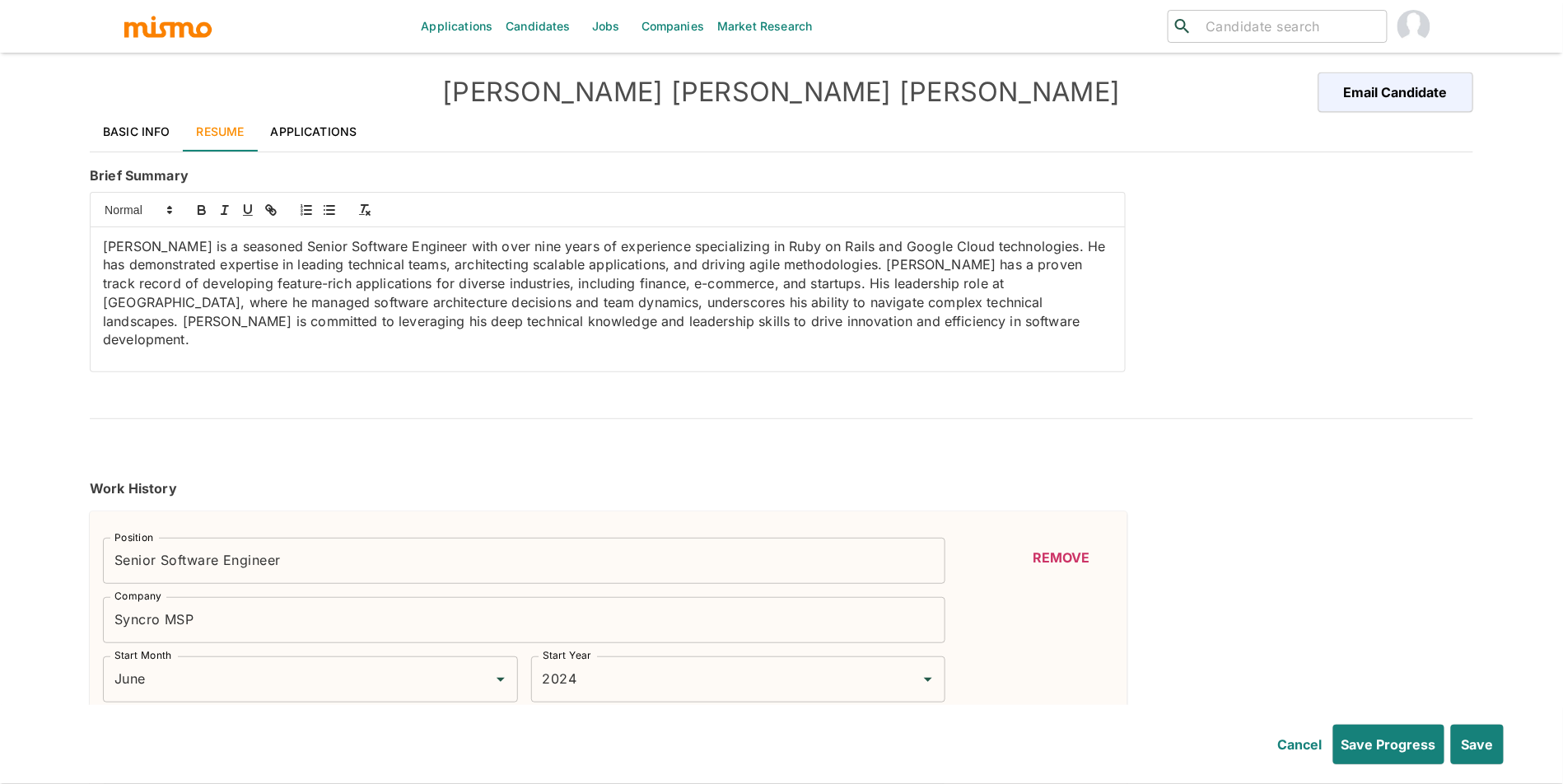
type input "2017"
type input "June"
type input "2019"
type input "December"
type input "2015"
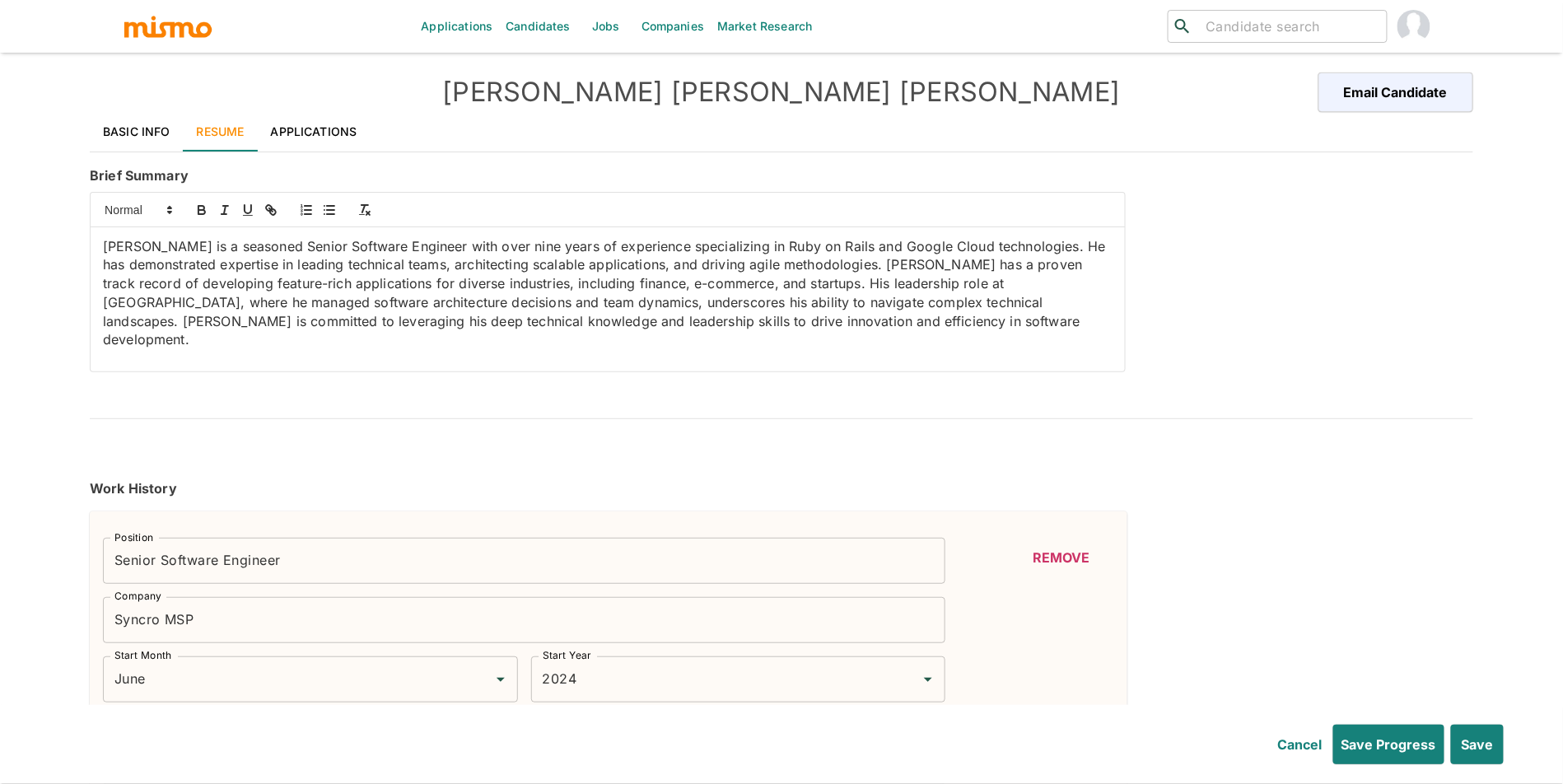
type input "June"
type input "2016"
type input "January"
type input "2015"
type input "November"
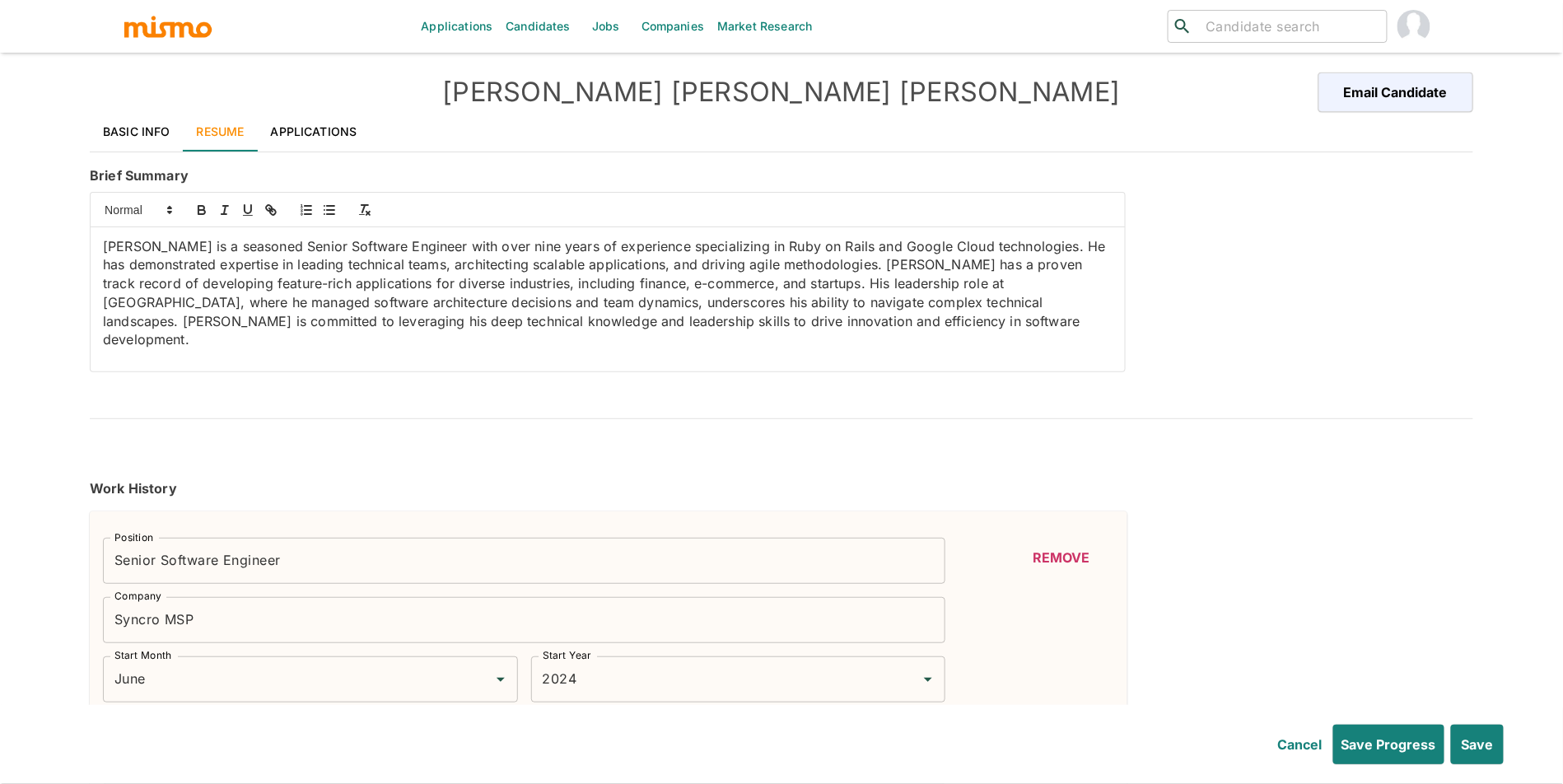
type input "2015"
type input "PostgreSQL"
type input "Expert"
type input "9"
type input "Ruby on Rails"
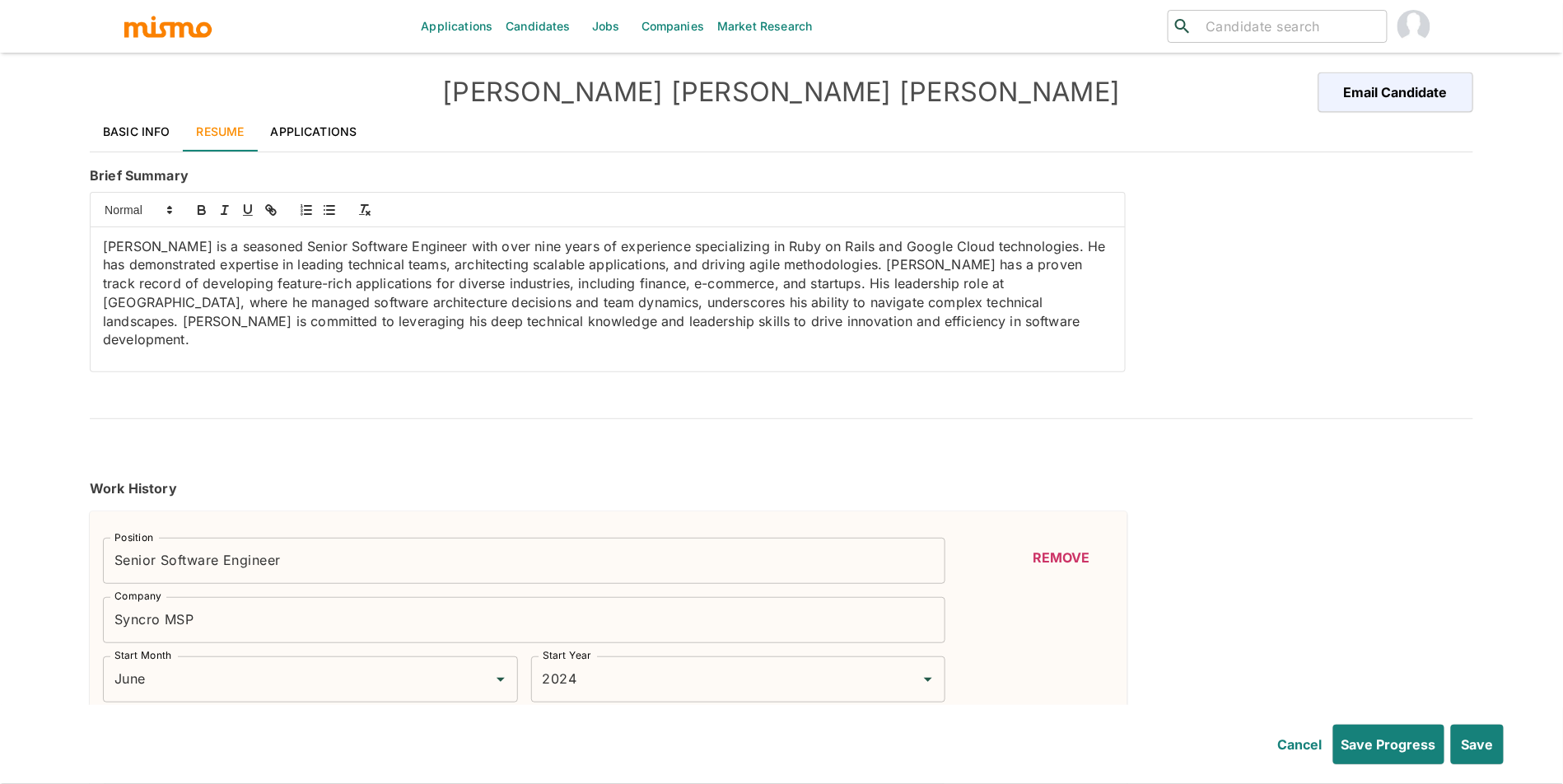
type input "Expert"
type input "8"
type input "Ruby"
type input "Expert"
type input "8"
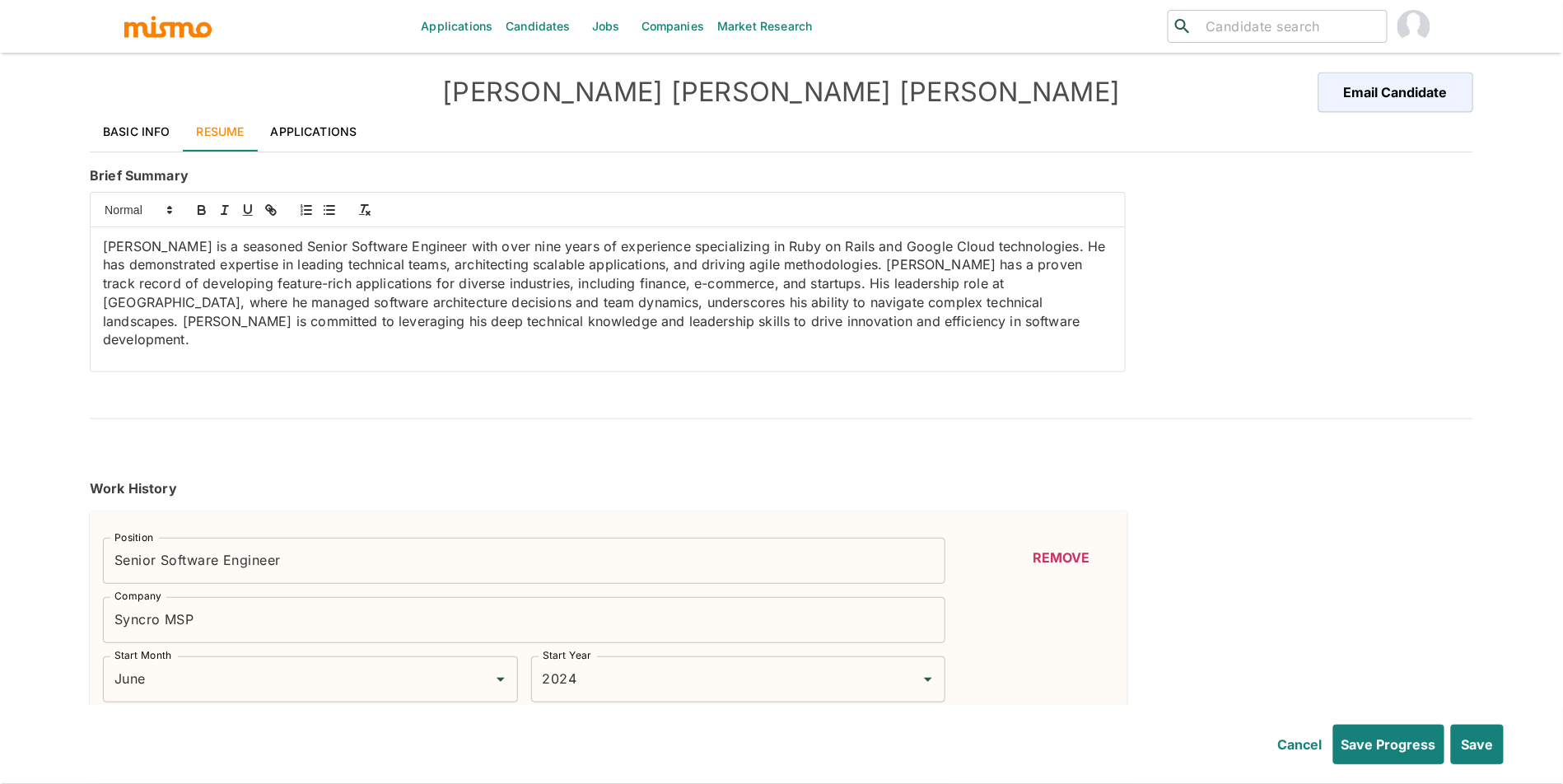
type input "JavaScript"
type input "Expert"
type input "7"
type input "RSpec"
type input "Expert"
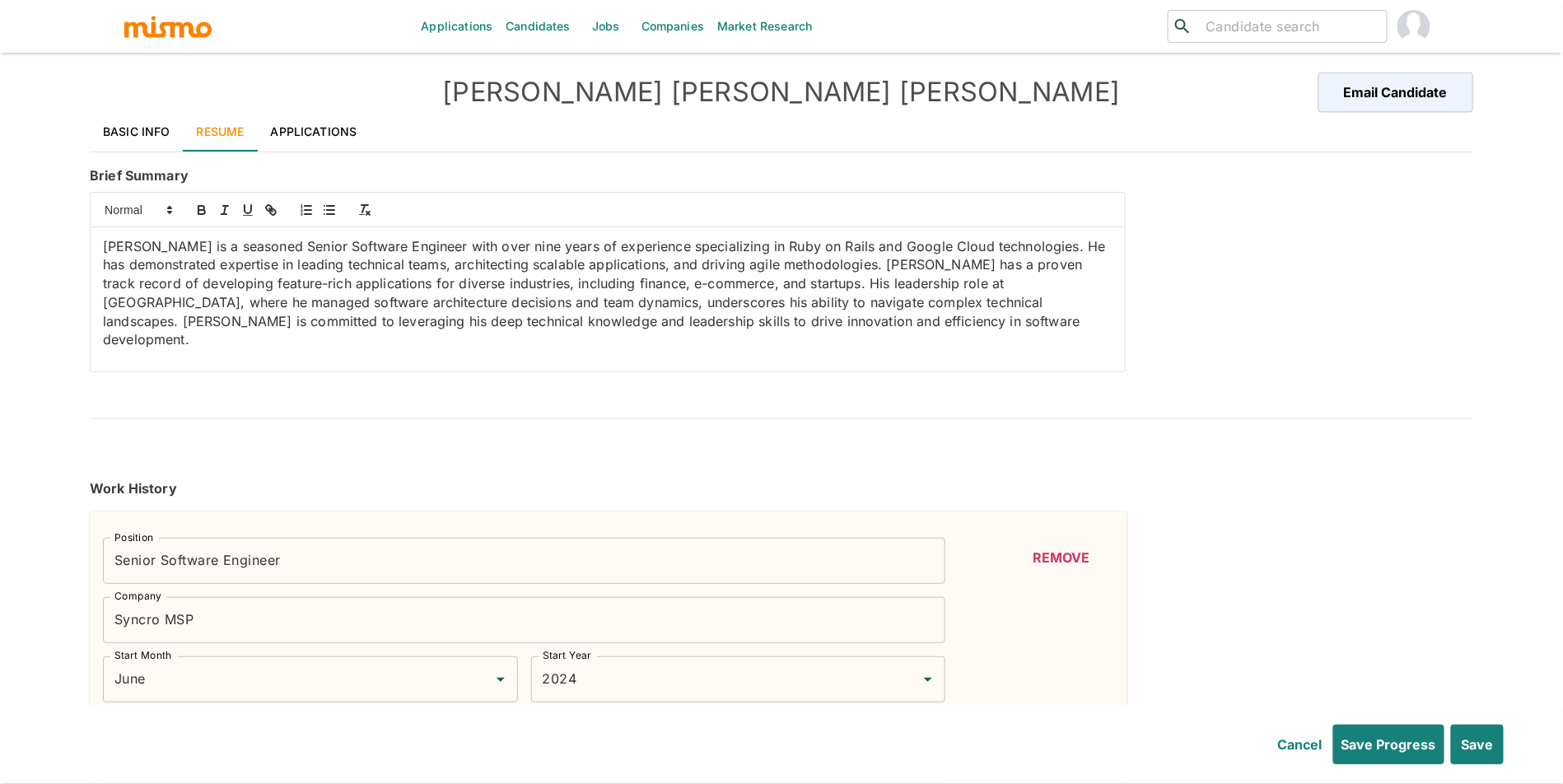
type input "7"
type input "CI/CD"
type input "Expert"
type input "6"
type input "Docker"
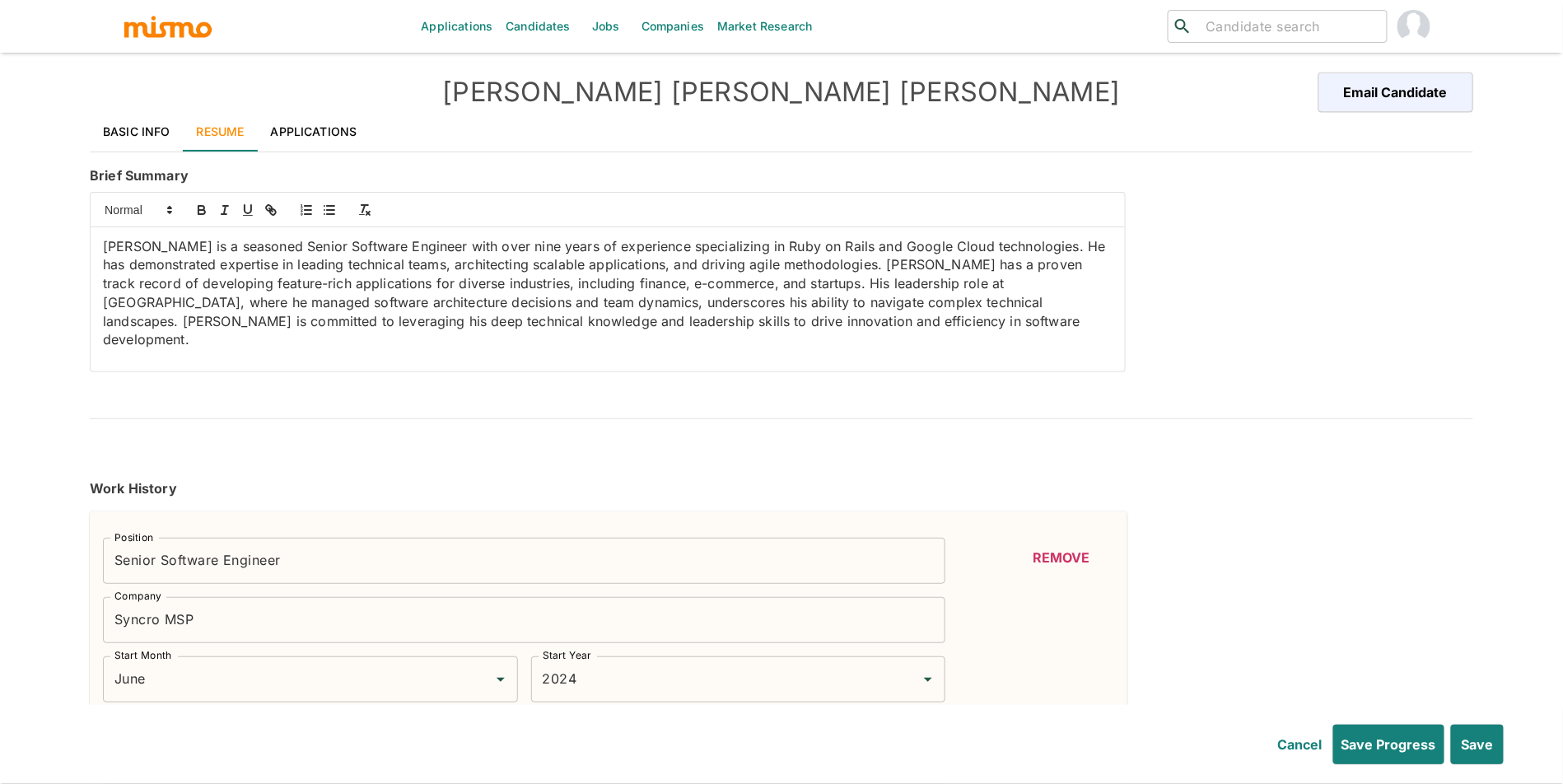
type input "Intermediate"
type input "3"
type input "Backbone.js"
type input "Intermediate"
type input "2"
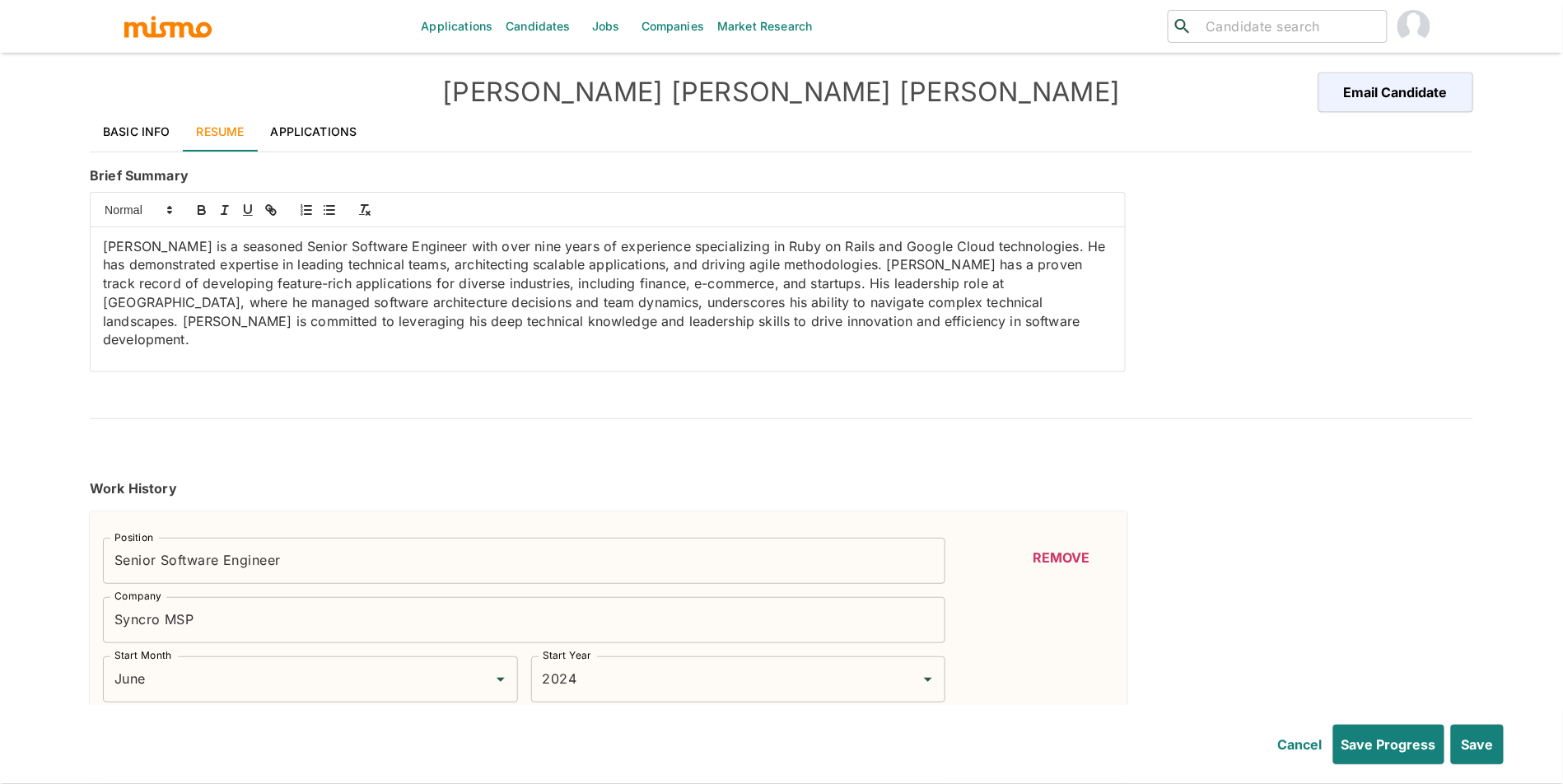
type input "GitHub"
type input "Intermediate"
type input "2"
type input "CUSTOMER SUPPORT"
type input "Intermediate"
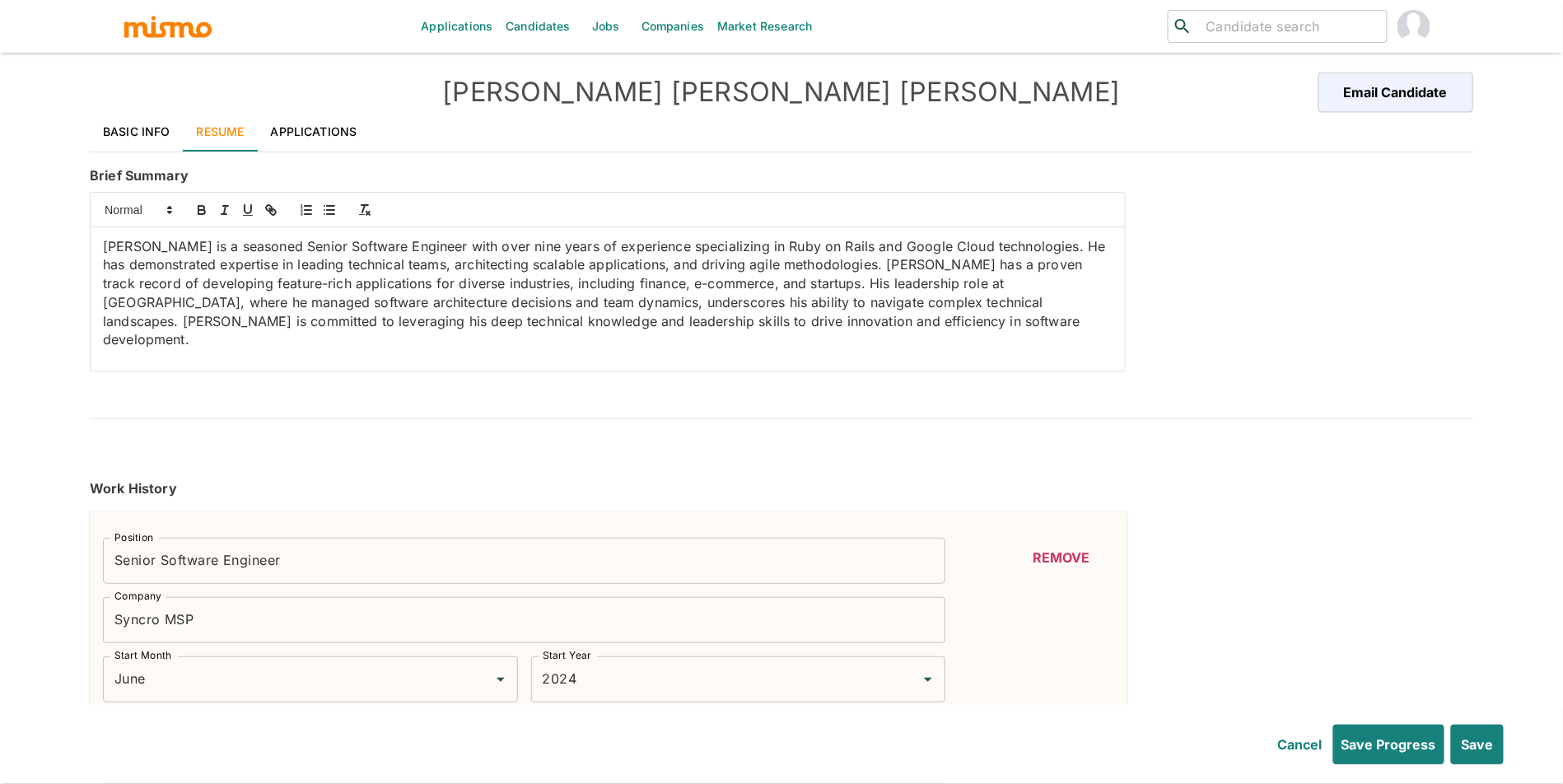
type input "2"
type input "ETL"
type input "Intermediate"
type input "2"
type input "MICROSERVICE"
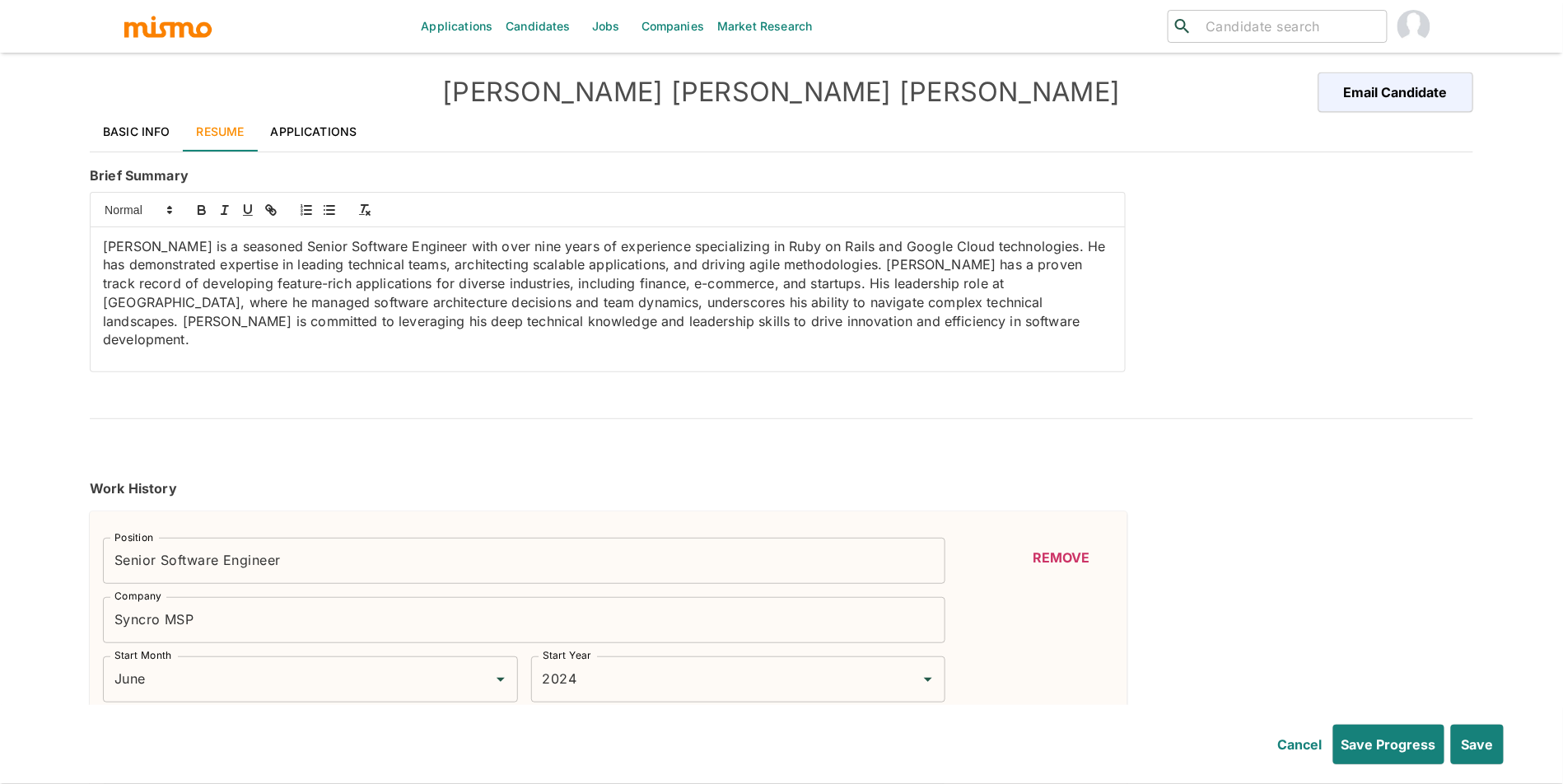
type input "Intermediate"
type input "2"
type input "Data Analysis"
type input "Intermediate"
type input "2"
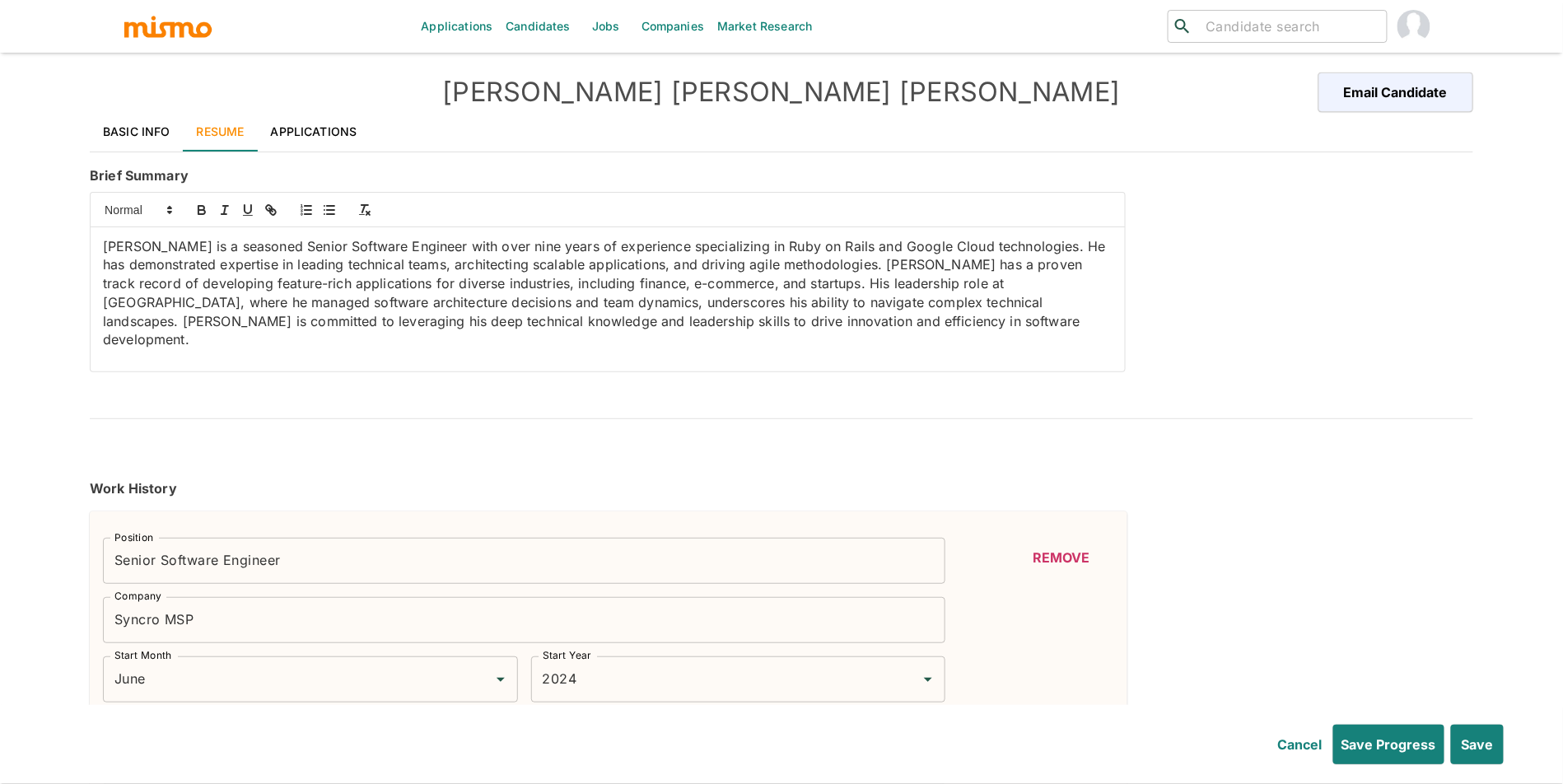
type input "DEPLOYMENT"
type input "Intermediate"
type input "2"
type input "TypeScript"
type input "Intermediate"
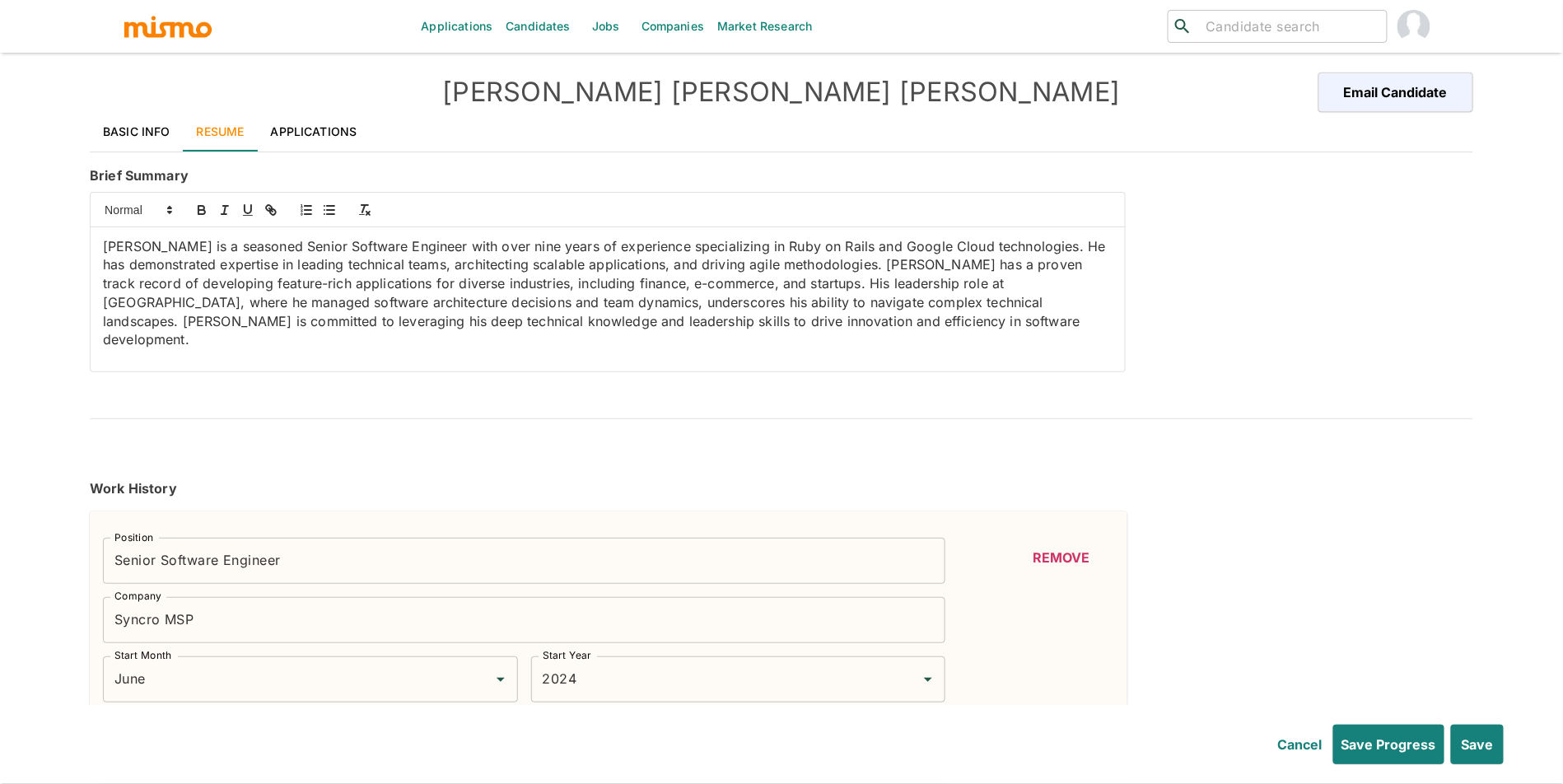
type input "2"
type input "Django"
type input "Intermediate"
type input "2"
type input "React"
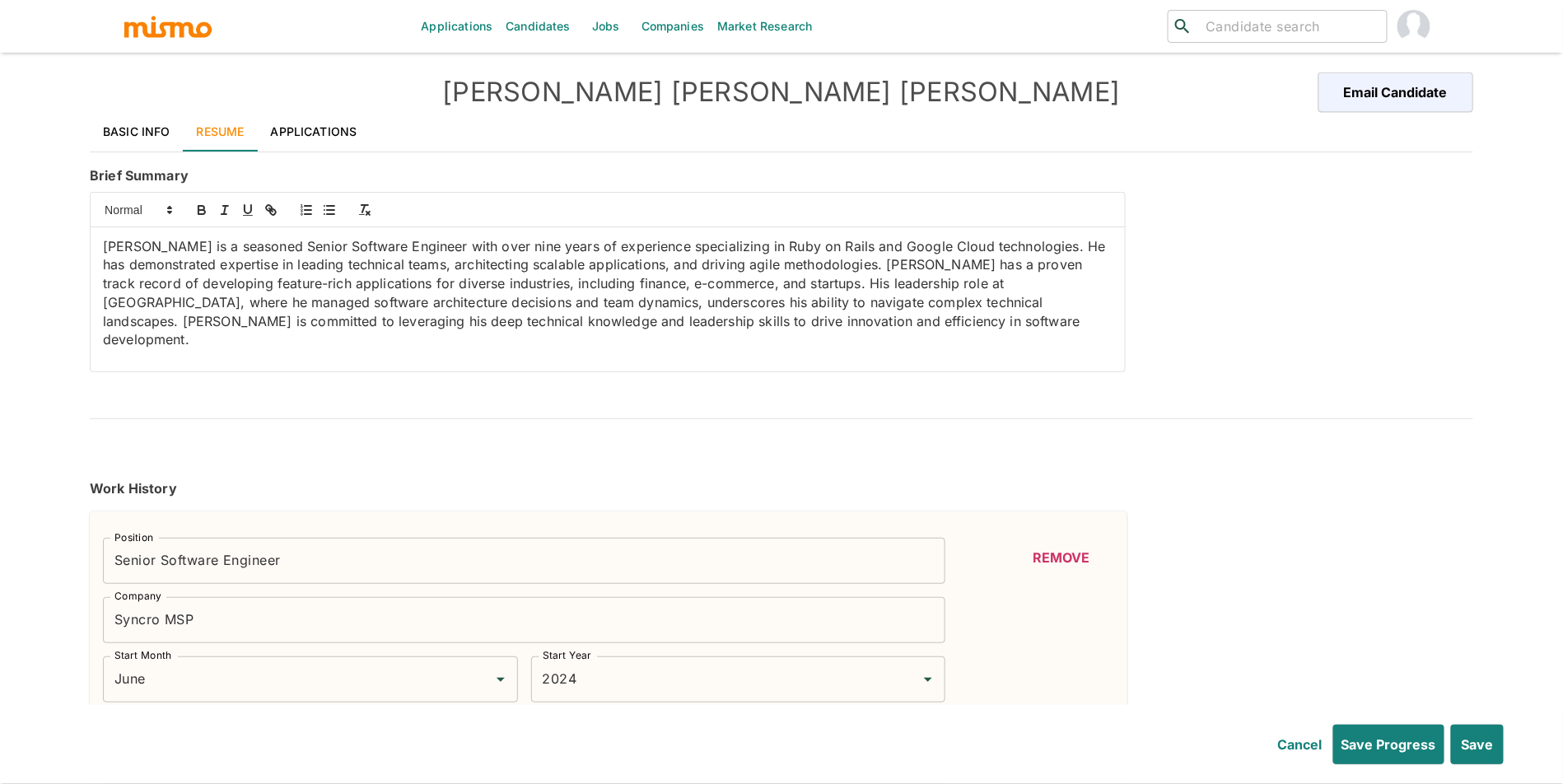
type input "Intermediate"
type input "2"
type input "ReactJS"
type input "Intermediate"
type input "2"
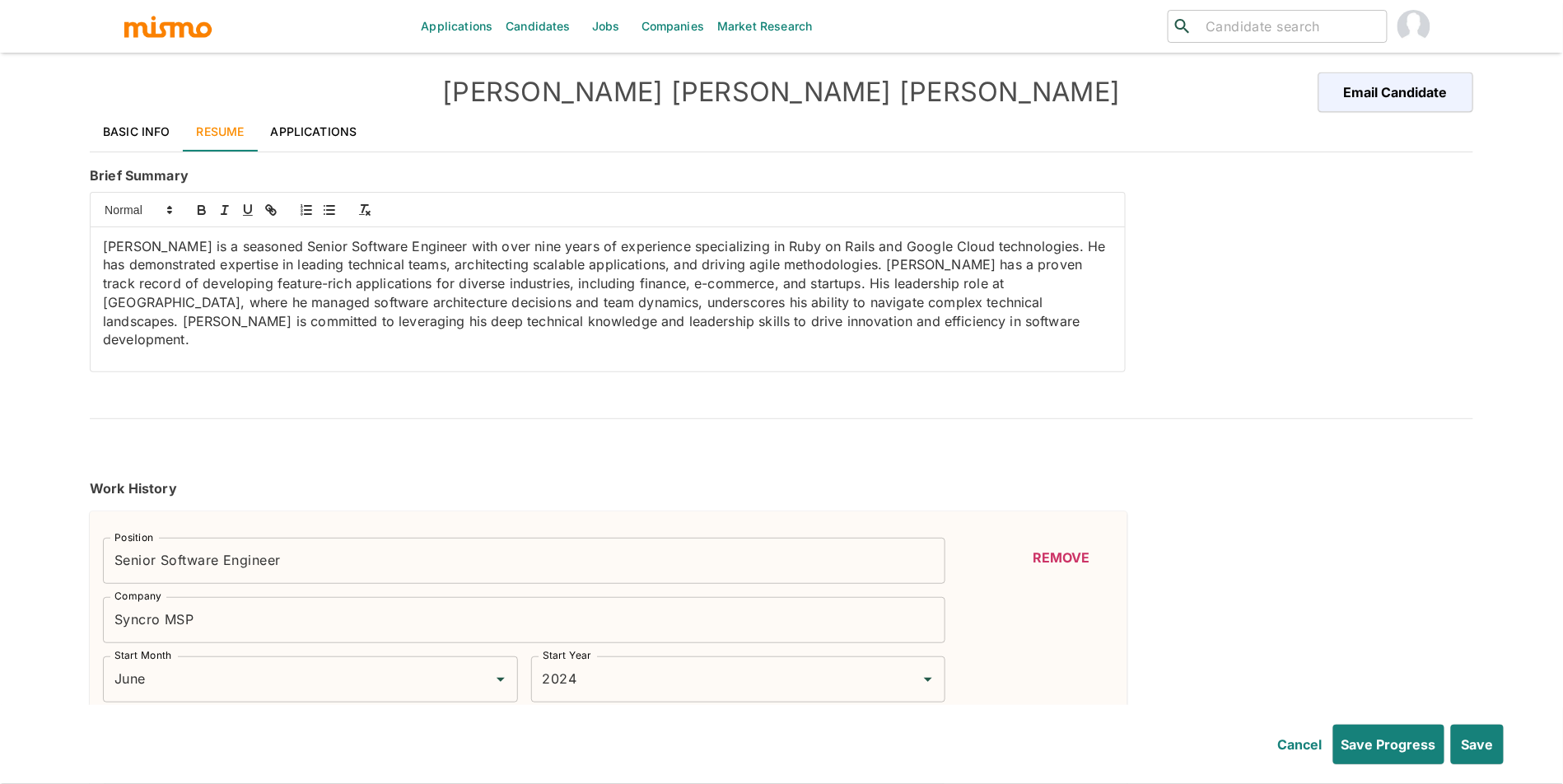
type input "Python"
type input "Intermediate"
type input "2"
type input "PHP"
type input "Intermediate"
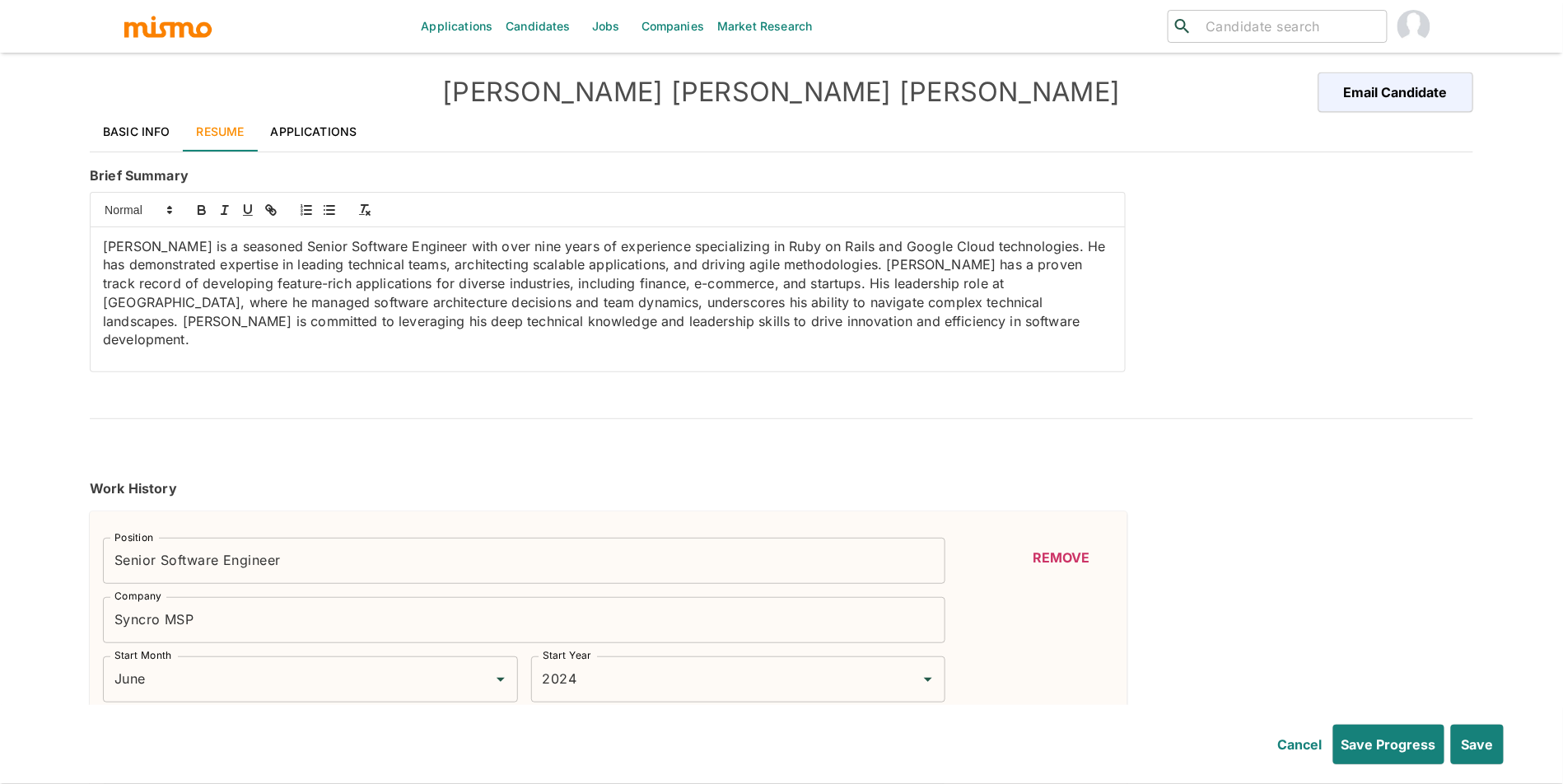
type input "2"
type input "Java"
type input "Beginner"
type input "1"
type input "Spring"
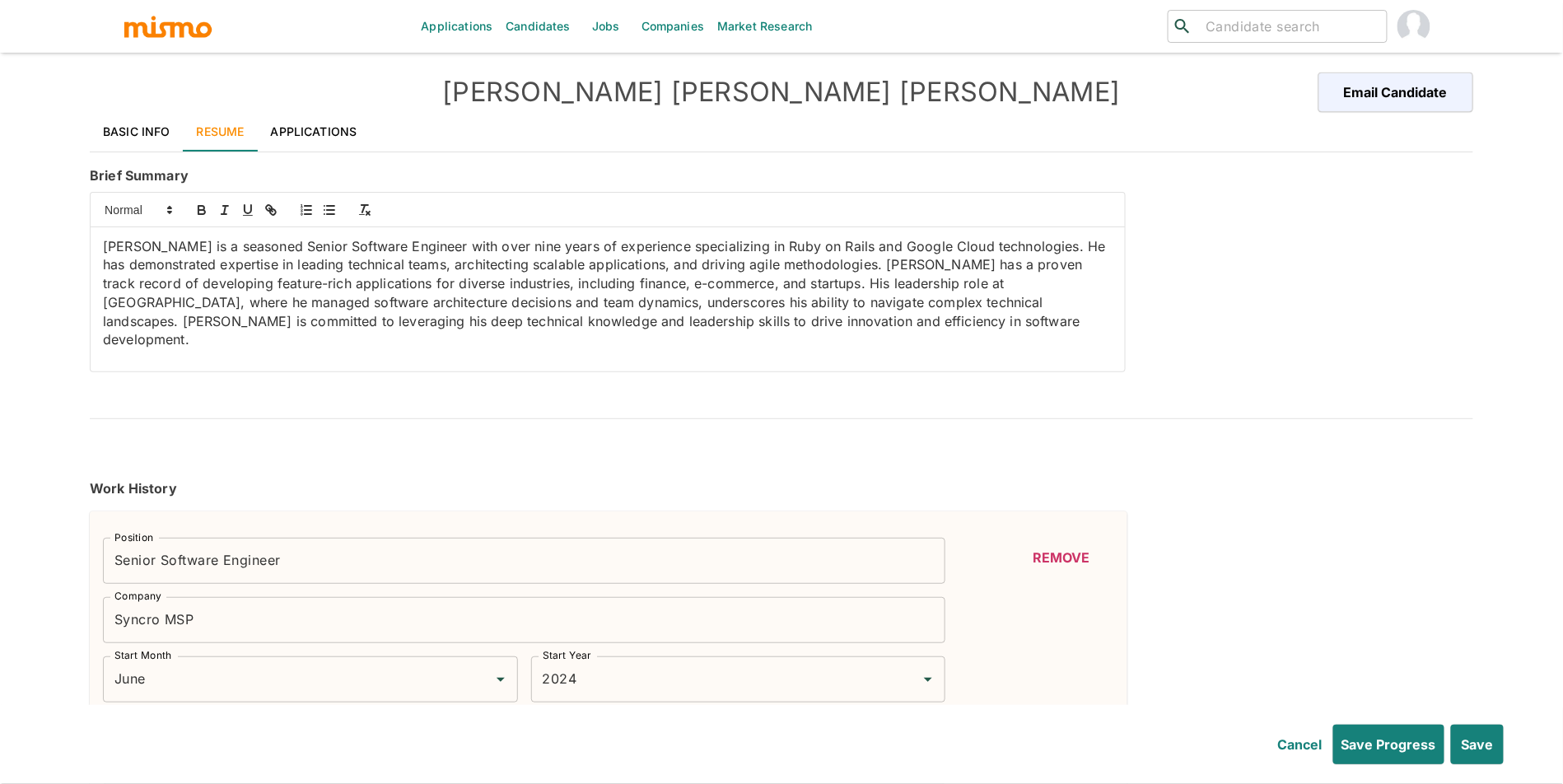
type input "Beginner"
type input "1"
type input "API"
type input "Beginner"
type input "1"
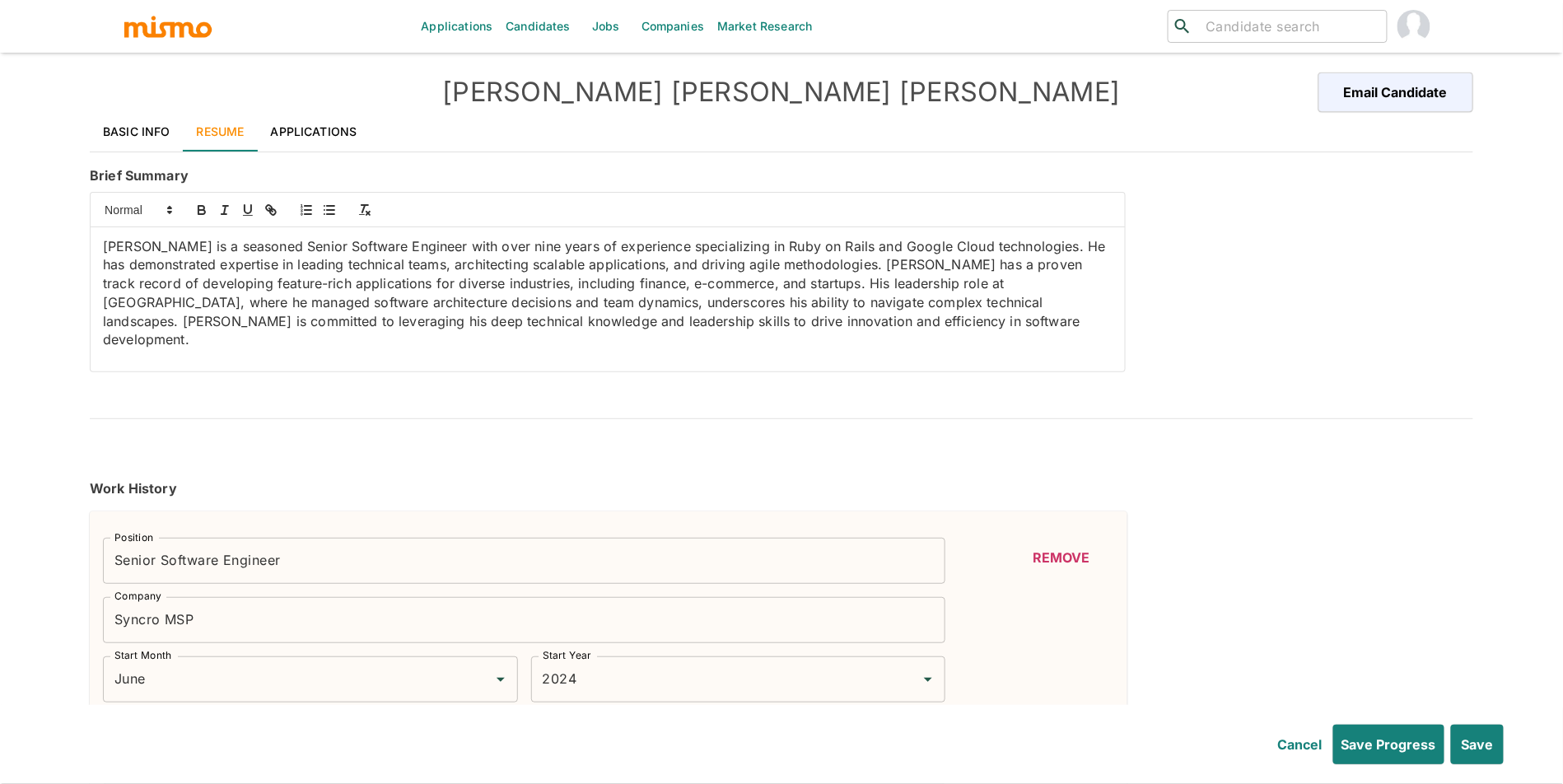
type input "SCSS"
type input "Beginner"
type input "1"
type input "Agile"
type input "Beginner"
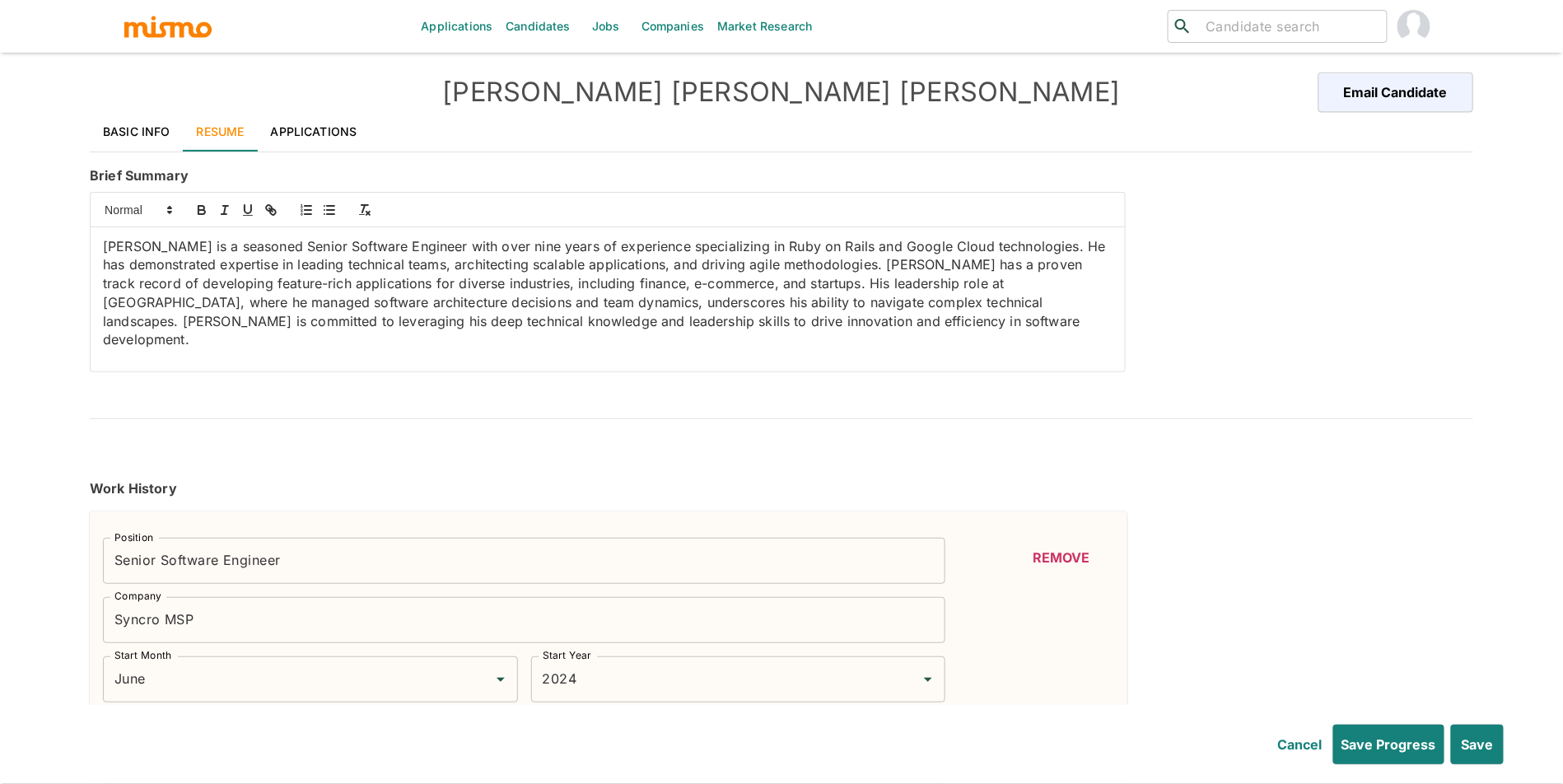
type input "1"
type input "CSS"
type input "Beginner"
type input "1"
type input "Agile Methodologies"
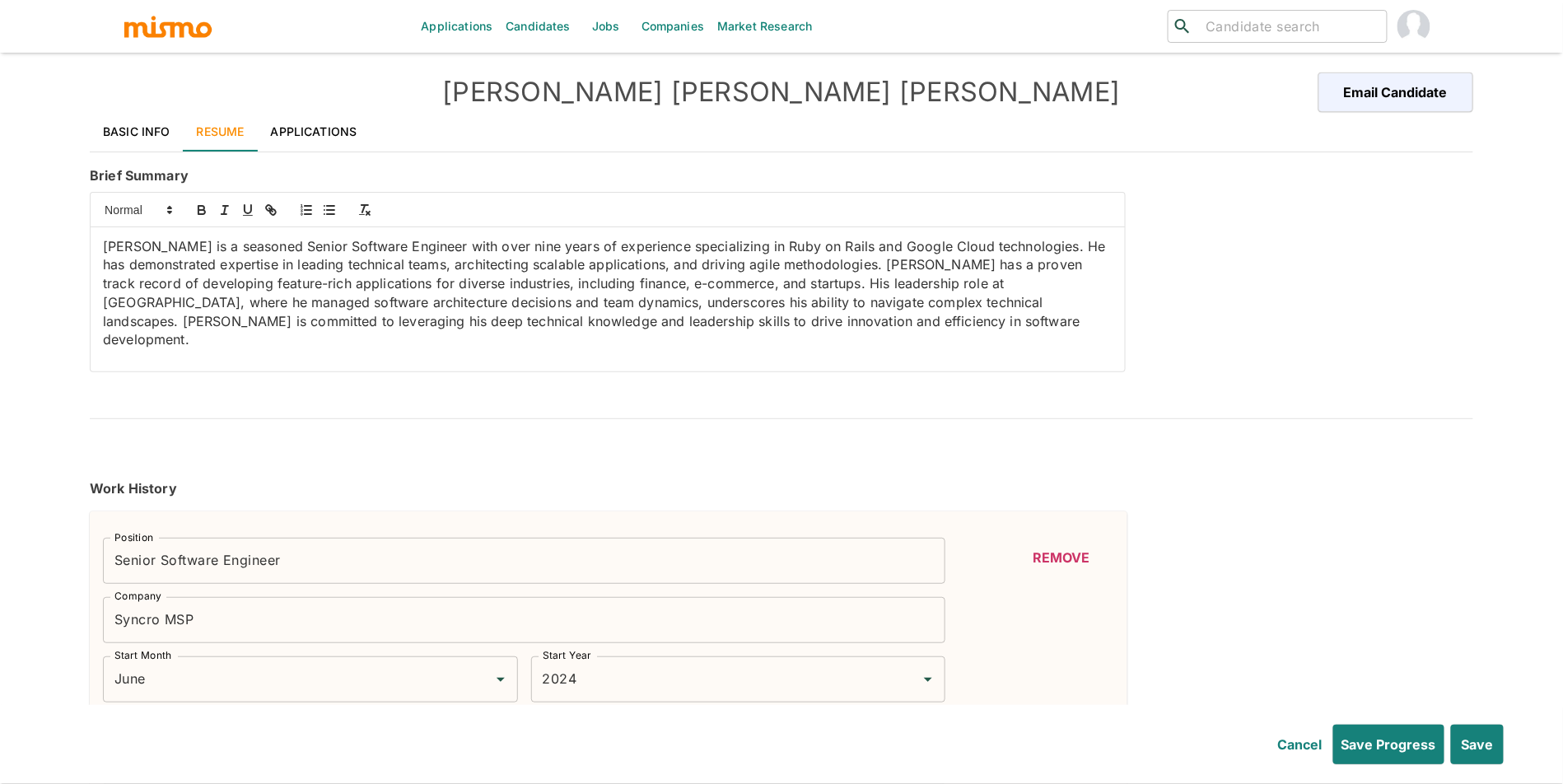
type input "Beginner"
type input "1"
type input "Datadog"
type input "Beginner"
type input "1"
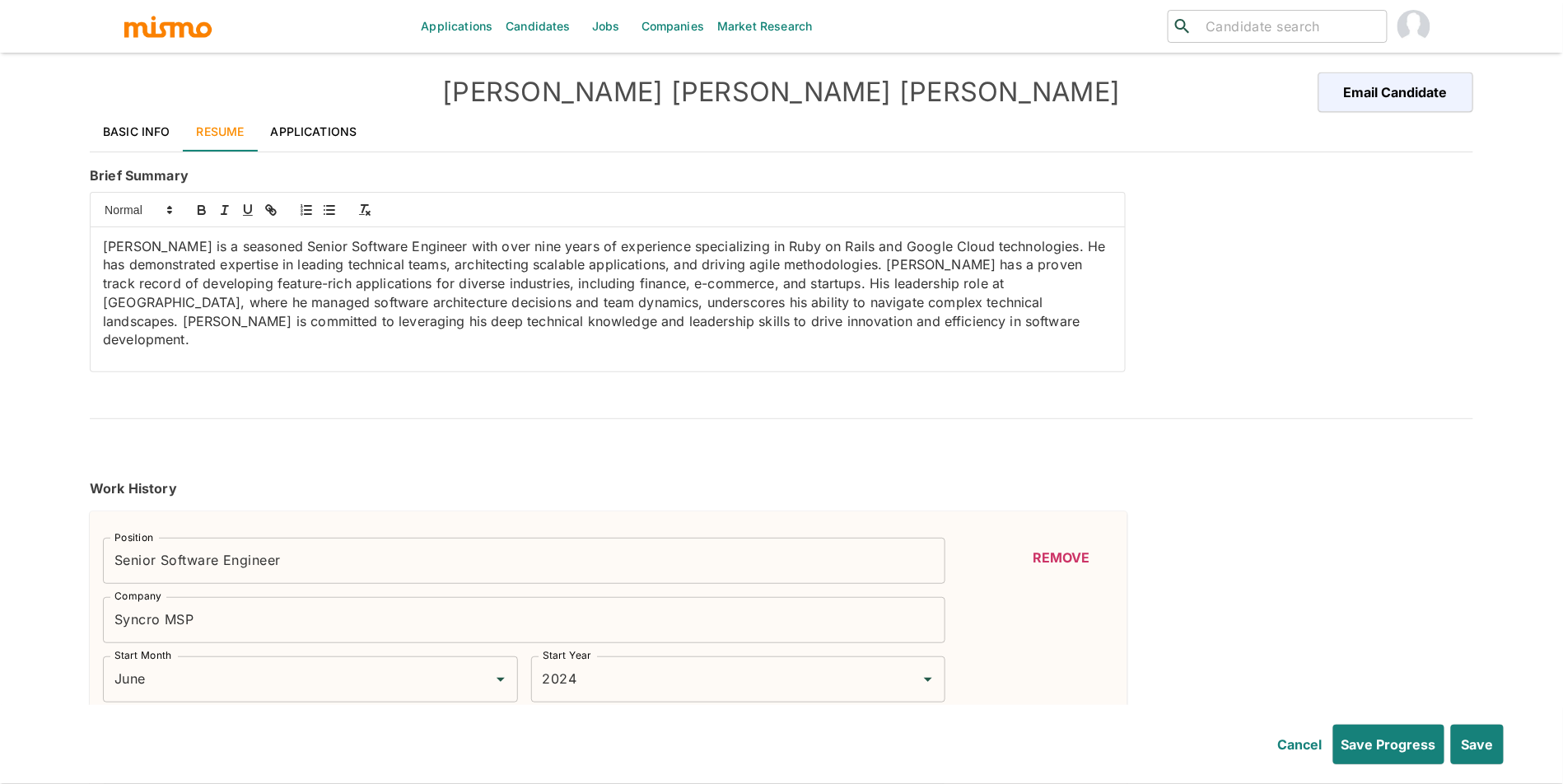
type input "MySQL"
type input "Beginner"
type input "1"
type input "Serverless"
type input "Beginner"
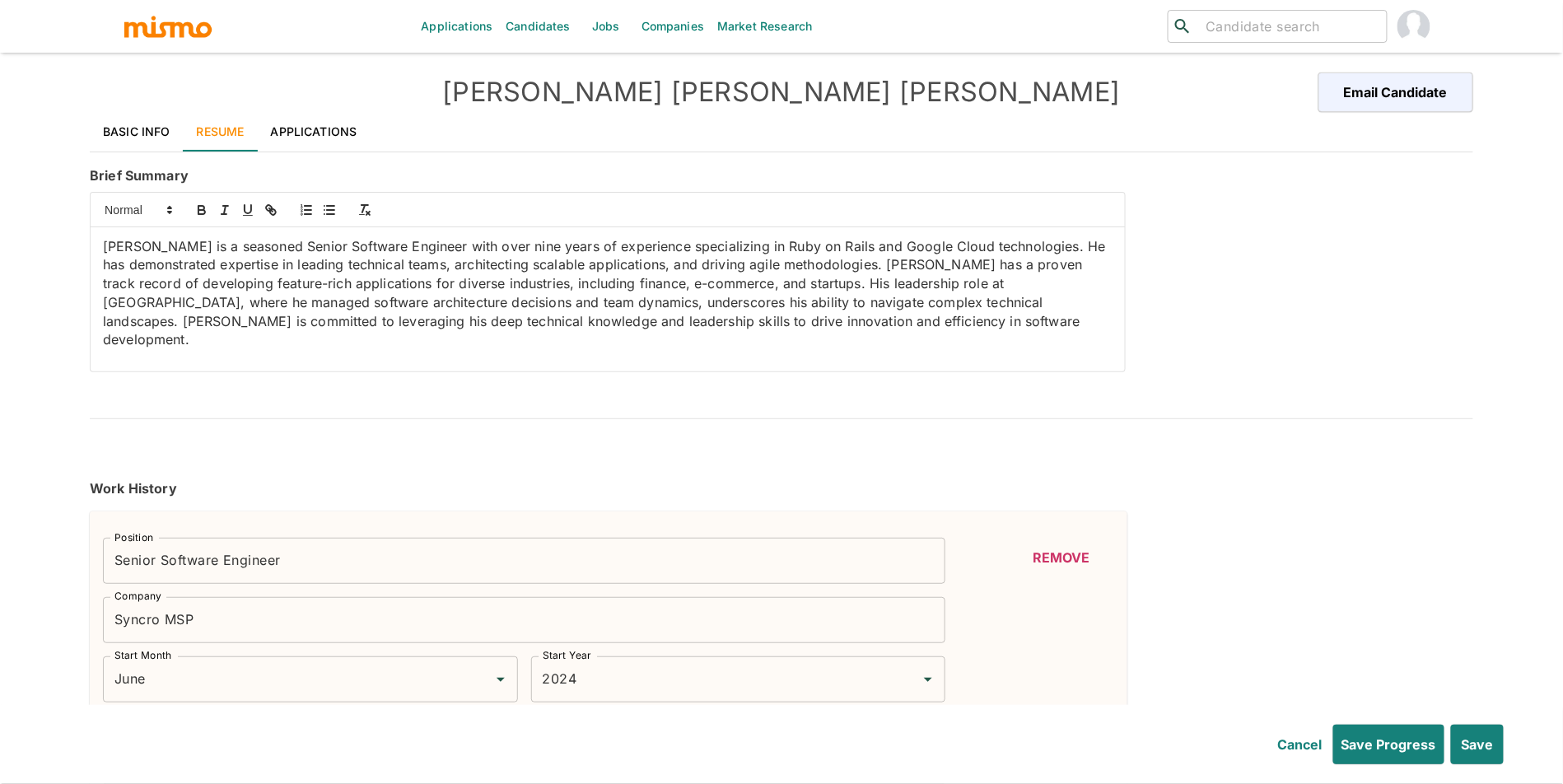
type input "1"
type input "Kubernetes"
type input "Beginner"
type input "1"
type input "AWS"
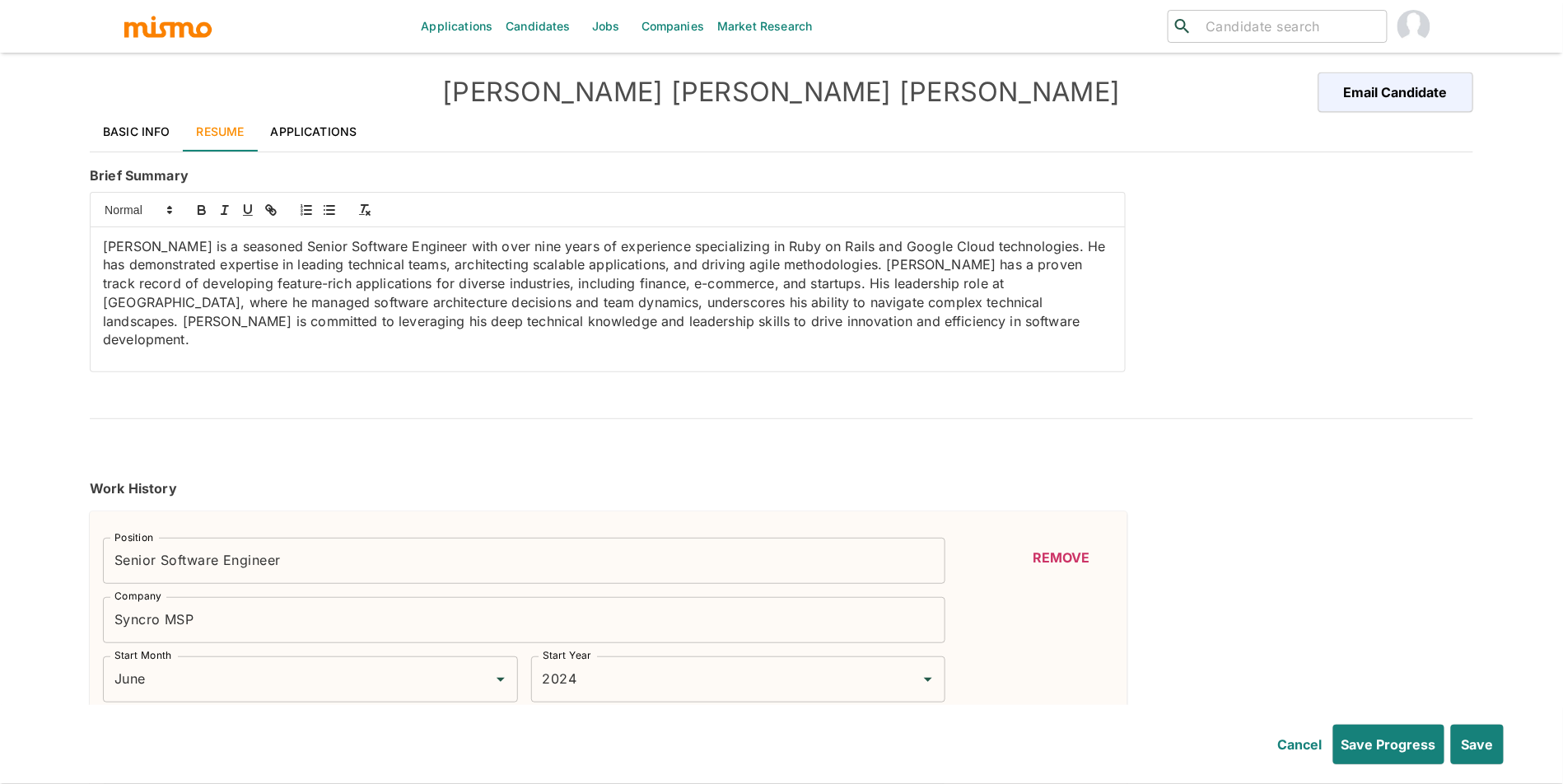
type input "Beginner"
type input "1"
type input "Amazon Web Services"
type input "Beginner"
type input "1"
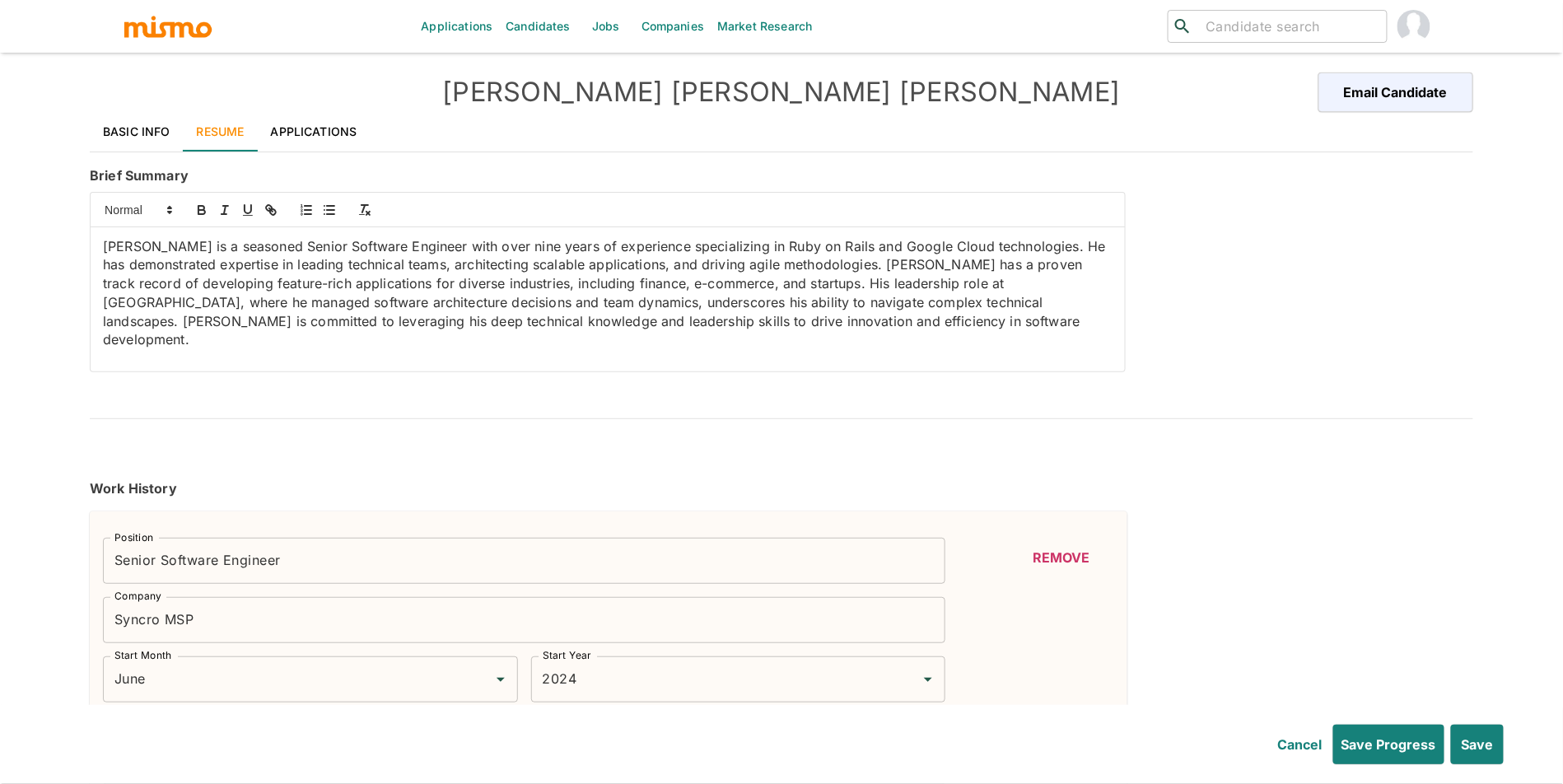
type input "Kotlin"
type input "Beginner"
type input "1"
type input "jQuery"
type input "Beginner"
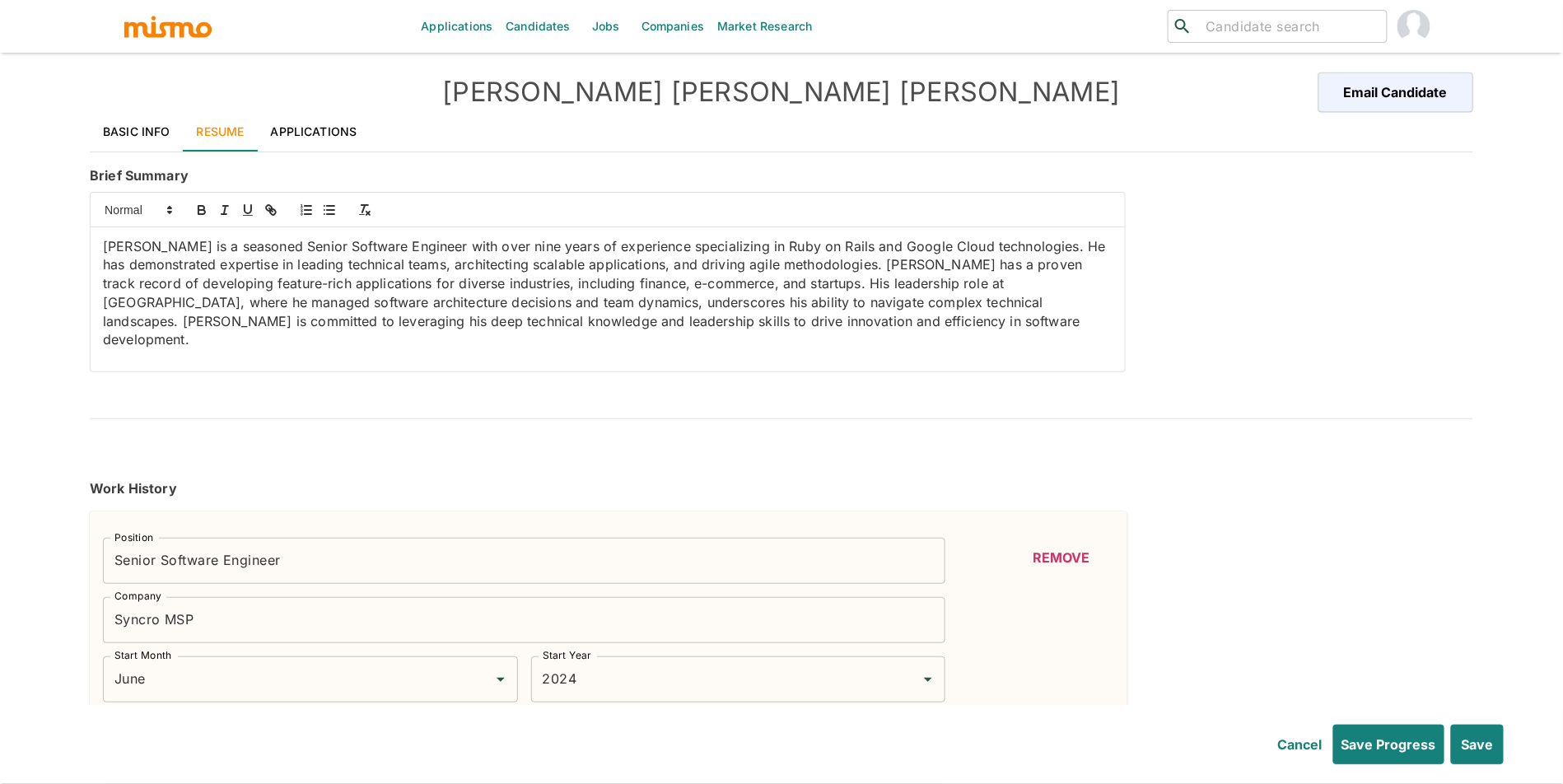
type input "1"
type input "GraphQL"
type input "Beginner"
type input "1"
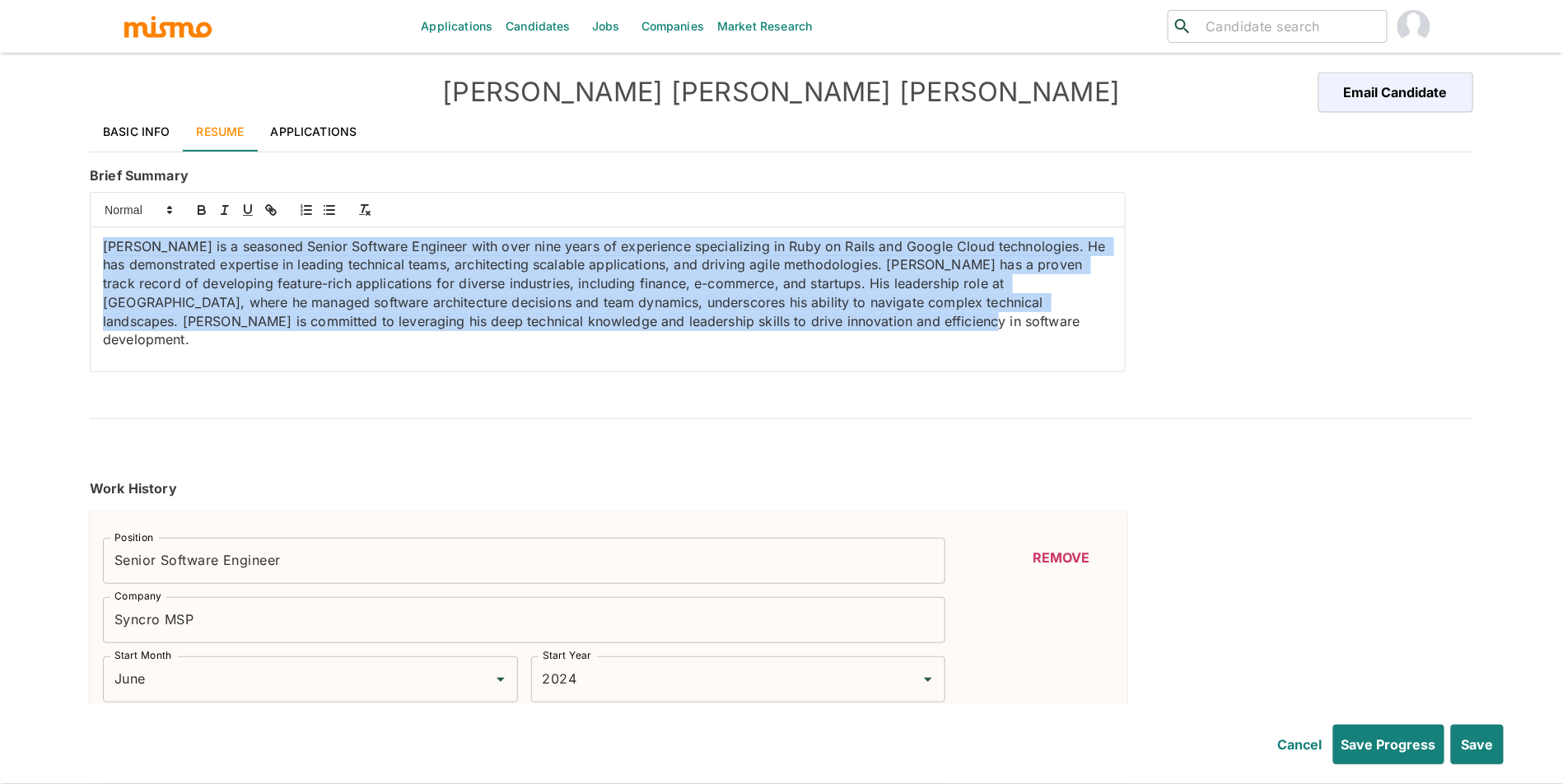
drag, startPoint x: 304, startPoint y: 254, endPoint x: 47, endPoint y: 197, distance: 263.2
click at [47, 197] on div "Applications Candidates Jobs Companies Market Research ​ ​ Lucas Eduardo Guedes…" at bounding box center [781, 411] width 1563 height 823
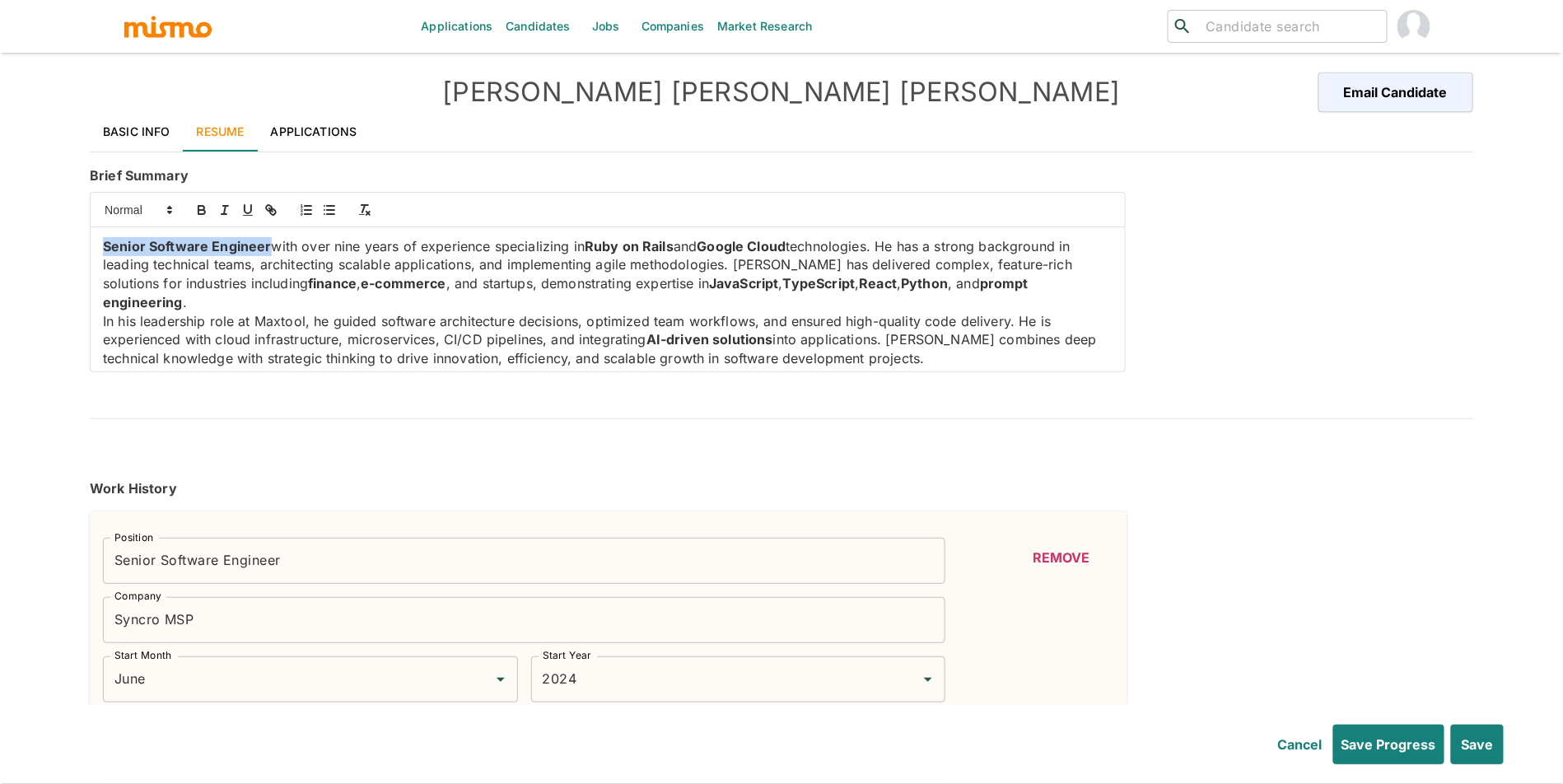
drag, startPoint x: 269, startPoint y: 249, endPoint x: 107, endPoint y: 244, distance: 162.1
click at [107, 244] on p "Senior Software Engineer with over nine years of experience specializing in Rub…" at bounding box center [608, 274] width 1010 height 75
click at [202, 213] on icon "button" at bounding box center [202, 210] width 15 height 15
click at [377, 292] on p "Senior Software Engineer with over nine years of experience specializing in Rub…" at bounding box center [608, 274] width 1010 height 75
drag, startPoint x: 370, startPoint y: 283, endPoint x: 199, endPoint y: 278, distance: 171.1
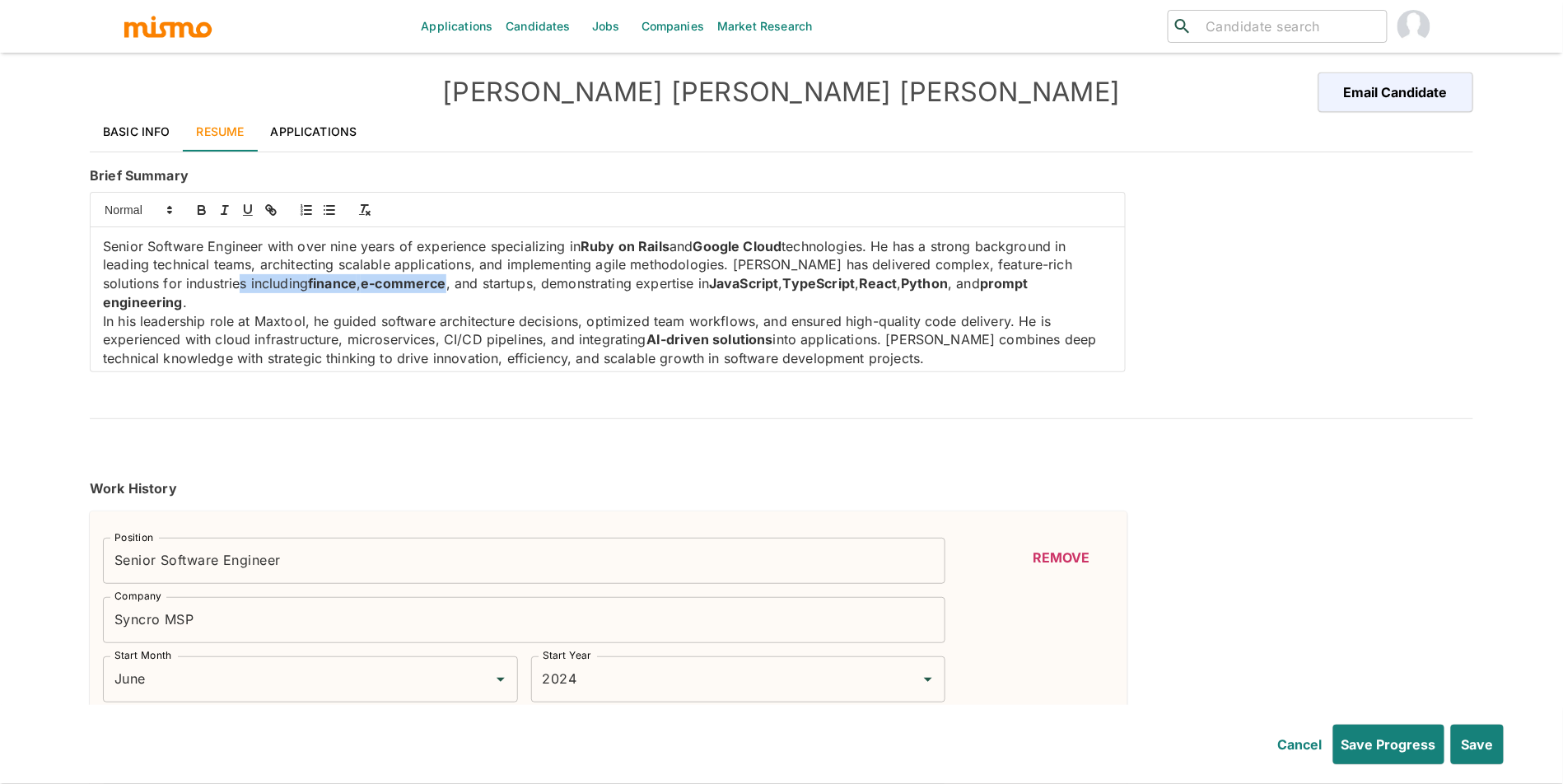
click at [199, 278] on p "Senior Software Engineer with over nine years of experience specializing in Rub…" at bounding box center [608, 274] width 1010 height 75
click at [209, 203] on icon "button" at bounding box center [202, 210] width 15 height 15
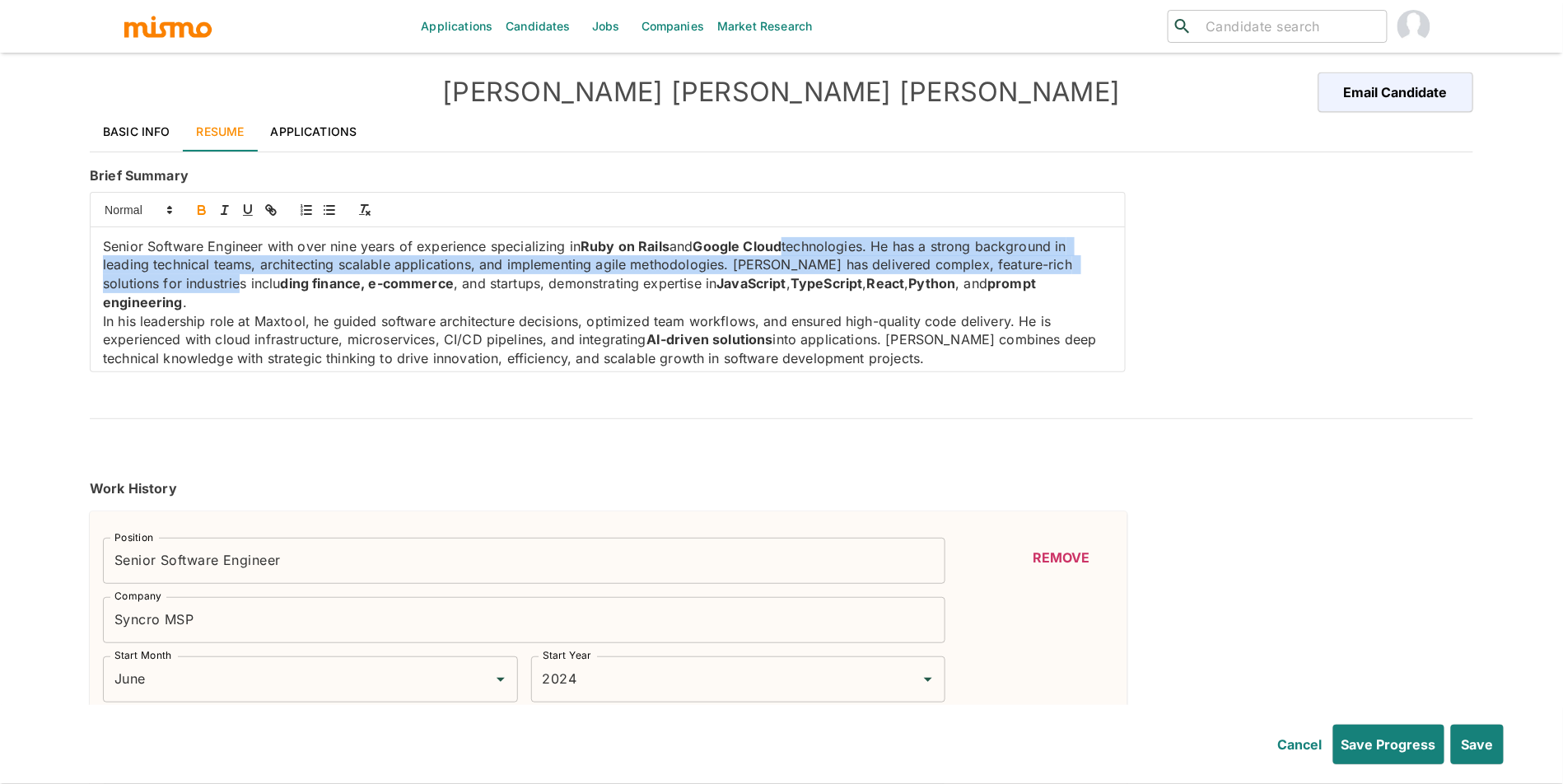
click at [209, 203] on icon "button" at bounding box center [202, 210] width 15 height 15
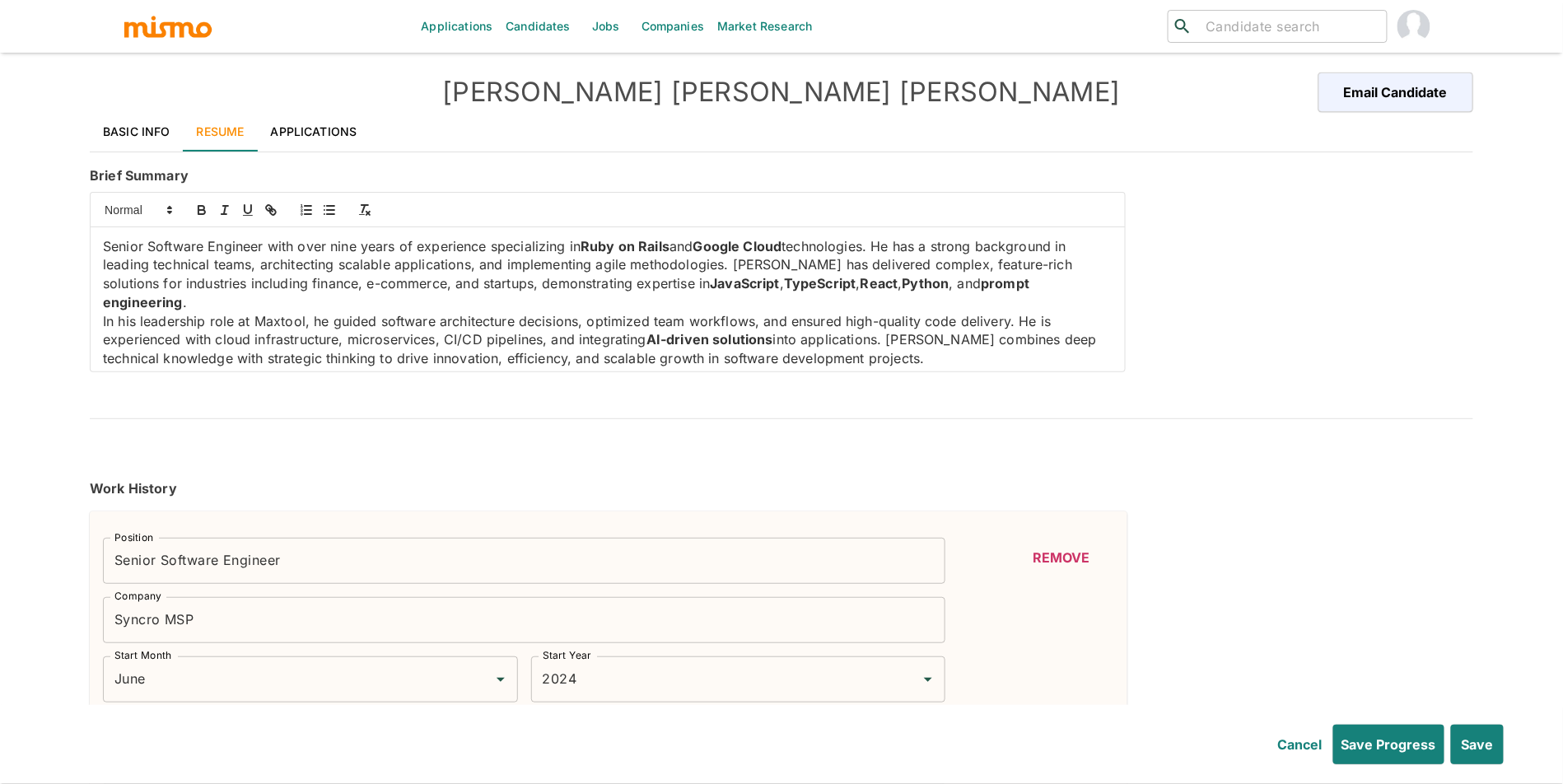
click at [519, 334] on p "In his leadership role at Maxtool, he guided software architecture decisions, o…" at bounding box center [608, 340] width 1010 height 56
click at [1065, 312] on p "In his leadership role at Maxtool, he guided software architecture decisions, o…" at bounding box center [608, 340] width 1010 height 56
click at [102, 302] on div "Senior Software Engineer with over nine years of experience specializing in Rub…" at bounding box center [608, 299] width 1034 height 144
click at [903, 340] on p "In his leadership role at Maxtool, he guided software architecture decisions, o…" at bounding box center [608, 340] width 1010 height 56
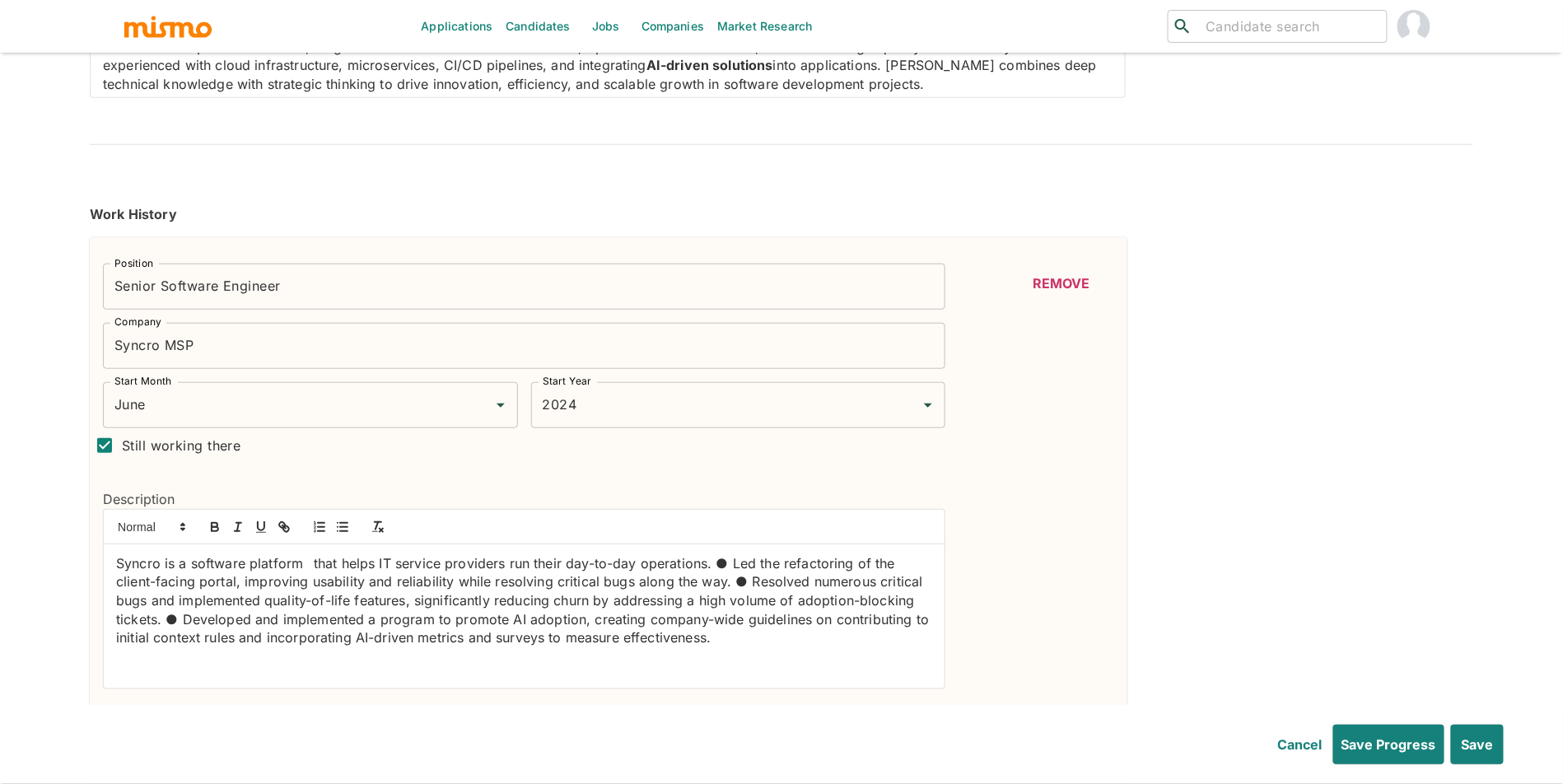
scroll to position [350, 0]
